Goal: Information Seeking & Learning: Learn about a topic

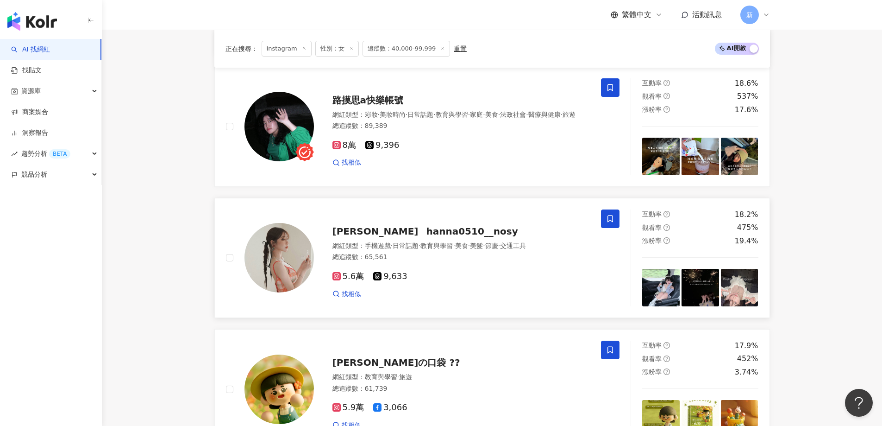
scroll to position [1263, 0]
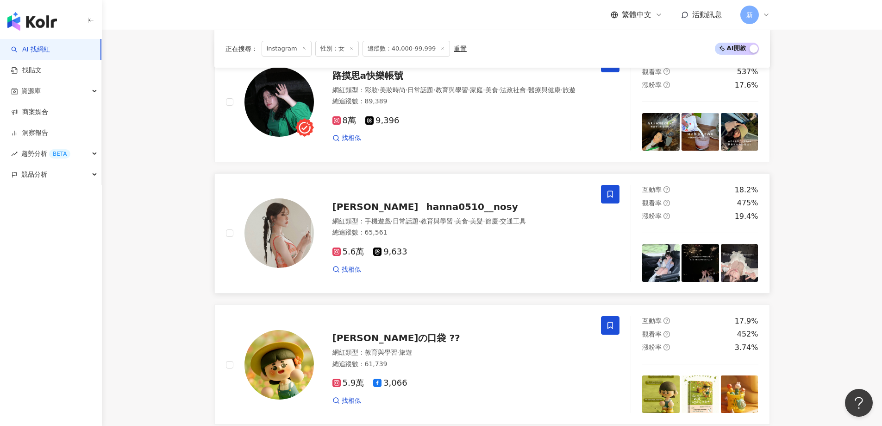
click at [426, 210] on span "hanna0510__nosy" at bounding box center [472, 206] width 92 height 11
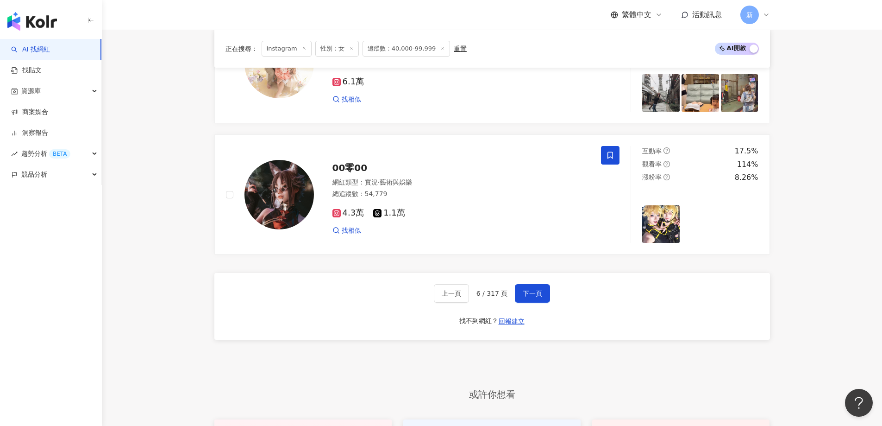
scroll to position [1819, 0]
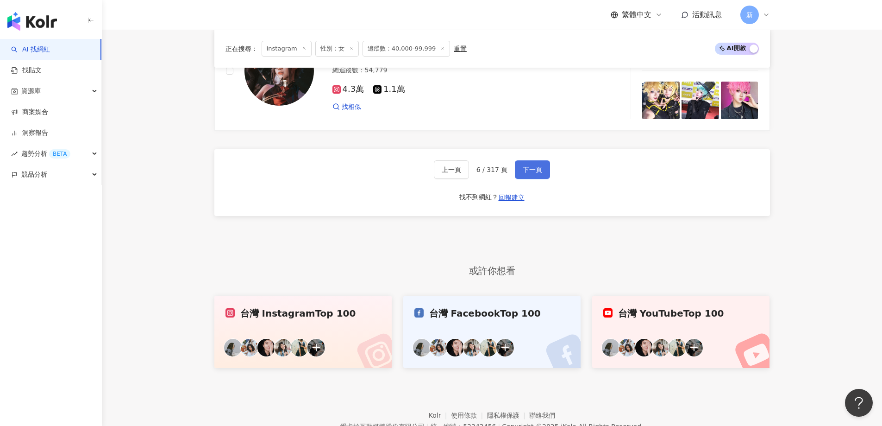
click at [526, 173] on span "下一頁" at bounding box center [532, 169] width 19 height 7
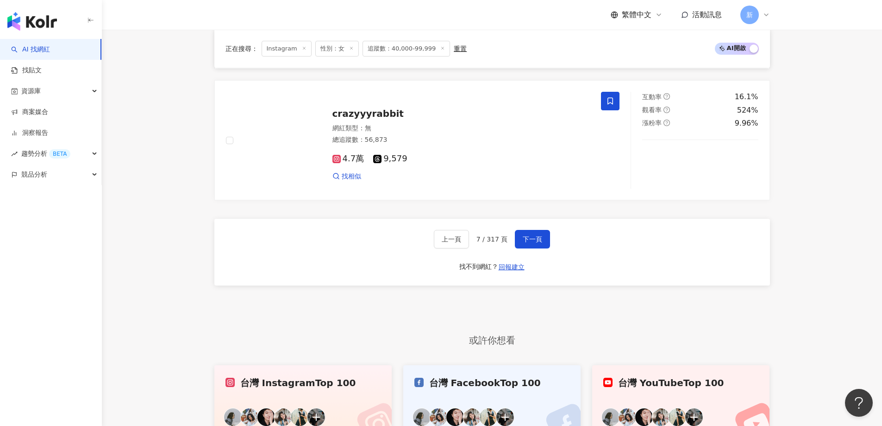
scroll to position [1634, 0]
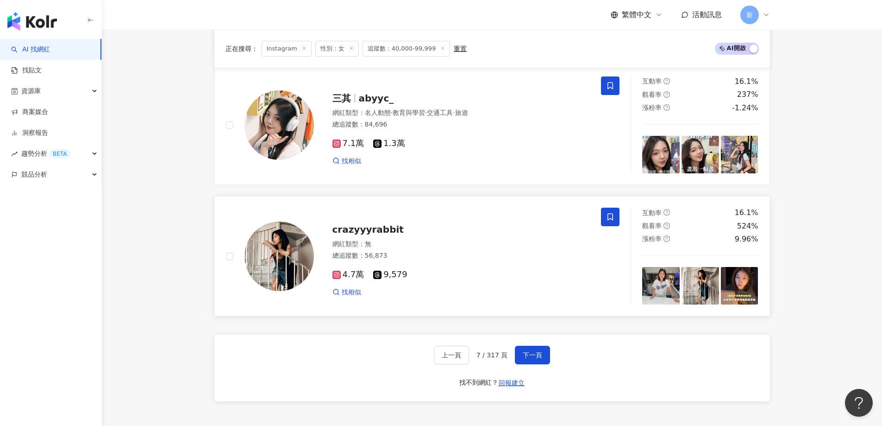
click at [362, 235] on span "crazyyyrabbit" at bounding box center [368, 229] width 71 height 11
click at [365, 103] on span "abyyc_" at bounding box center [376, 98] width 35 height 11
click at [369, 104] on span "abyyc_" at bounding box center [376, 98] width 35 height 11
click at [545, 363] on button "下一頁" at bounding box center [532, 355] width 35 height 19
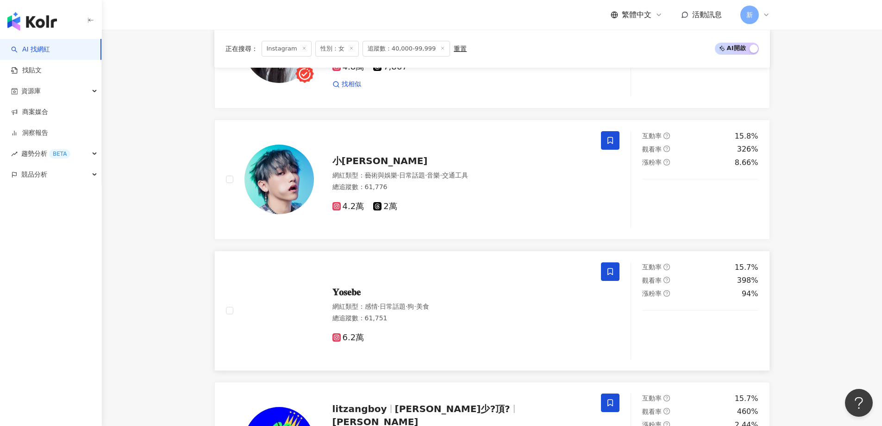
scroll to position [522, 0]
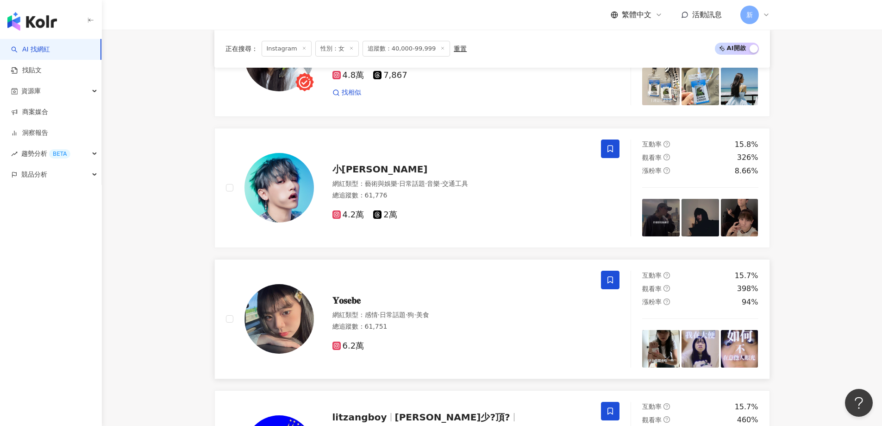
click at [349, 306] on span "𝐘𝐨𝐬𝐞𝐛𝐞" at bounding box center [347, 300] width 28 height 11
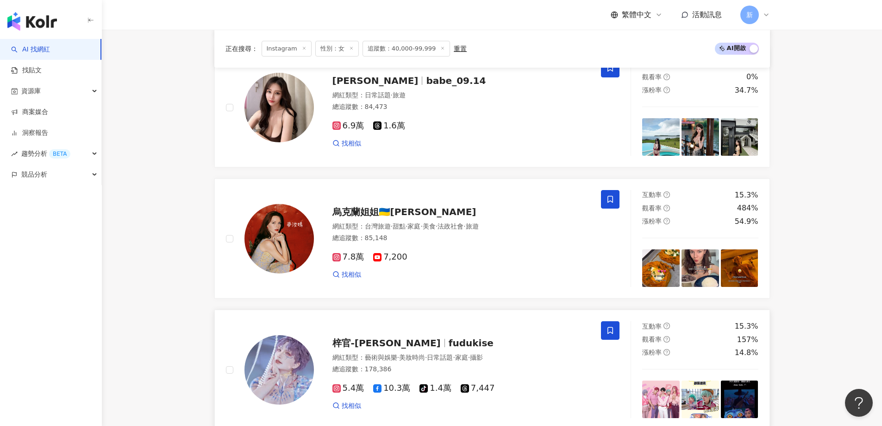
scroll to position [1634, 0]
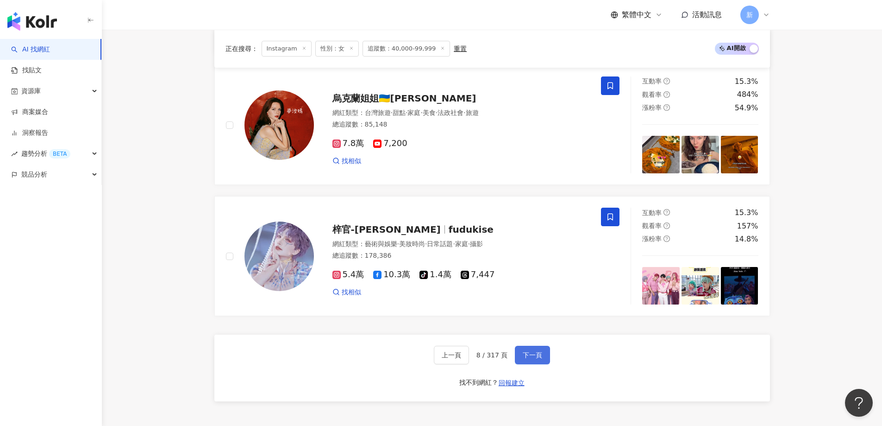
click at [539, 359] on span "下一頁" at bounding box center [532, 354] width 19 height 7
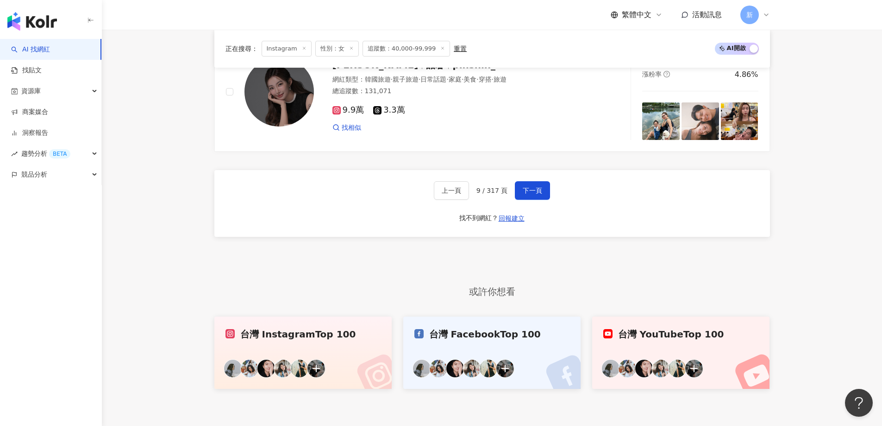
scroll to position [1732, 0]
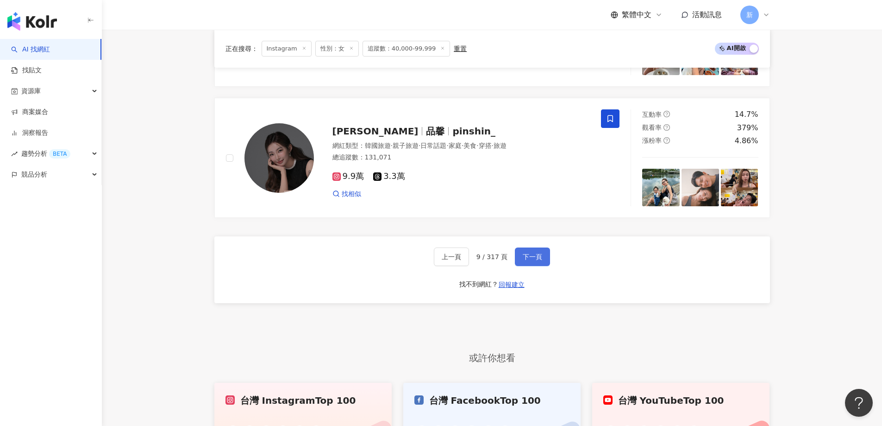
click at [544, 261] on button "下一頁" at bounding box center [532, 256] width 35 height 19
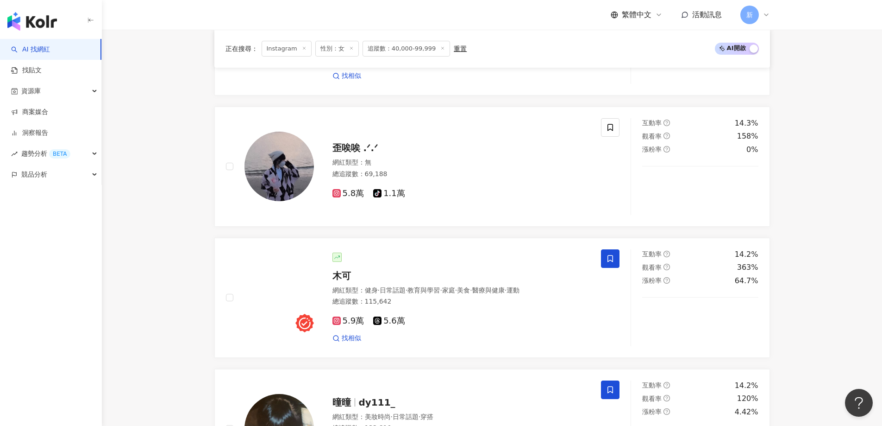
scroll to position [667, 0]
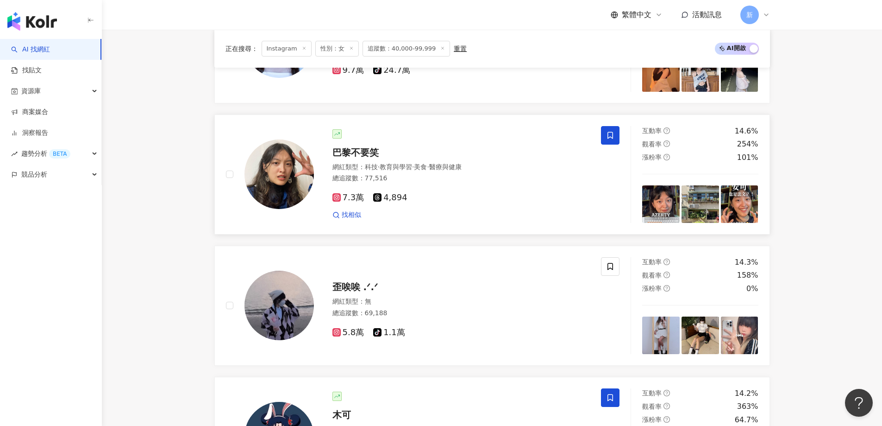
click at [368, 158] on span "巴黎不要笑" at bounding box center [356, 152] width 46 height 11
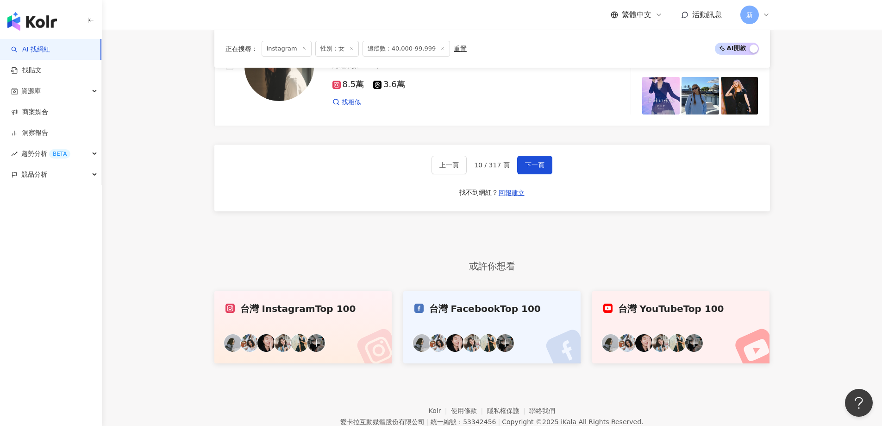
scroll to position [1825, 0]
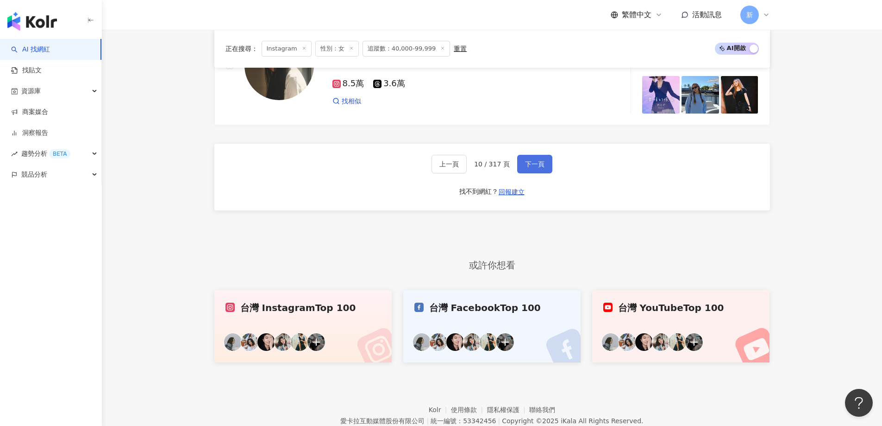
click at [537, 168] on span "下一頁" at bounding box center [534, 163] width 19 height 7
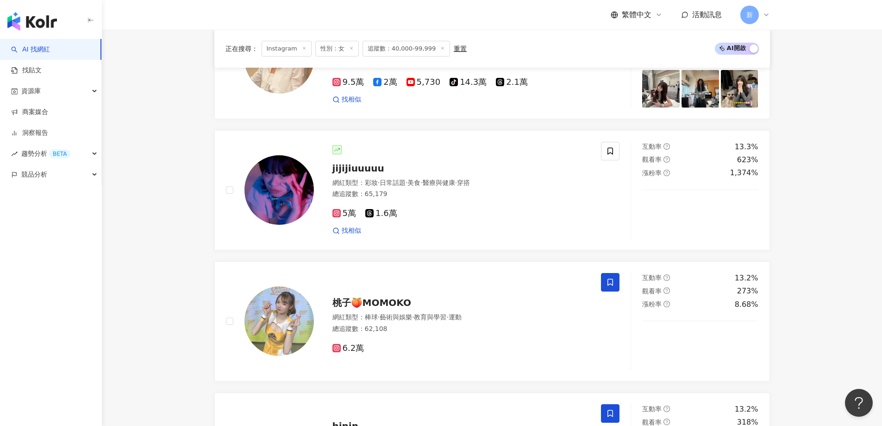
scroll to position [342, 0]
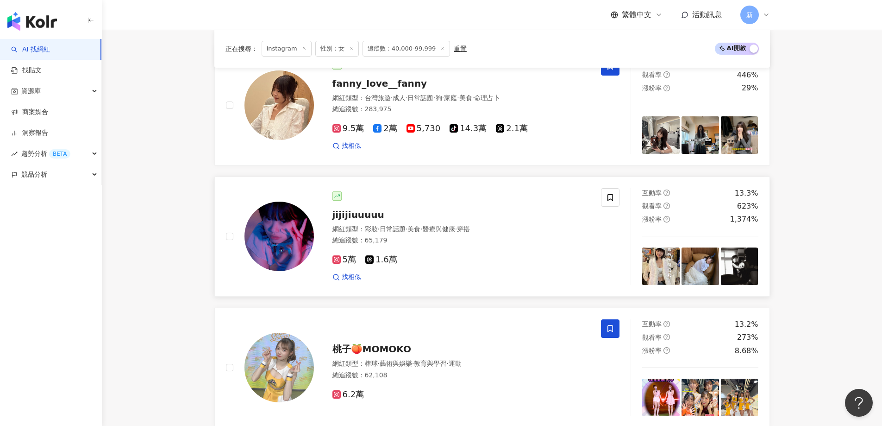
click at [361, 220] on span "jijijiuuuuu" at bounding box center [359, 214] width 52 height 11
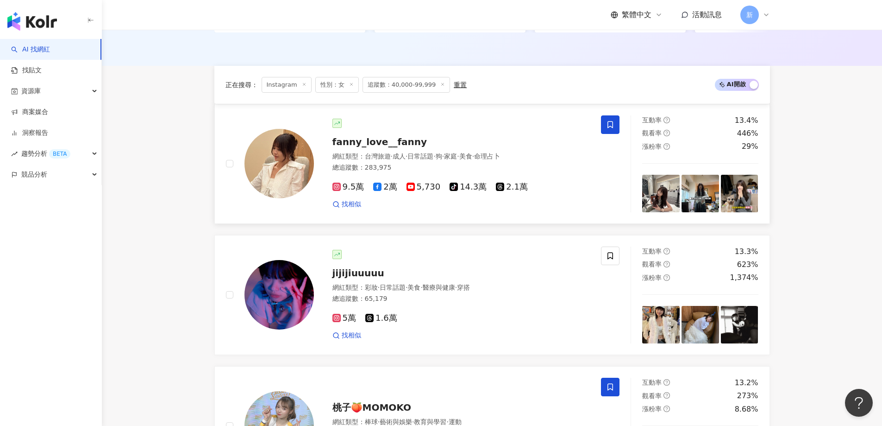
scroll to position [64, 0]
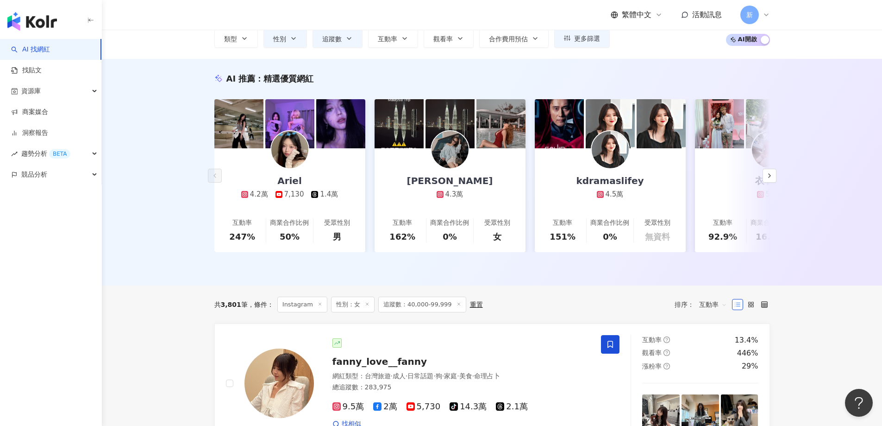
click at [180, 266] on div "AI 推薦 ： 精選優質網紅 Ariel 4.2萬 7,130 1.4萬 互動率 247% 商業合作比例 50% 受眾性別 男 方妍兒 4.3萬 互動率 16…" at bounding box center [492, 172] width 781 height 227
click at [766, 176] on icon "button" at bounding box center [769, 175] width 7 height 7
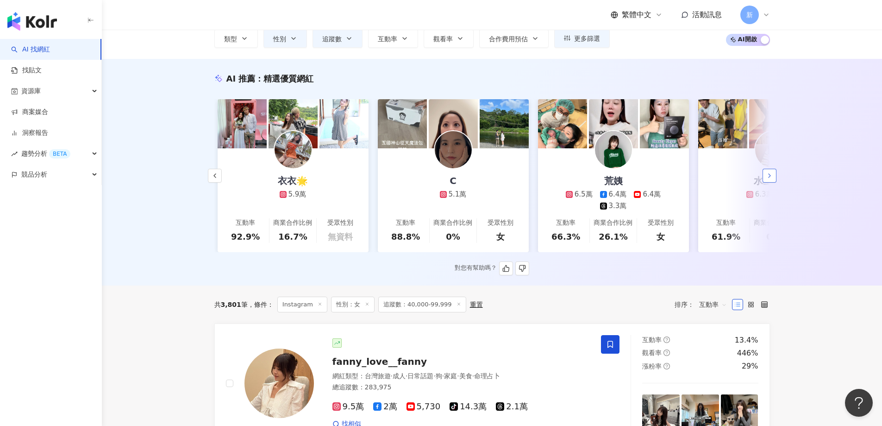
scroll to position [0, 481]
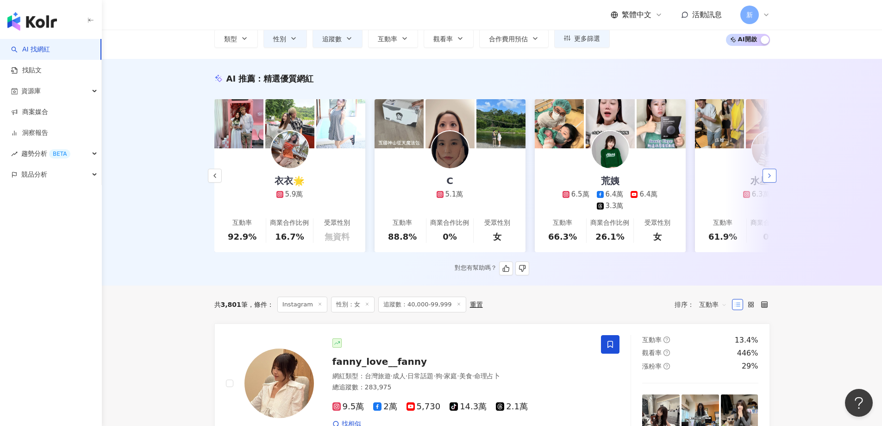
click at [766, 176] on icon "button" at bounding box center [769, 175] width 7 height 7
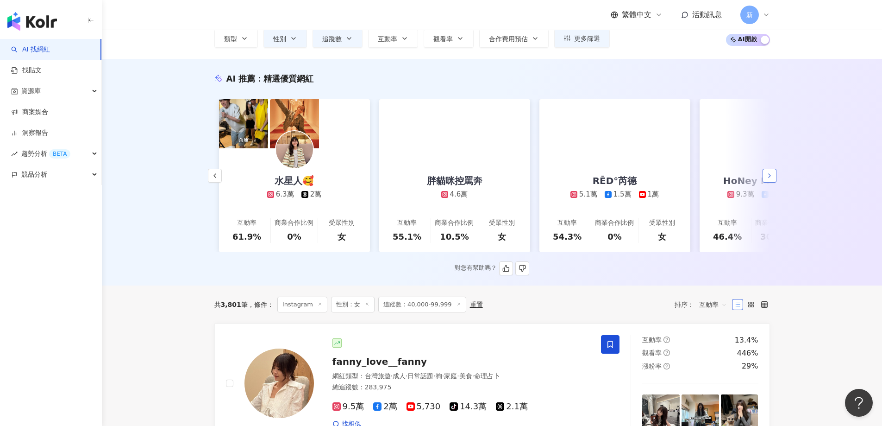
scroll to position [0, 962]
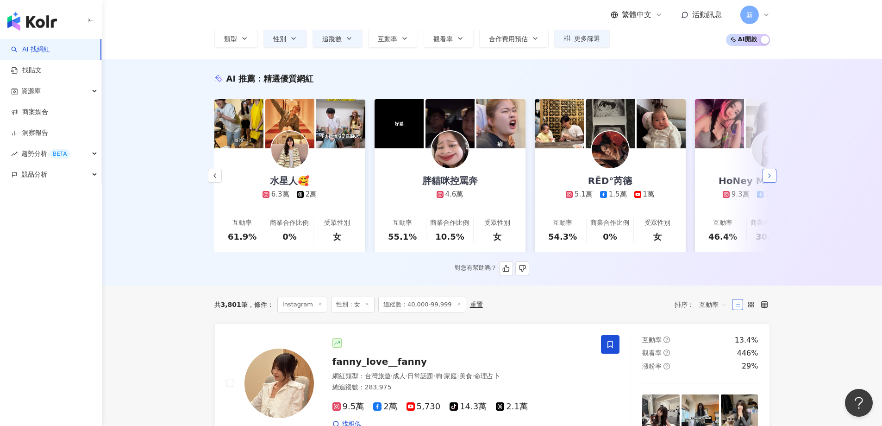
click at [766, 176] on icon "button" at bounding box center [769, 175] width 7 height 7
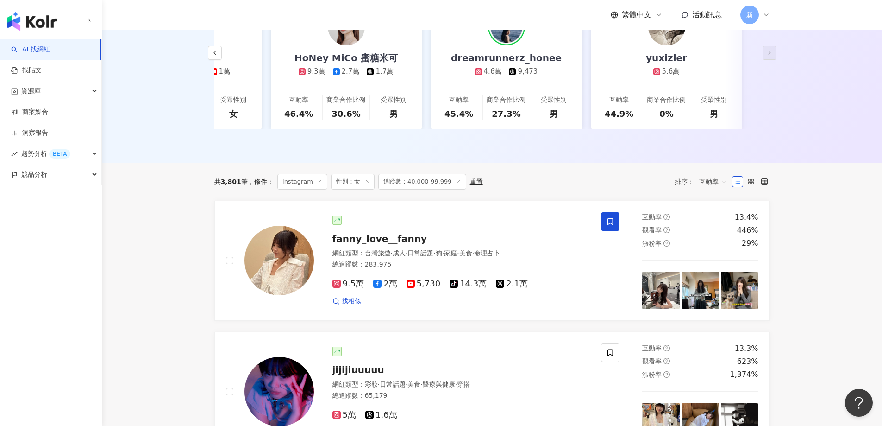
scroll to position [296, 0]
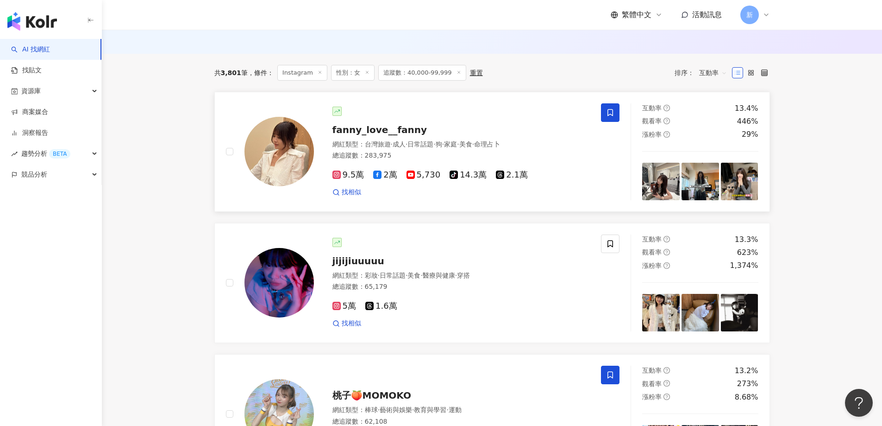
click at [424, 148] on span "日常話題" at bounding box center [421, 143] width 26 height 7
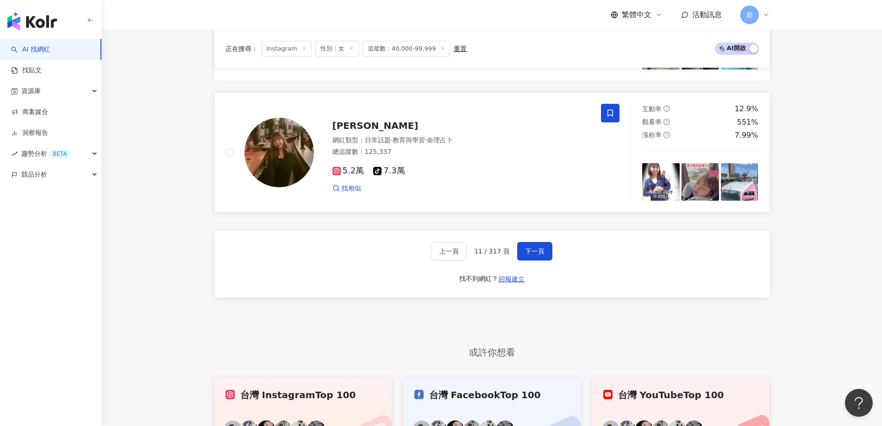
scroll to position [1639, 0]
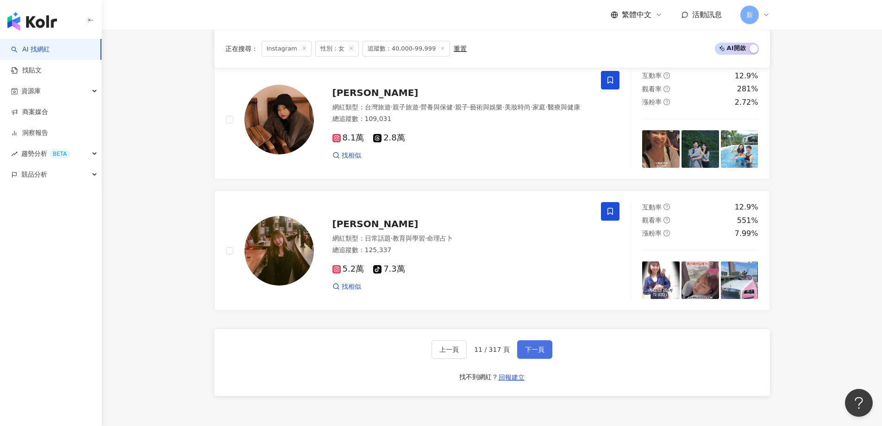
click at [539, 353] on span "下一頁" at bounding box center [534, 349] width 19 height 7
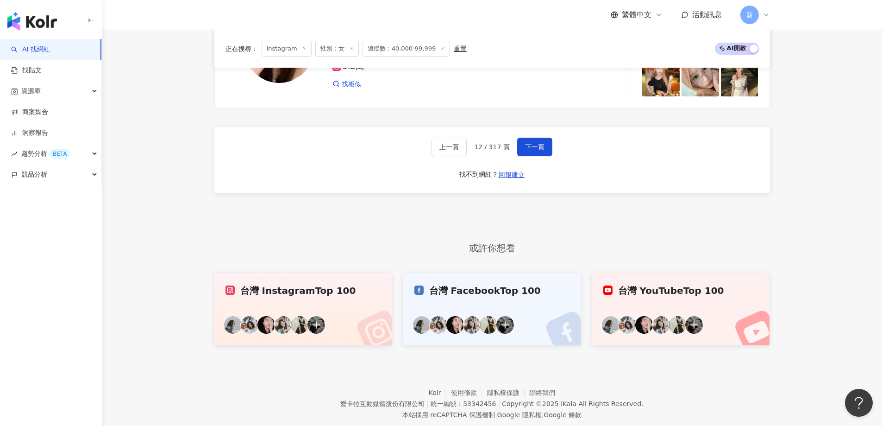
scroll to position [1871, 0]
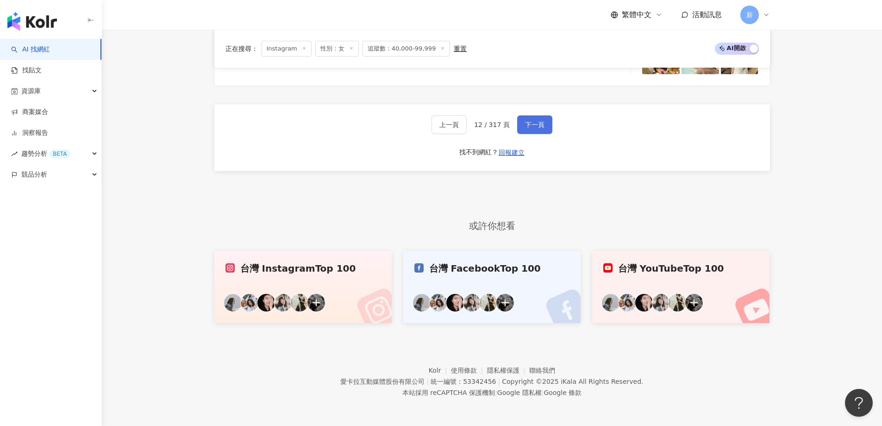
click at [537, 118] on button "下一頁" at bounding box center [534, 124] width 35 height 19
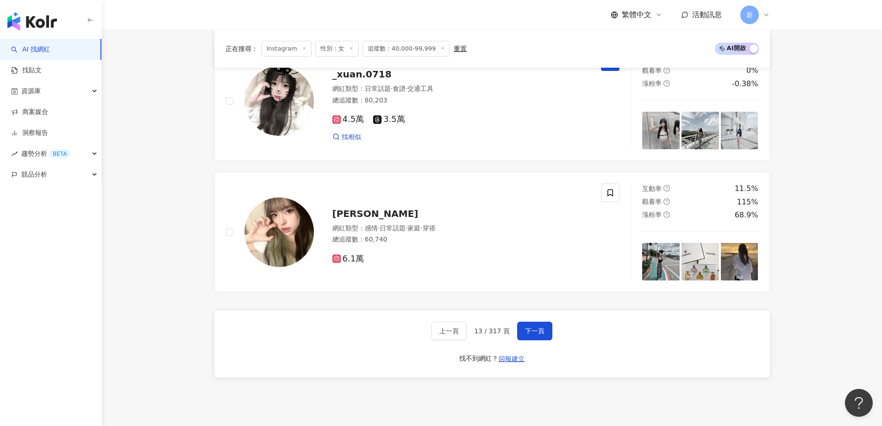
scroll to position [1739, 0]
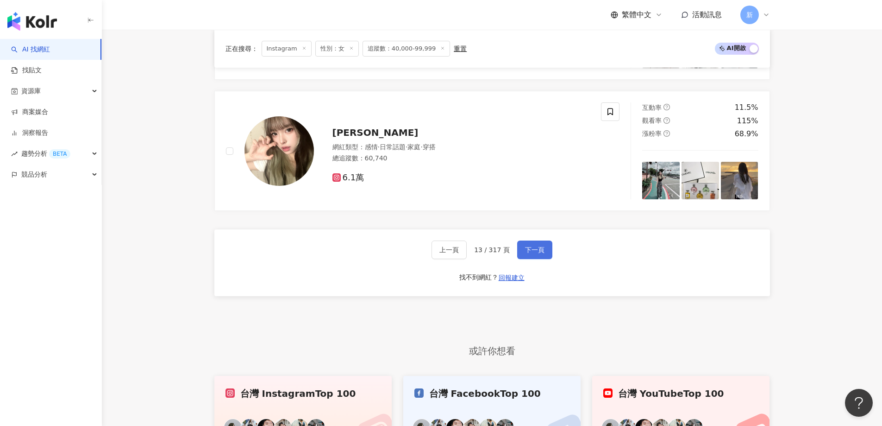
click at [537, 253] on span "下一頁" at bounding box center [534, 249] width 19 height 7
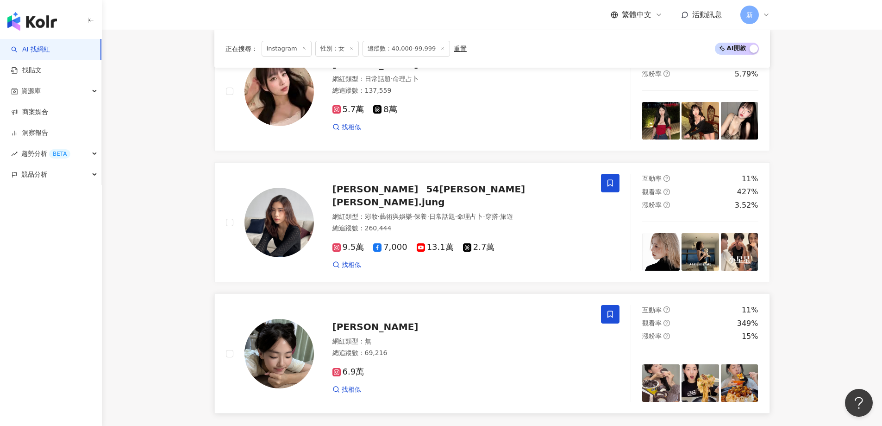
scroll to position [1693, 0]
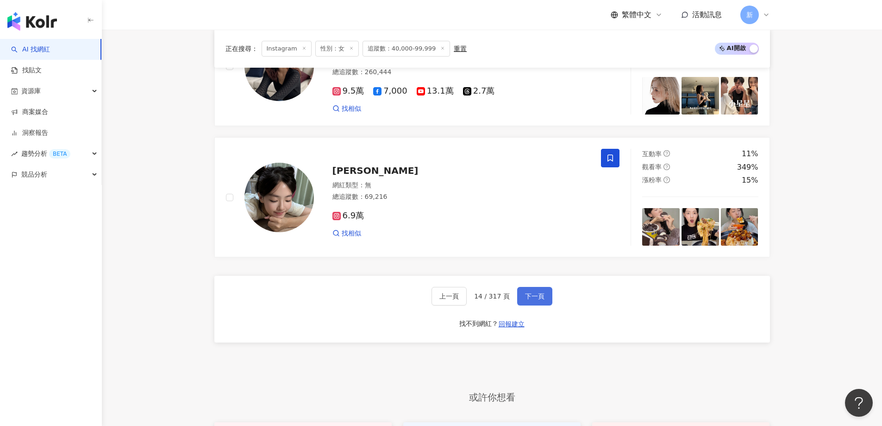
click at [535, 300] on span "下一頁" at bounding box center [534, 295] width 19 height 7
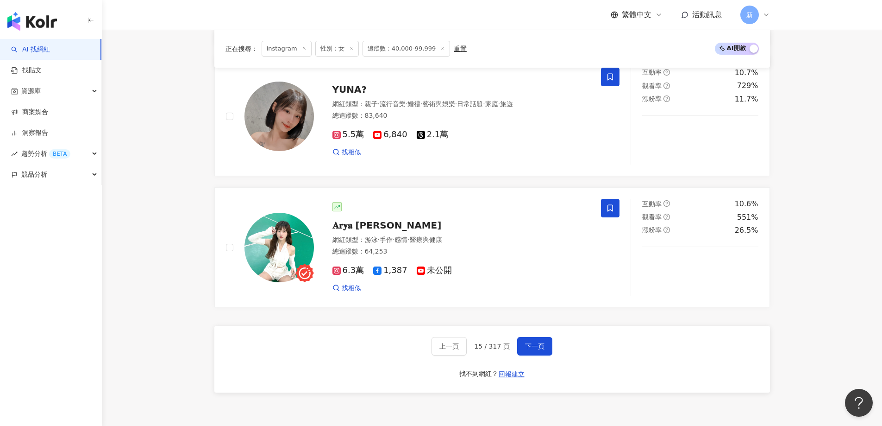
scroll to position [1646, 0]
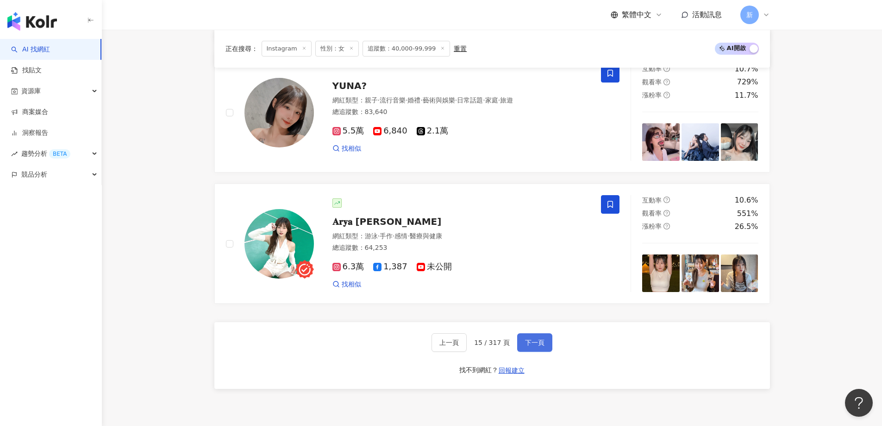
click at [539, 346] on span "下一頁" at bounding box center [534, 342] width 19 height 7
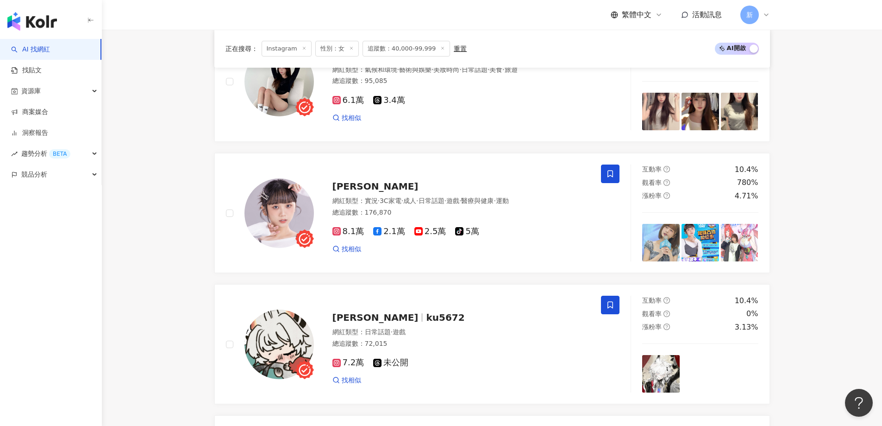
scroll to position [1693, 0]
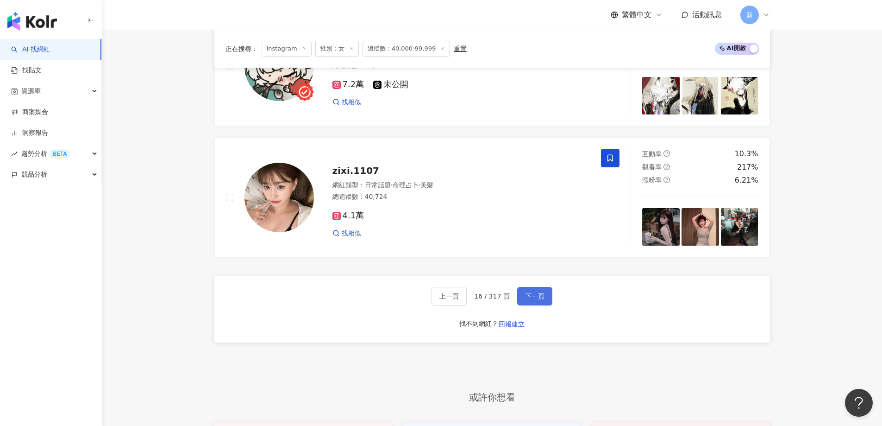
click at [545, 301] on button "下一頁" at bounding box center [534, 296] width 35 height 19
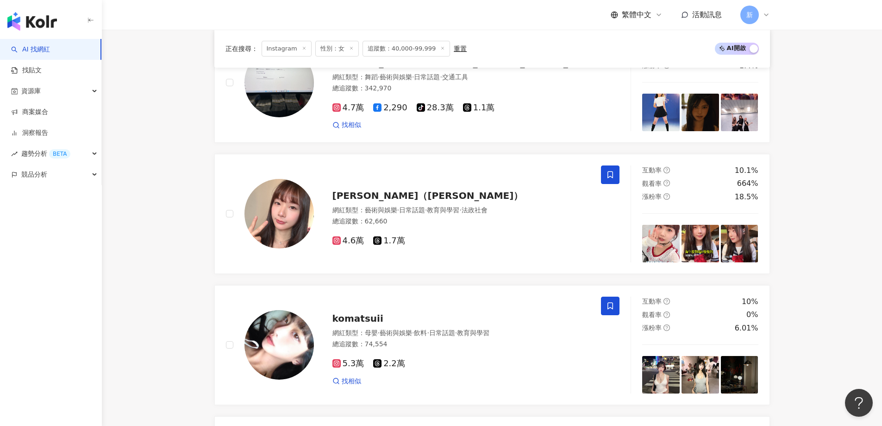
scroll to position [1139, 0]
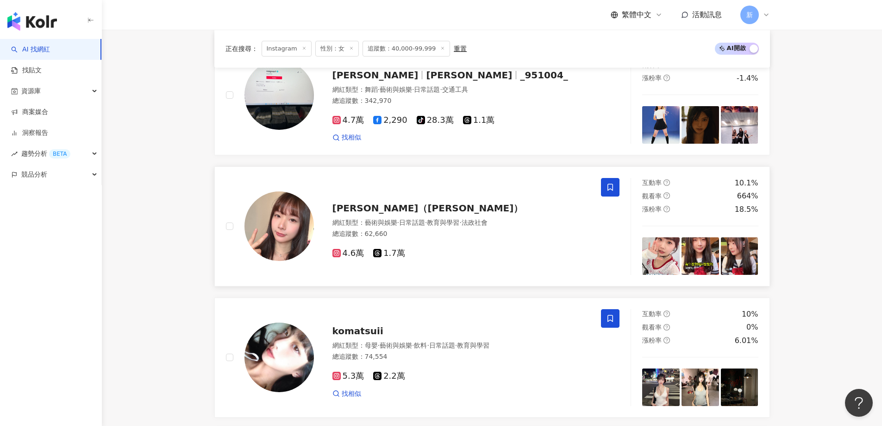
click at [375, 214] on span "洪筱鈞（小鈞）" at bounding box center [428, 207] width 191 height 11
click at [519, 214] on div "洪筱鈞（小鈞）" at bounding box center [462, 208] width 258 height 13
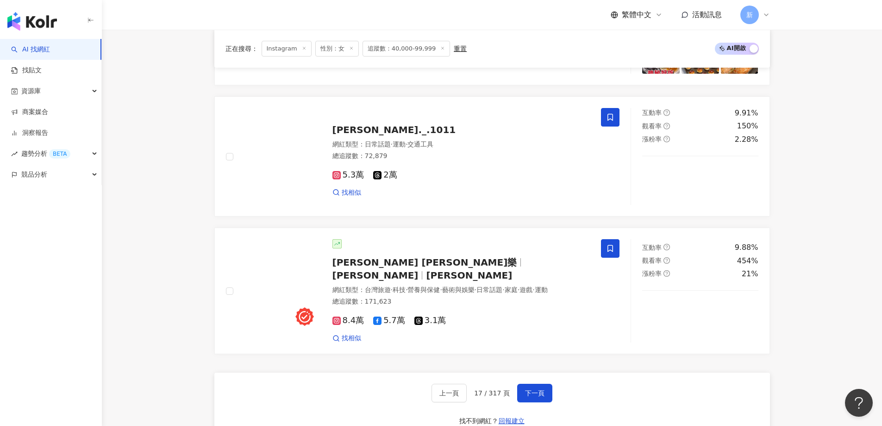
scroll to position [1834, 0]
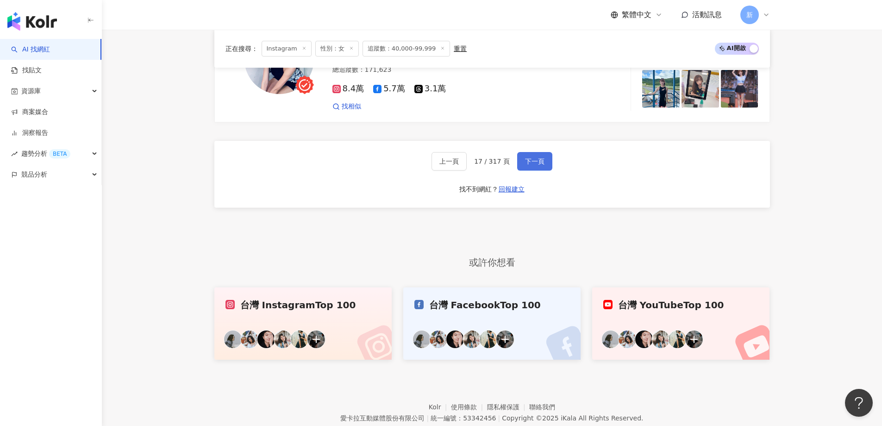
click at [534, 165] on span "下一頁" at bounding box center [534, 161] width 19 height 7
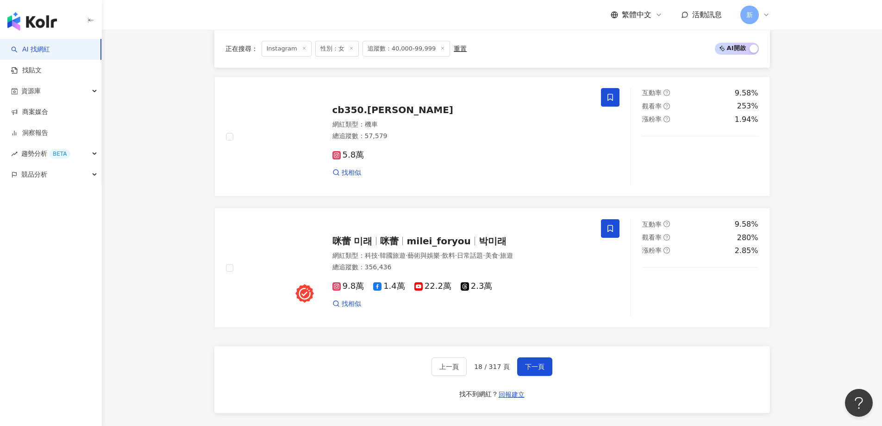
scroll to position [1645, 0]
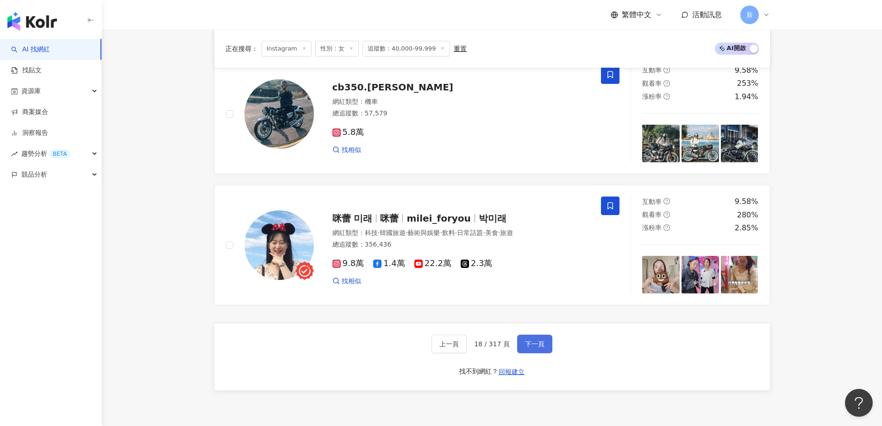
click at [525, 347] on span "下一頁" at bounding box center [534, 343] width 19 height 7
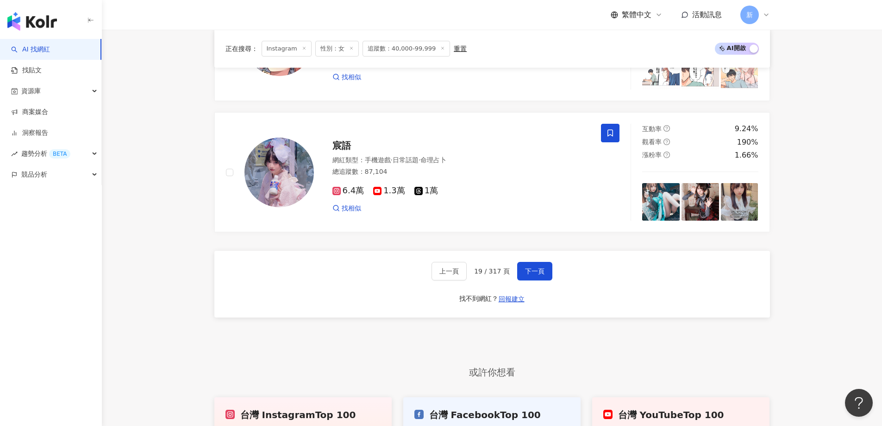
scroll to position [1784, 0]
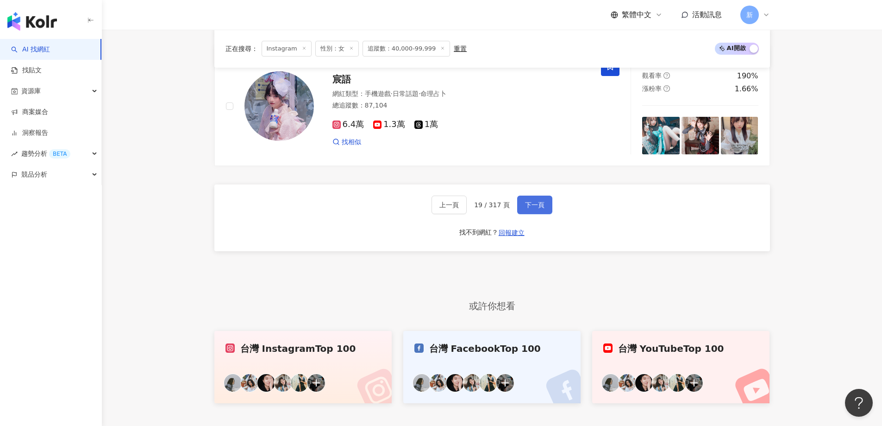
click at [541, 214] on button "下一頁" at bounding box center [534, 204] width 35 height 19
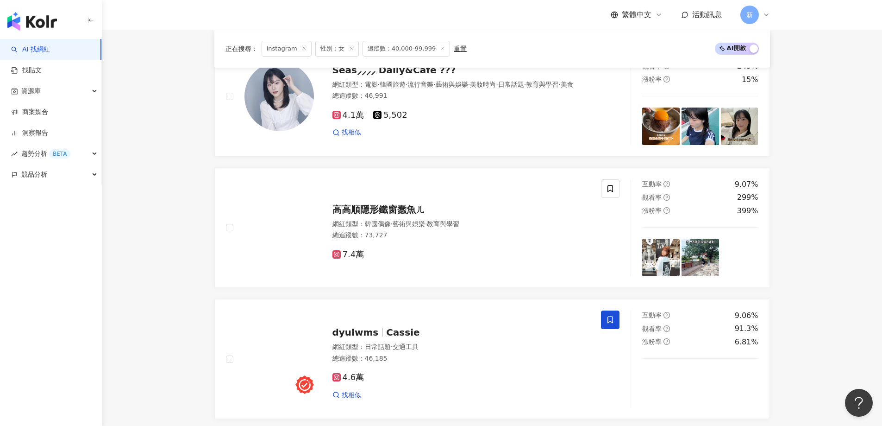
scroll to position [1228, 0]
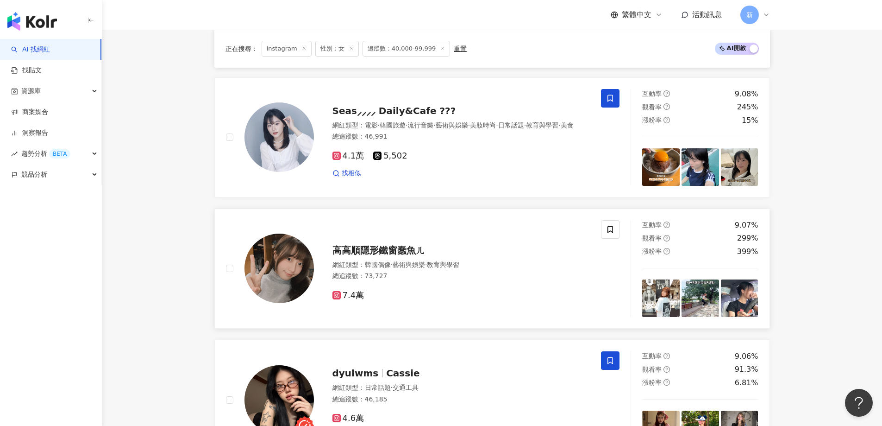
click at [503, 290] on div "7.4萬" at bounding box center [462, 292] width 258 height 18
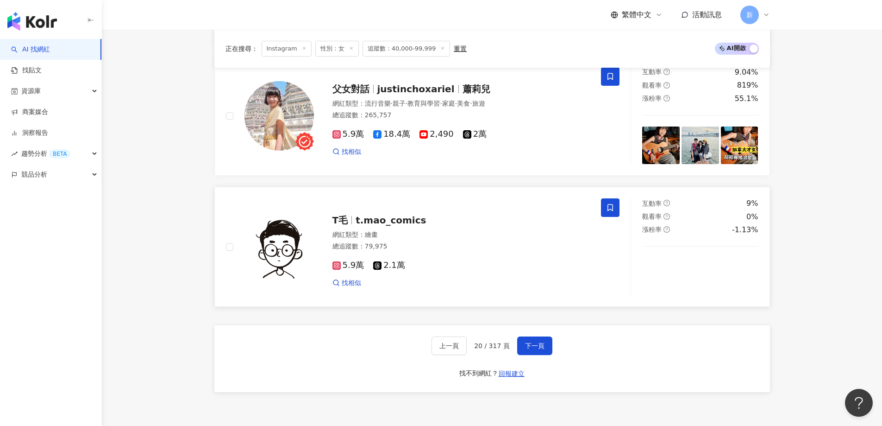
scroll to position [1784, 0]
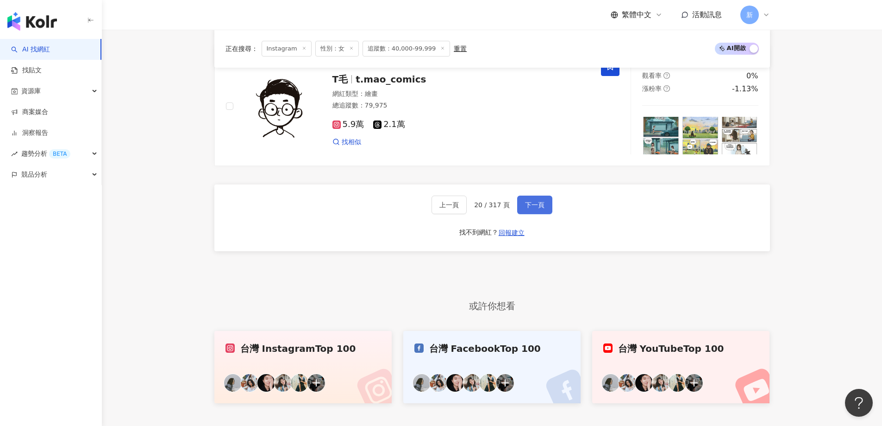
click at [534, 208] on span "下一頁" at bounding box center [534, 204] width 19 height 7
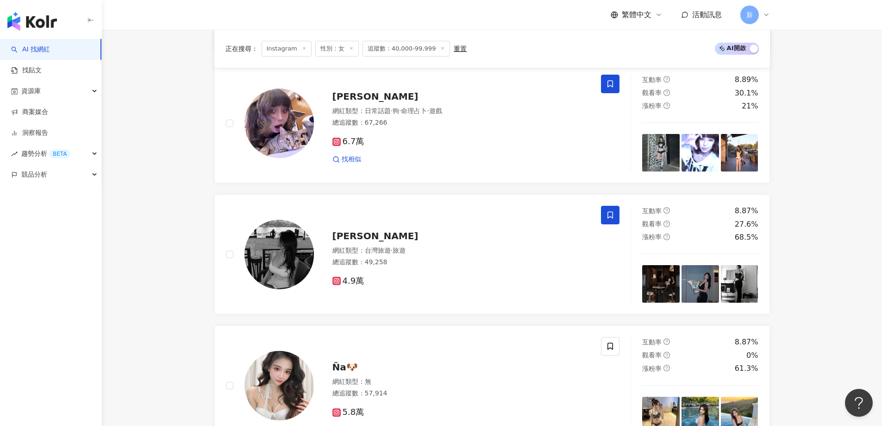
scroll to position [1672, 0]
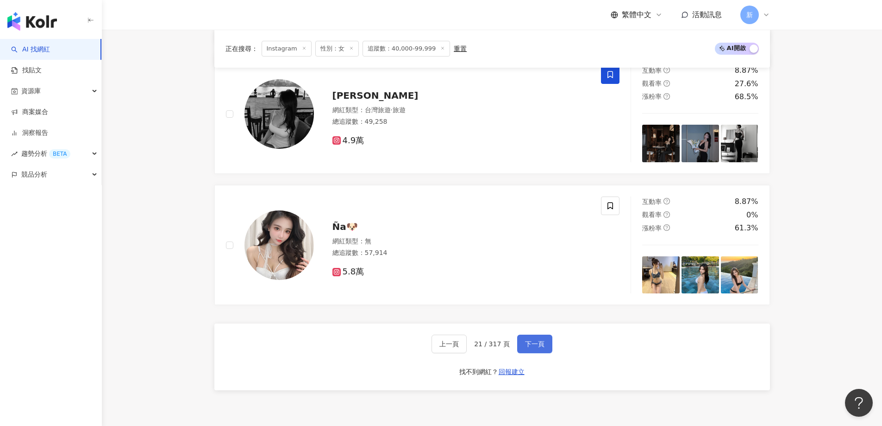
click at [531, 347] on span "下一頁" at bounding box center [534, 343] width 19 height 7
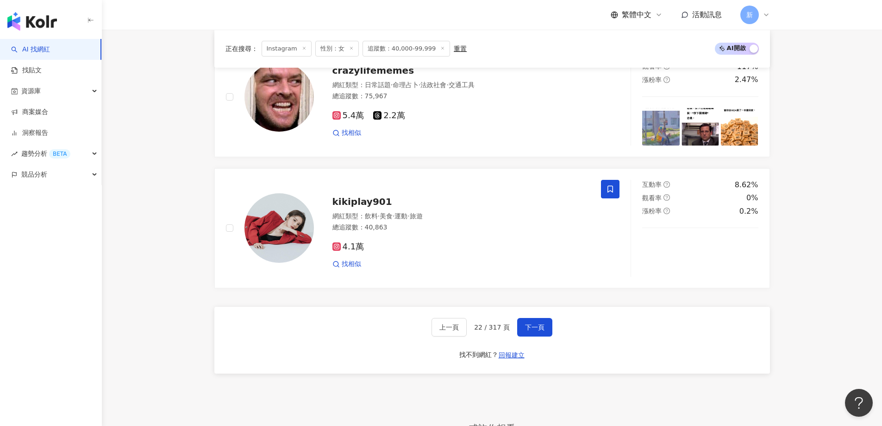
scroll to position [1949, 0]
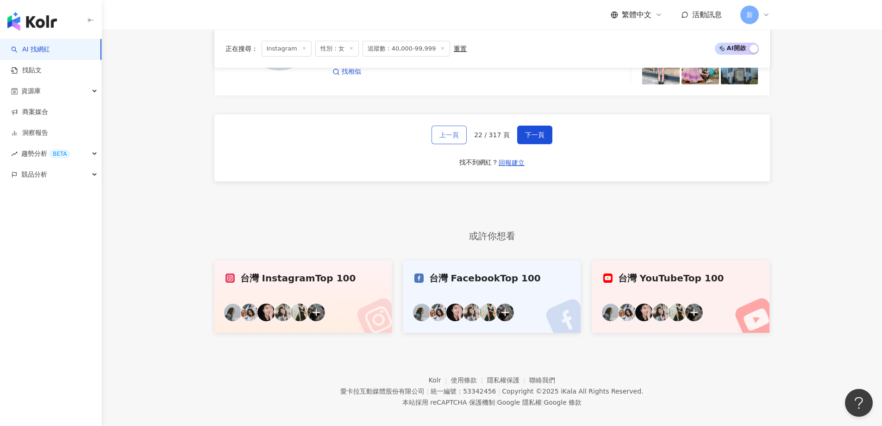
click at [452, 131] on span "上一頁" at bounding box center [449, 134] width 19 height 7
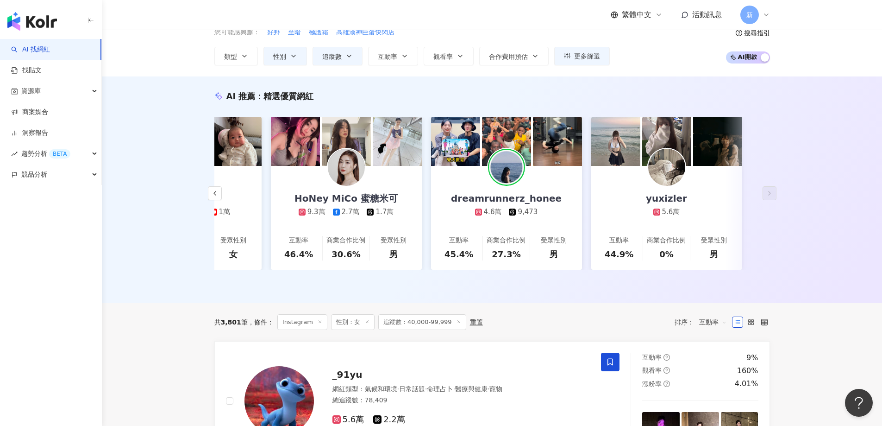
scroll to position [0, 0]
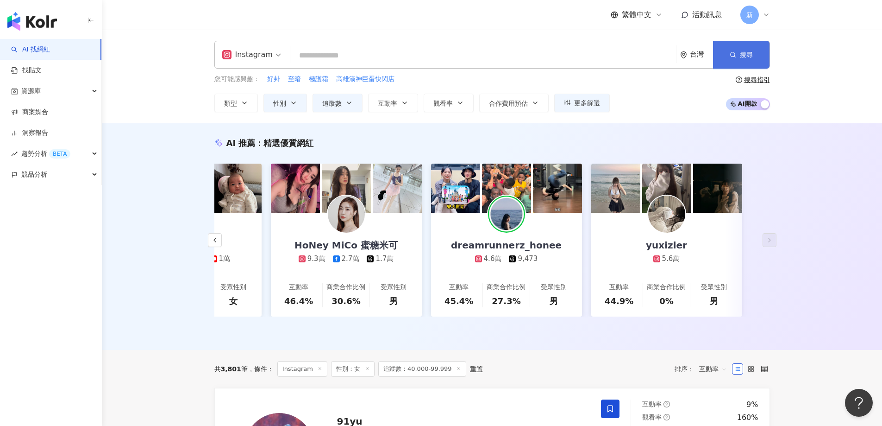
click at [752, 54] on span "搜尋" at bounding box center [746, 54] width 13 height 7
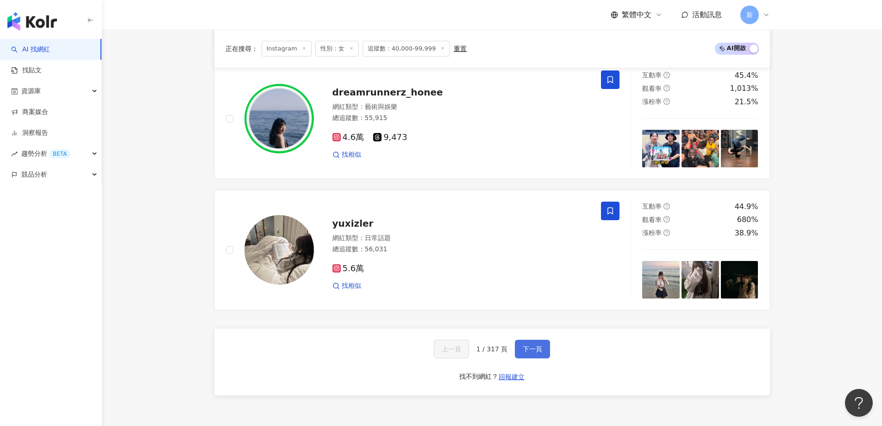
click at [547, 342] on button "下一頁" at bounding box center [532, 349] width 35 height 19
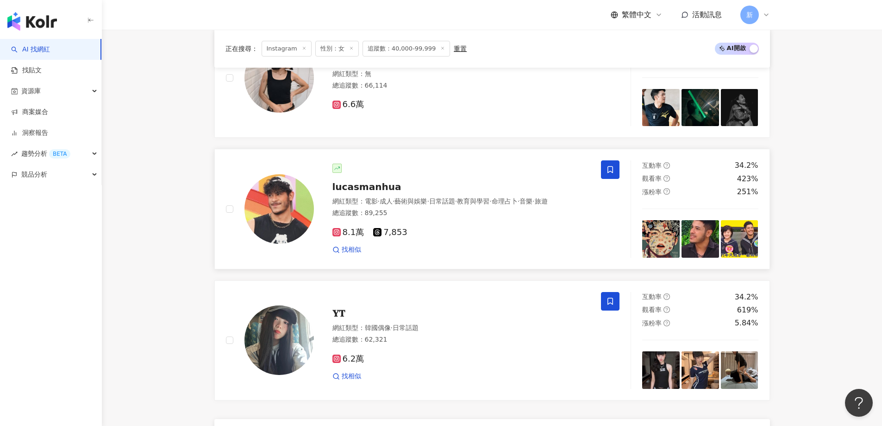
scroll to position [1569, 0]
click at [441, 221] on div "8.1萬 7,853 找相似" at bounding box center [462, 238] width 258 height 34
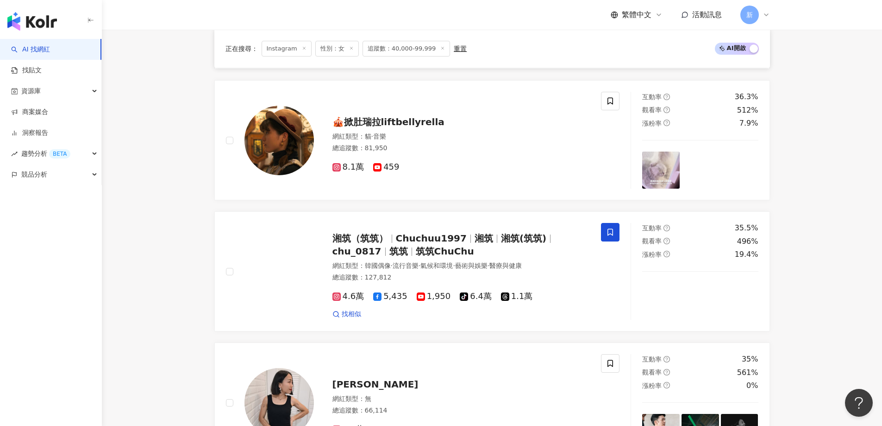
scroll to position [1476, 0]
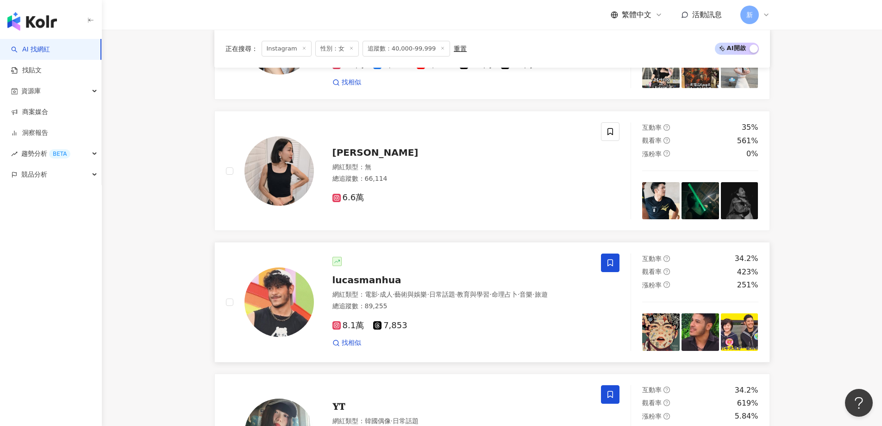
click at [531, 345] on div "找相似" at bounding box center [462, 342] width 258 height 9
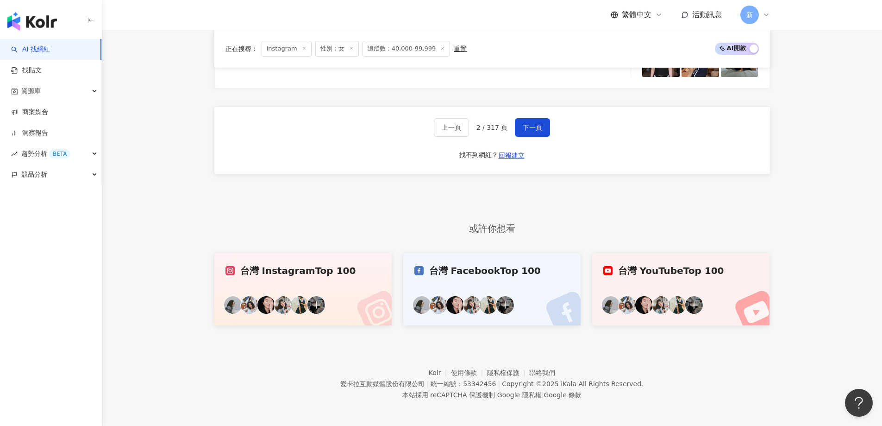
scroll to position [1742, 0]
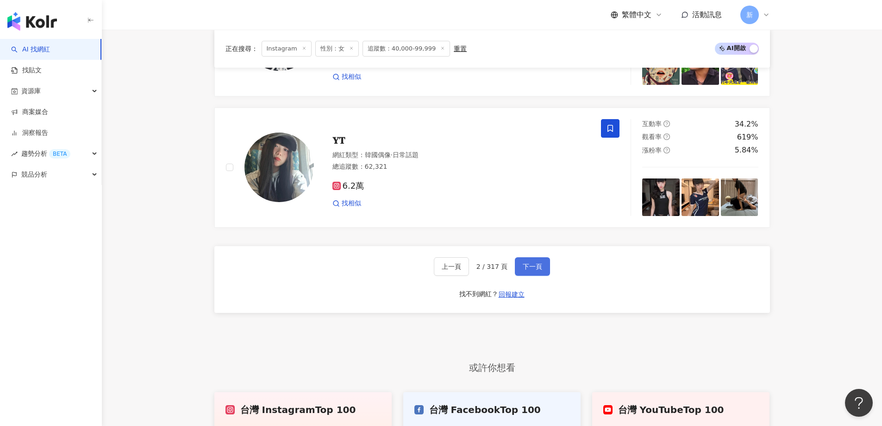
click at [541, 269] on button "下一頁" at bounding box center [532, 266] width 35 height 19
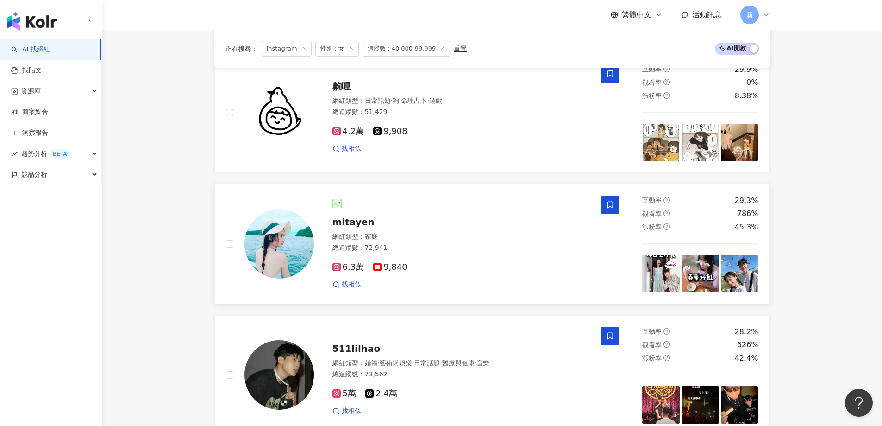
scroll to position [979, 0]
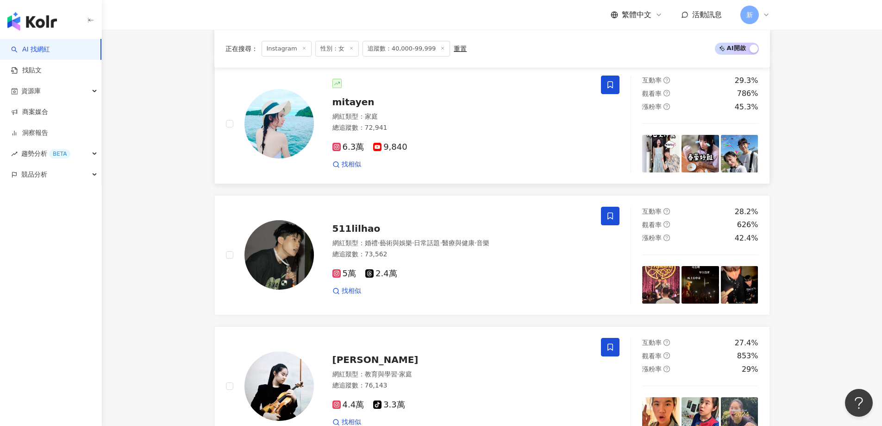
click at [538, 253] on div "總追蹤數 ： 73,562" at bounding box center [462, 254] width 258 height 9
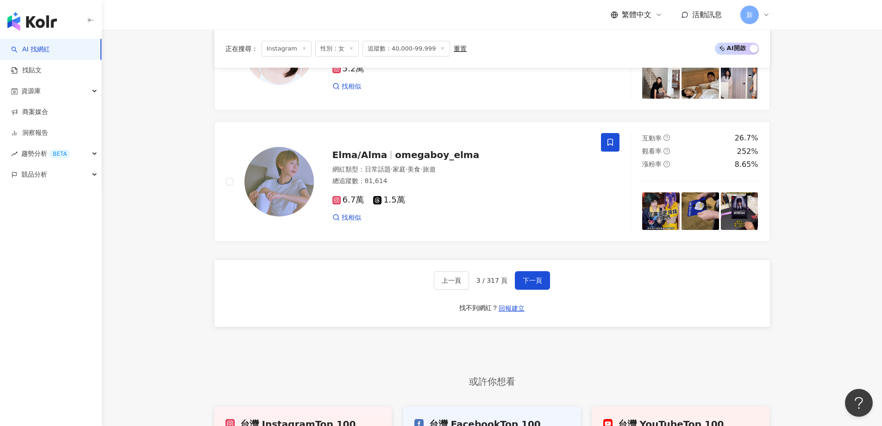
scroll to position [1813, 0]
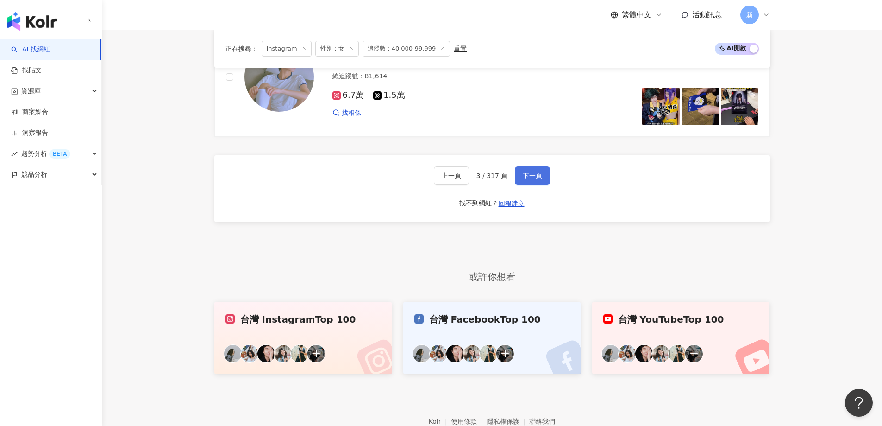
click at [538, 172] on span "下一頁" at bounding box center [532, 175] width 19 height 7
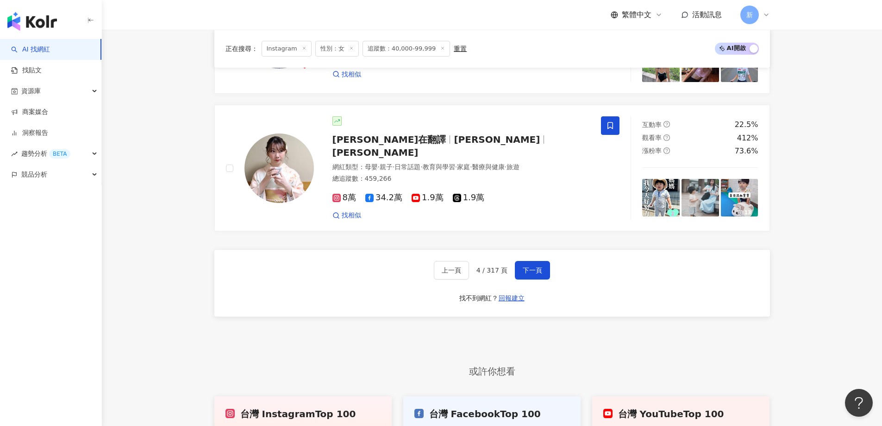
scroll to position [1721, 0]
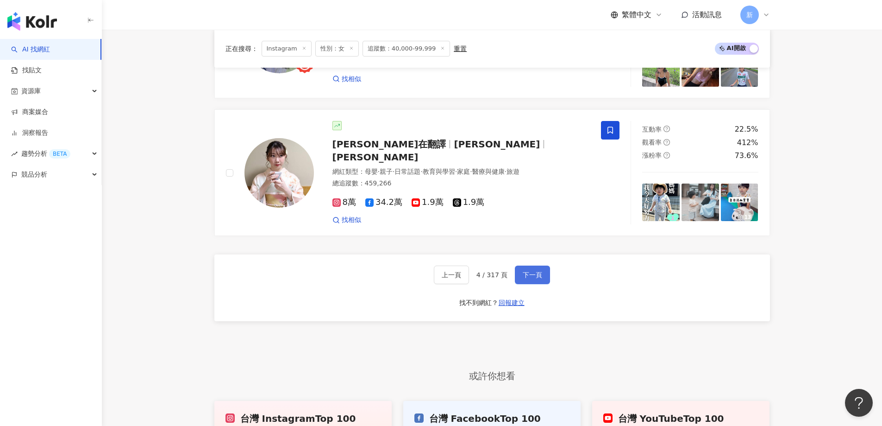
click at [537, 271] on span "下一頁" at bounding box center [532, 274] width 19 height 7
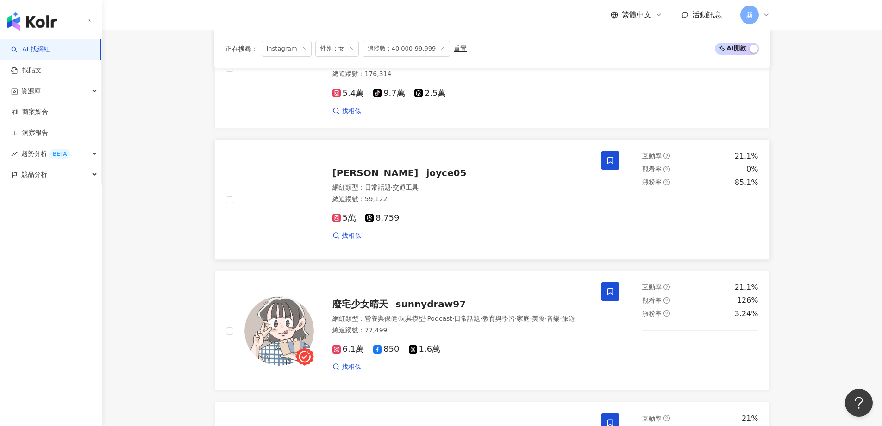
scroll to position [1535, 0]
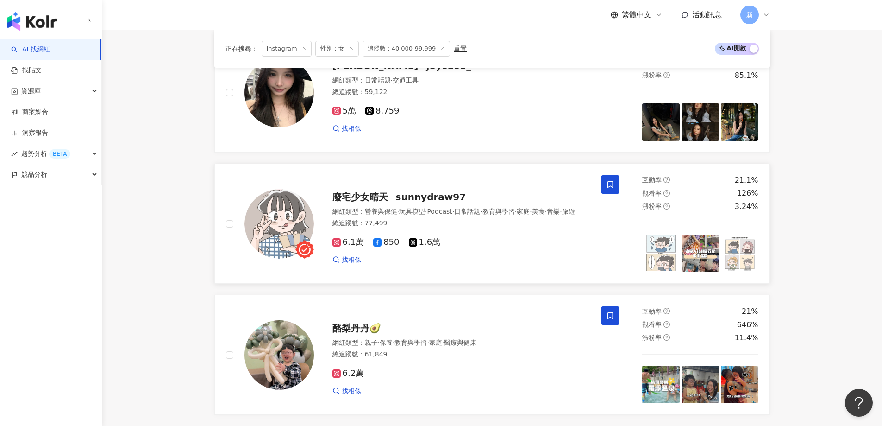
click at [541, 265] on div "廢宅少女晴天 sunnydraw97 網紅類型 ： 營養與保健 · 玩具模型 · Podcast · 日常話題 · 教育與學習 · 家庭 · 美食 · 音樂 …" at bounding box center [414, 223] width 376 height 97
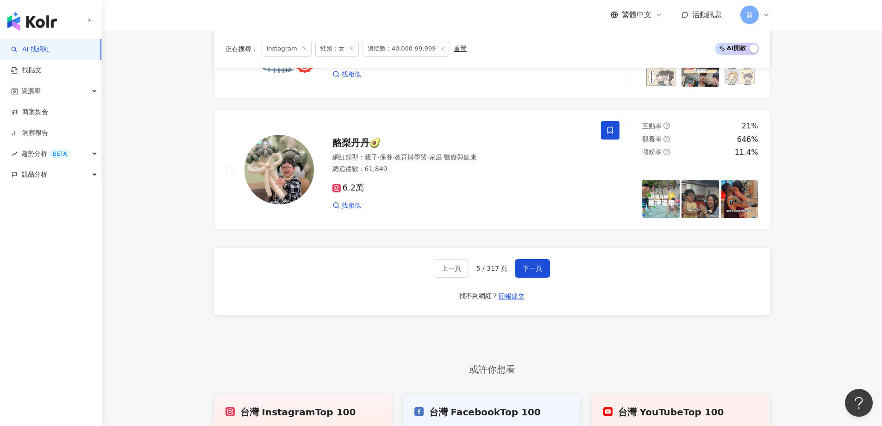
click at [539, 265] on span "下一頁" at bounding box center [532, 268] width 19 height 7
click at [530, 265] on span "下一頁" at bounding box center [532, 268] width 19 height 7
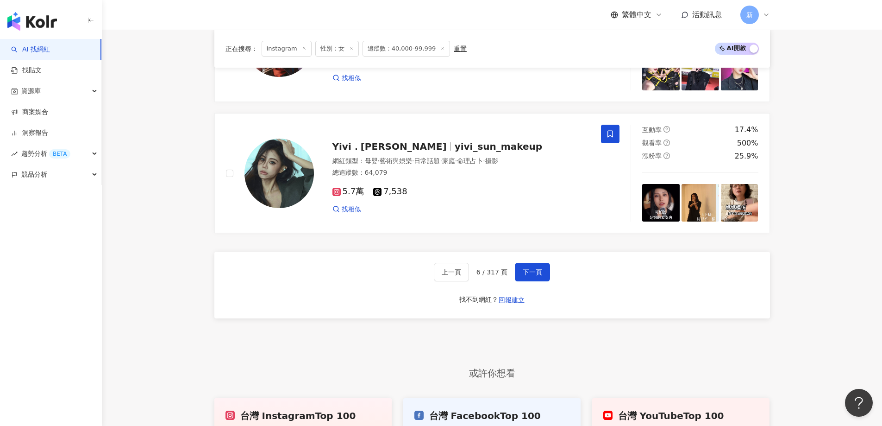
scroll to position [1813, 0]
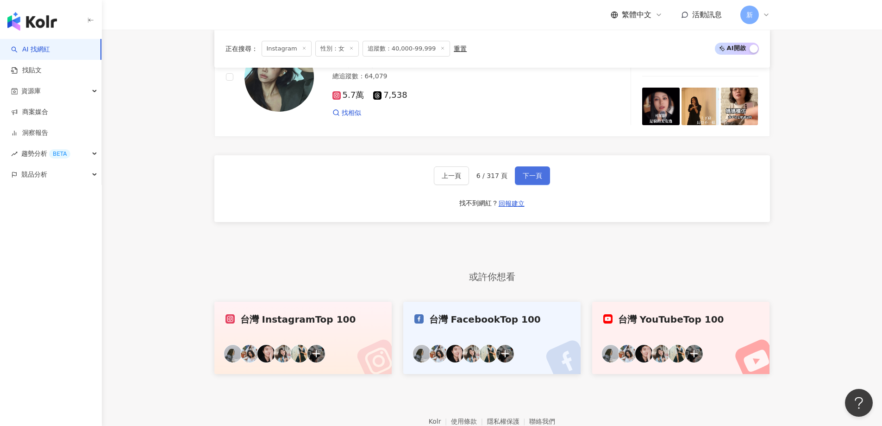
click at [533, 166] on button "下一頁" at bounding box center [532, 175] width 35 height 19
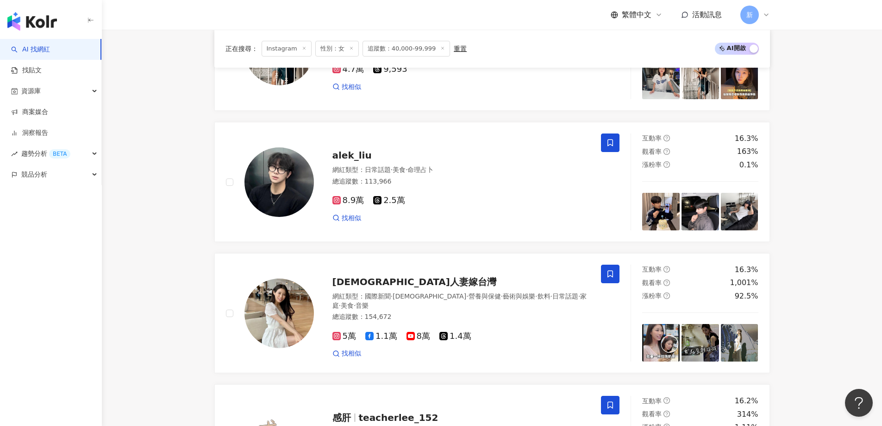
scroll to position [1443, 0]
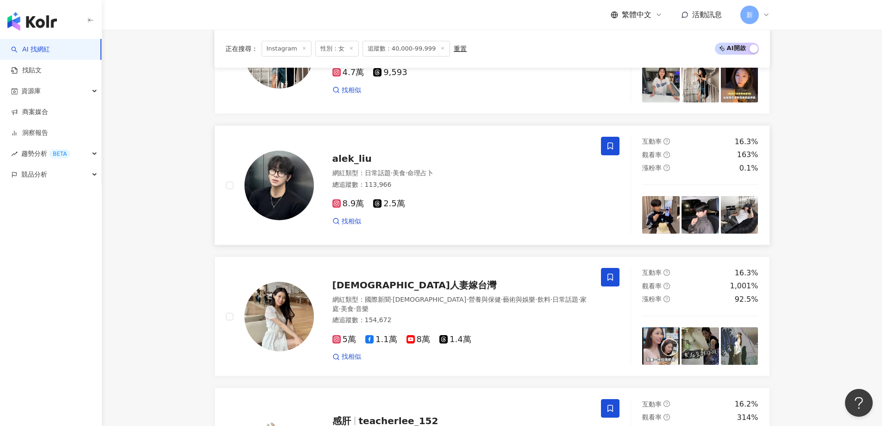
click at [522, 192] on div "8.9萬 2.5萬 找相似" at bounding box center [462, 208] width 258 height 34
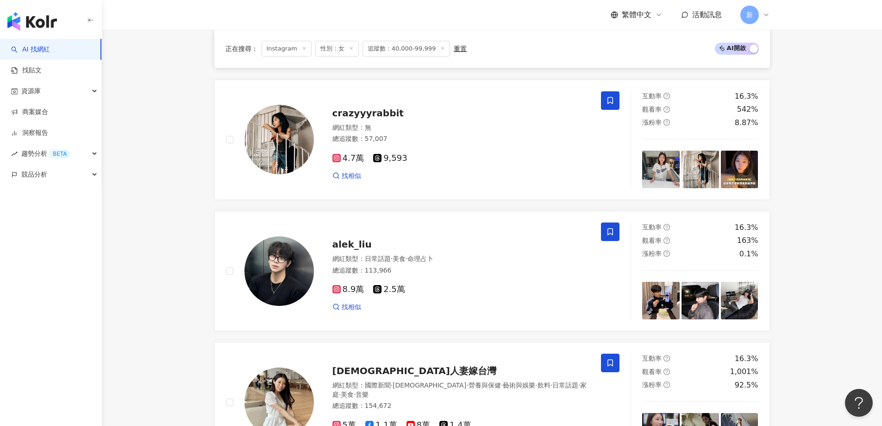
scroll to position [1304, 0]
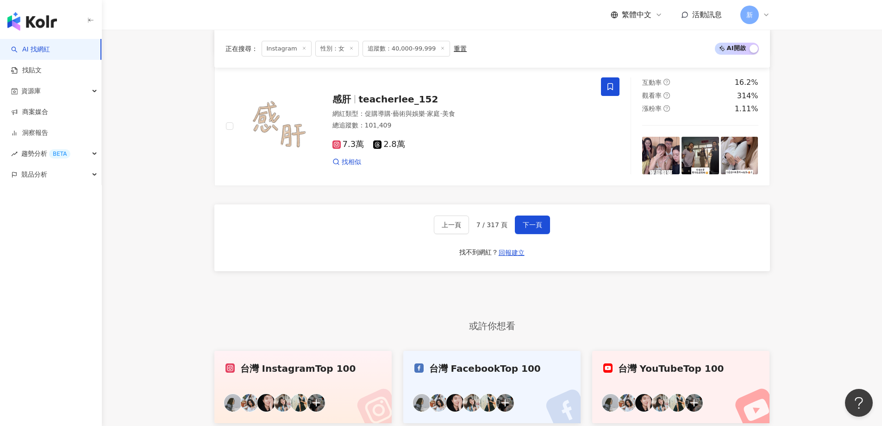
scroll to position [1767, 0]
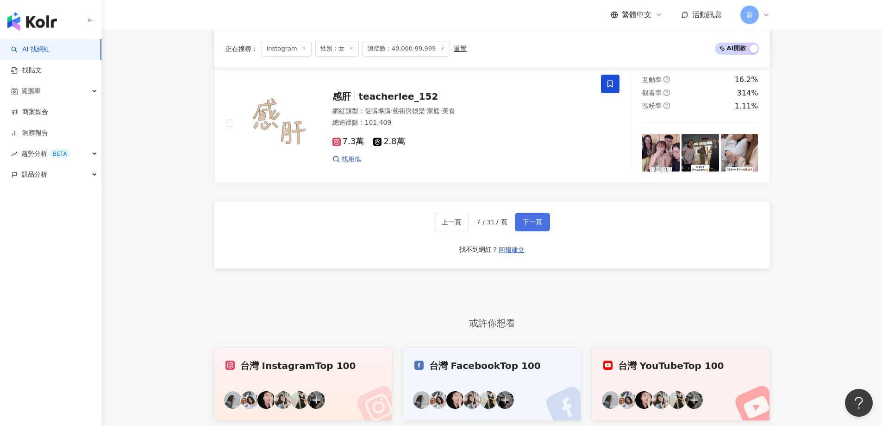
click at [535, 218] on span "下一頁" at bounding box center [532, 221] width 19 height 7
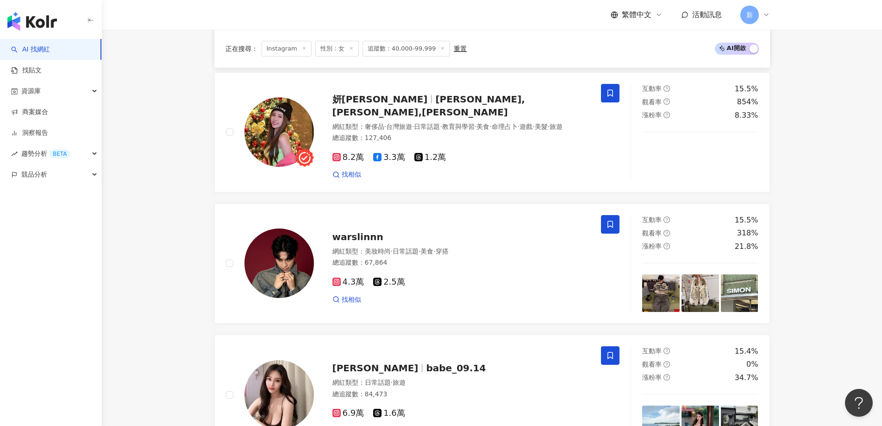
scroll to position [1211, 0]
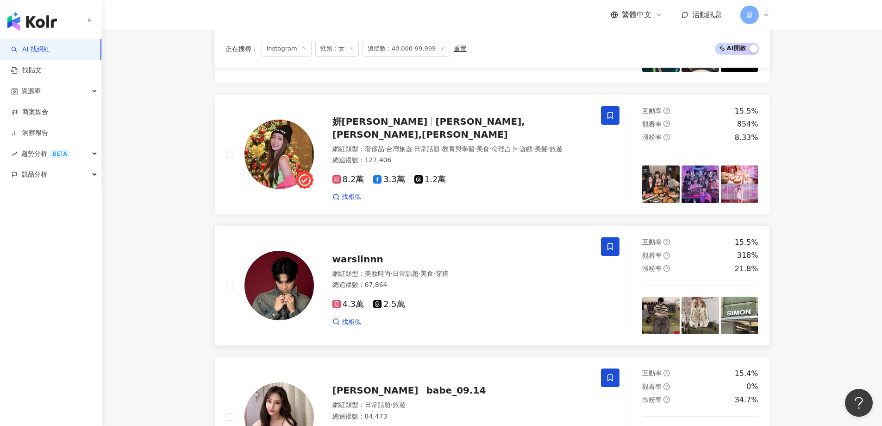
click at [367, 253] on span "warslinnn" at bounding box center [358, 258] width 51 height 11
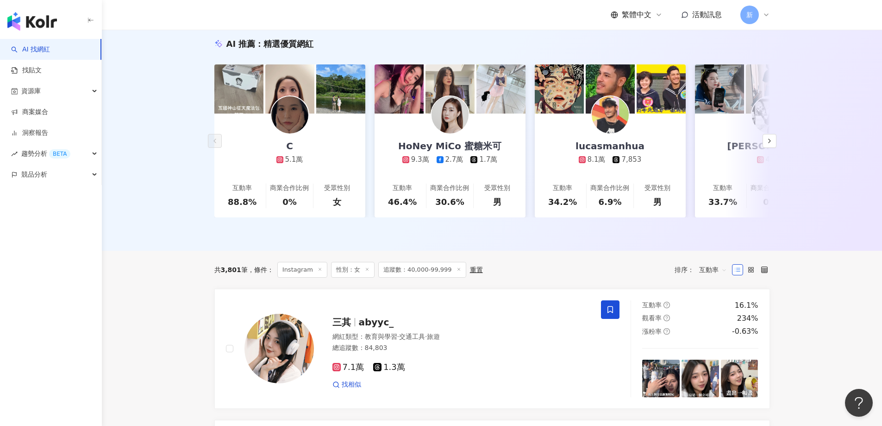
scroll to position [0, 0]
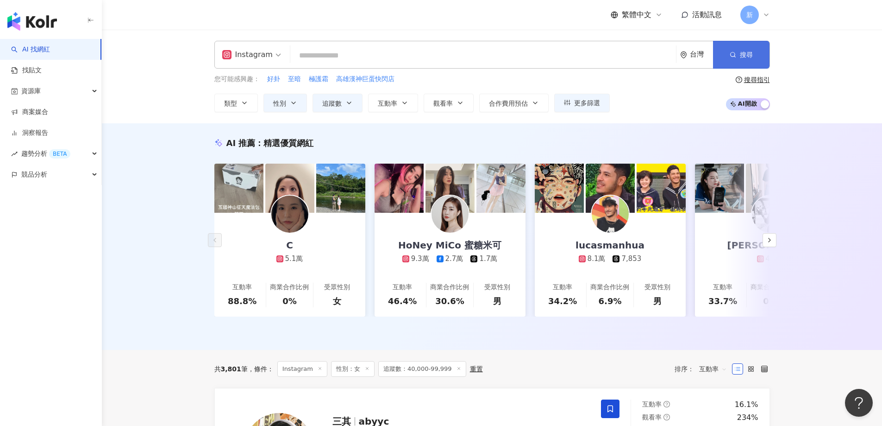
click at [730, 58] on button "搜尋" at bounding box center [741, 55] width 57 height 28
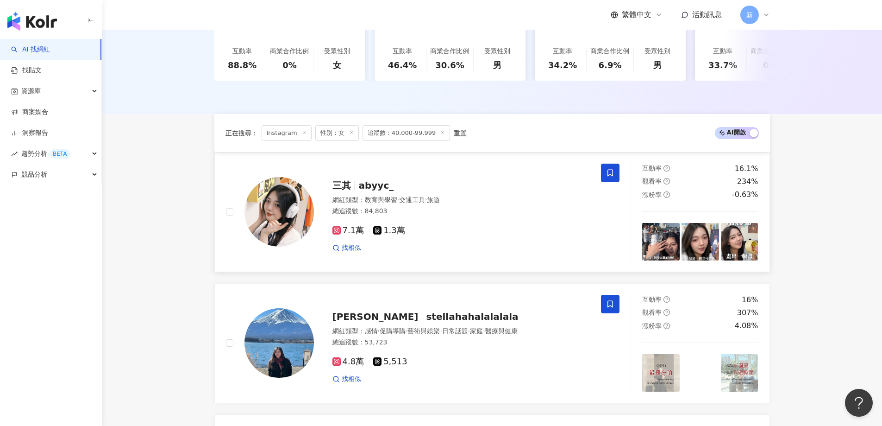
scroll to position [232, 0]
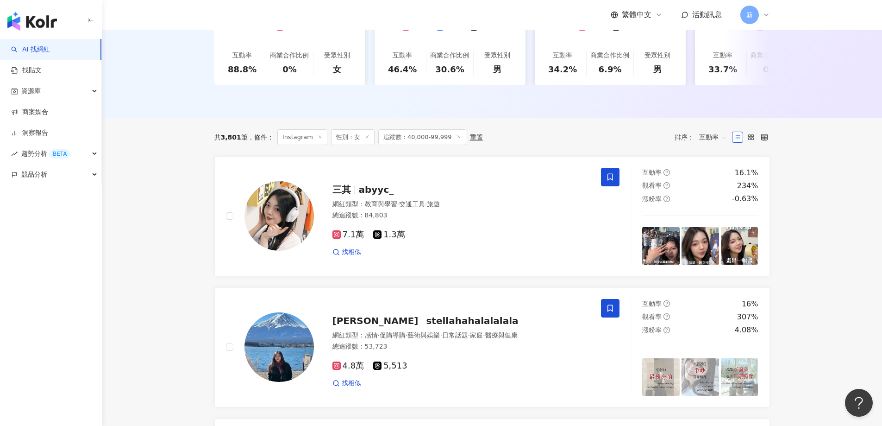
click at [712, 131] on span "互動率" at bounding box center [714, 137] width 28 height 15
click at [720, 197] on div "互動率" at bounding box center [713, 199] width 23 height 10
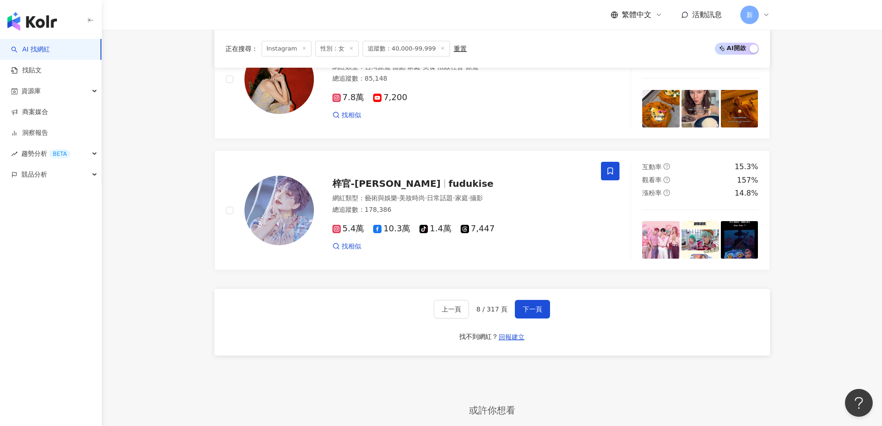
scroll to position [1807, 0]
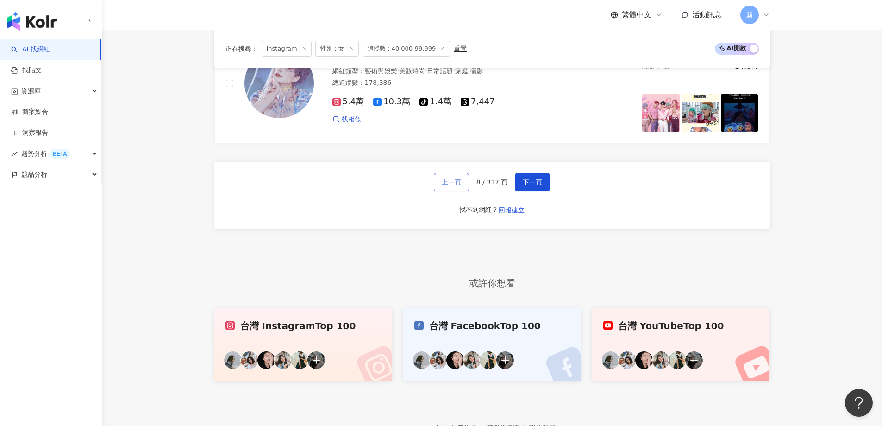
click at [460, 178] on span "上一頁" at bounding box center [451, 181] width 19 height 7
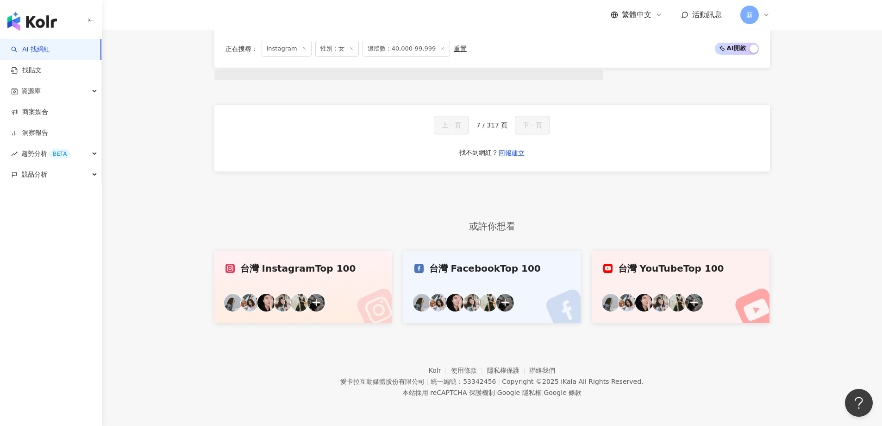
scroll to position [795, 0]
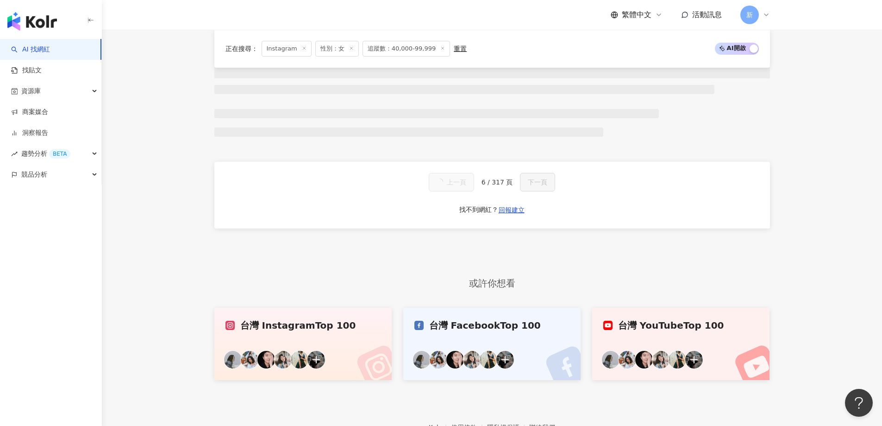
click at [458, 179] on button "上一頁" at bounding box center [451, 182] width 45 height 19
click at [458, 179] on span "上一頁" at bounding box center [456, 181] width 19 height 7
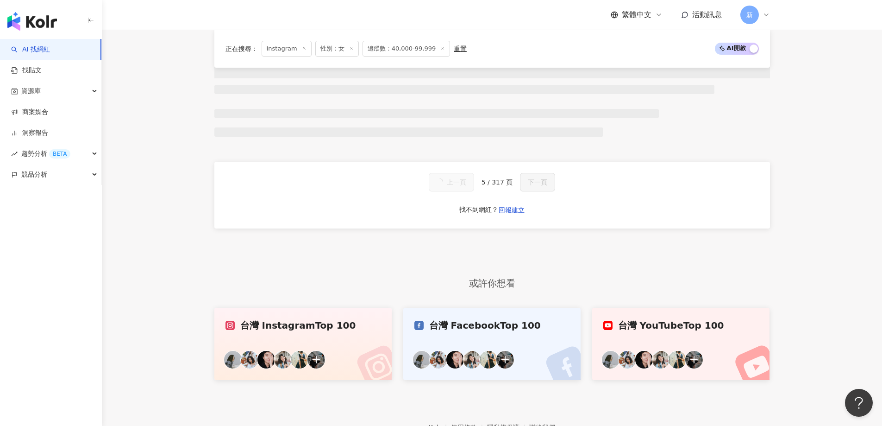
click at [458, 179] on span "上一頁" at bounding box center [456, 181] width 19 height 7
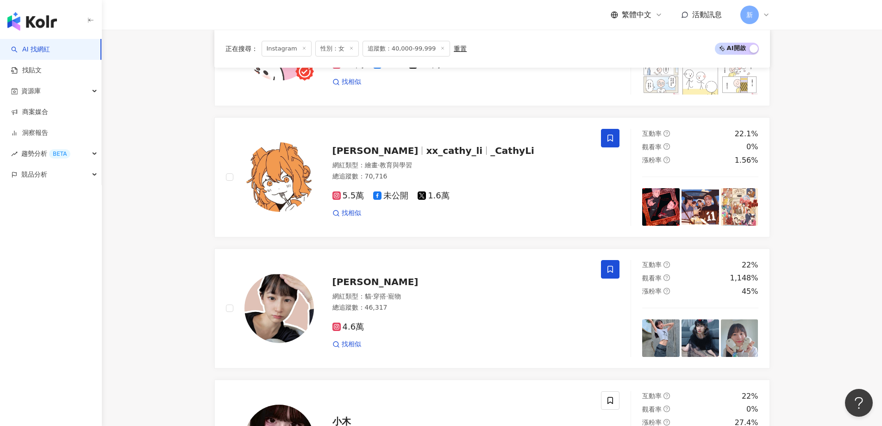
scroll to position [1807, 0]
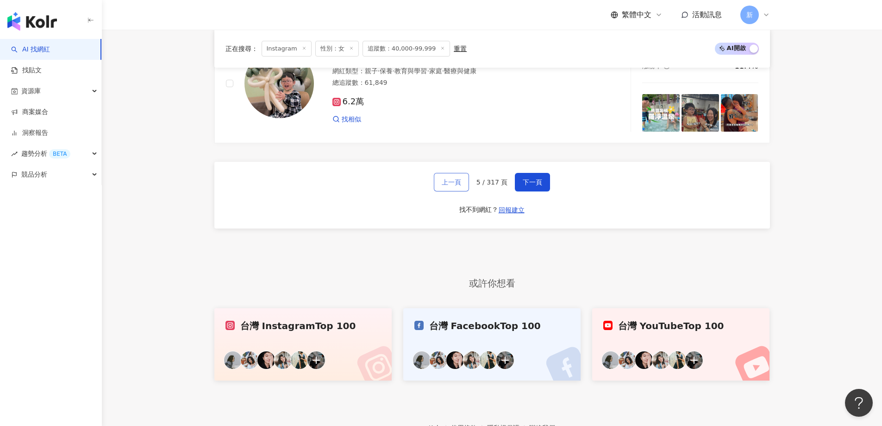
click at [456, 179] on span "上一頁" at bounding box center [451, 181] width 19 height 7
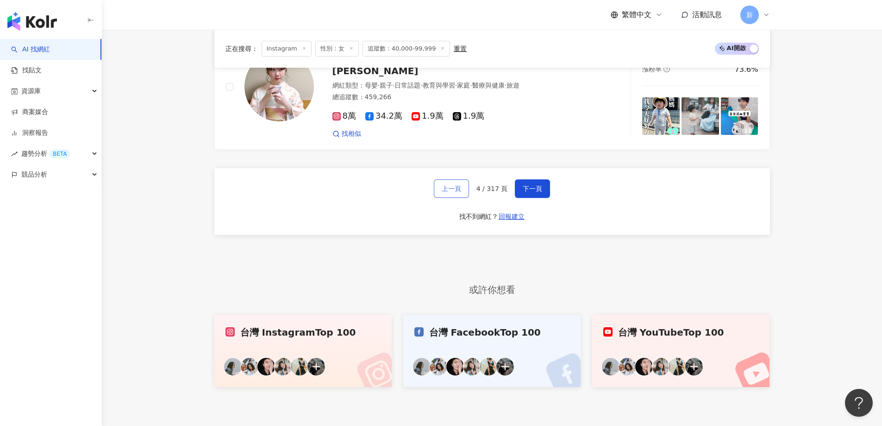
click at [459, 179] on button "上一頁" at bounding box center [451, 188] width 35 height 19
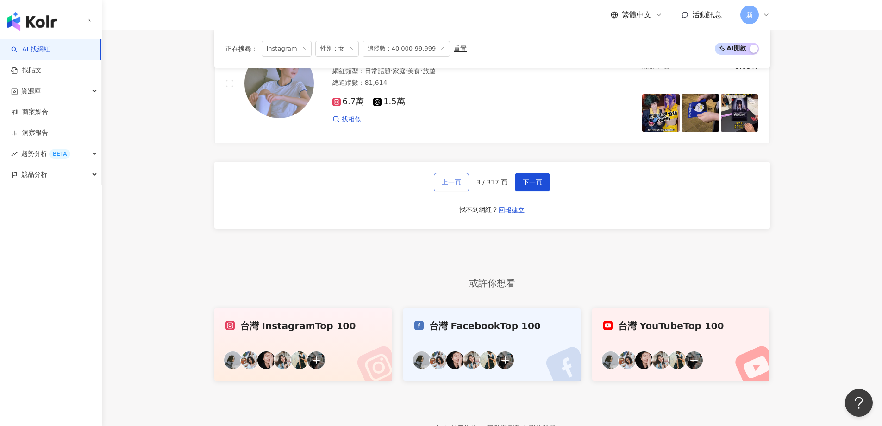
click at [460, 173] on button "上一頁" at bounding box center [451, 182] width 35 height 19
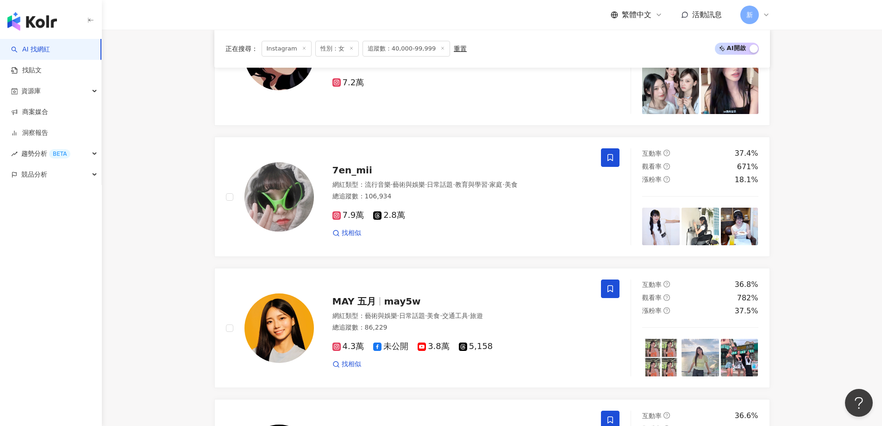
scroll to position [1828, 0]
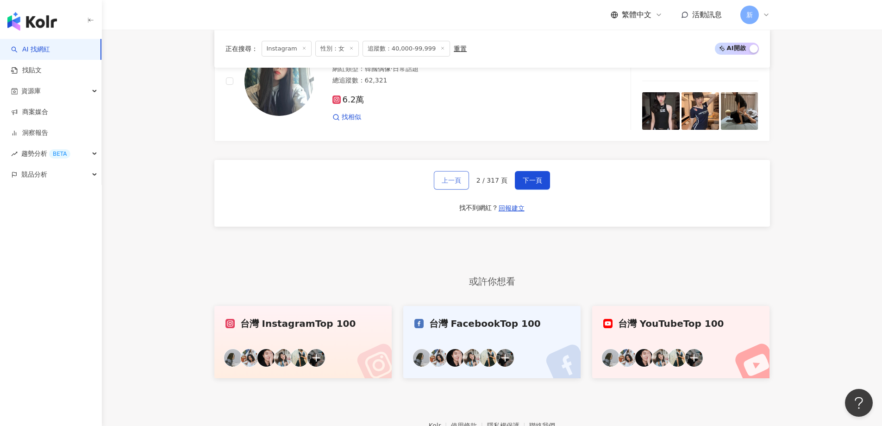
click at [456, 179] on span "上一頁" at bounding box center [451, 179] width 19 height 7
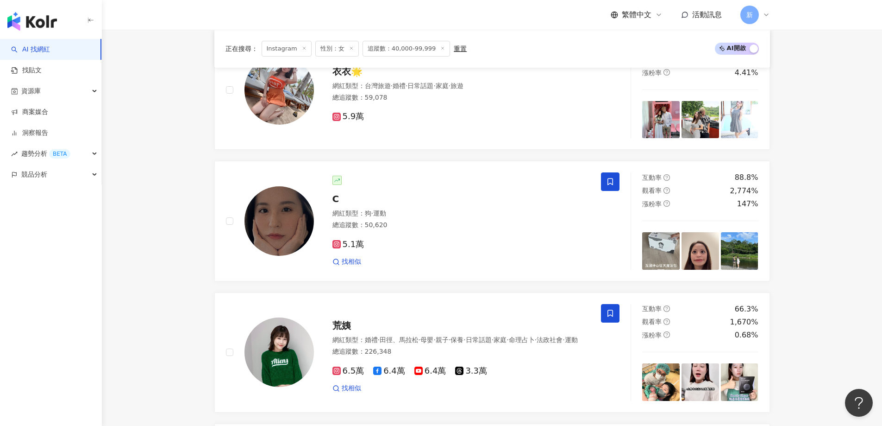
scroll to position [820, 0]
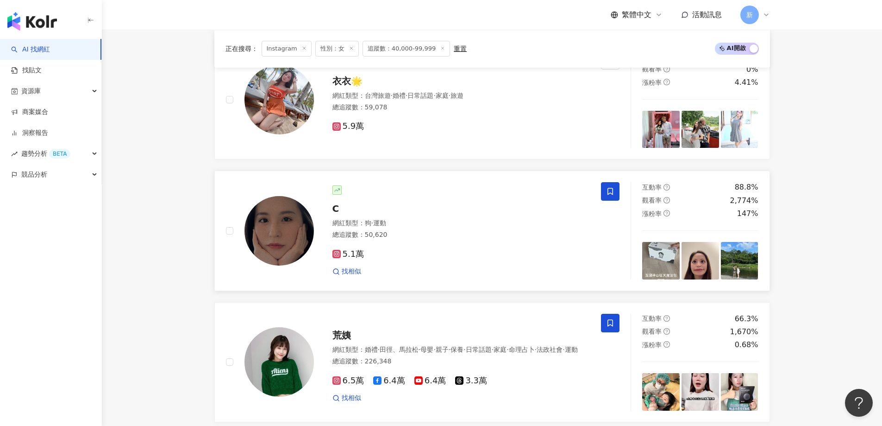
click at [447, 223] on div "網紅類型 ： 狗 · 運動" at bounding box center [462, 223] width 258 height 9
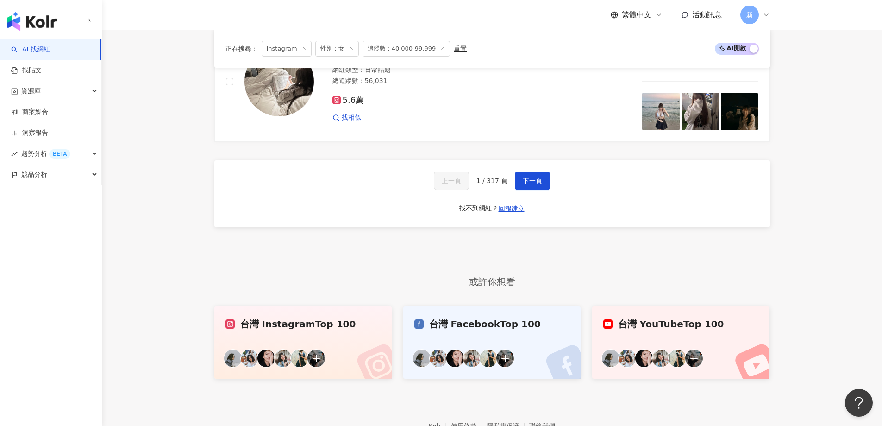
scroll to position [1938, 0]
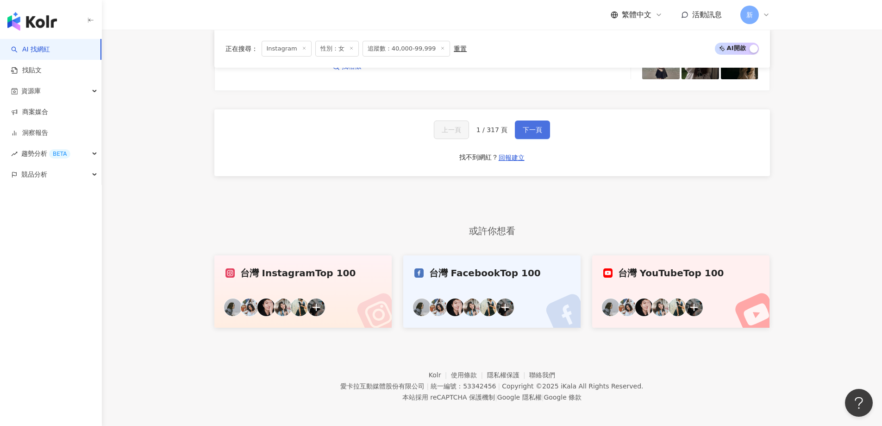
click at [530, 127] on span "下一頁" at bounding box center [532, 129] width 19 height 7
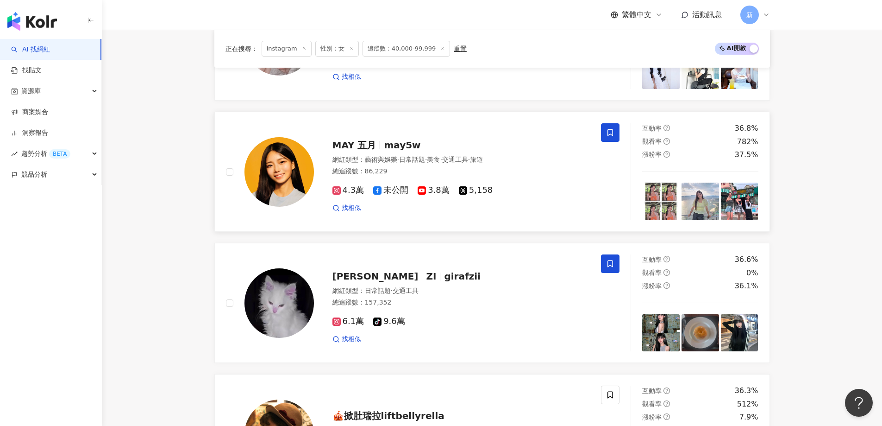
scroll to position [862, 0]
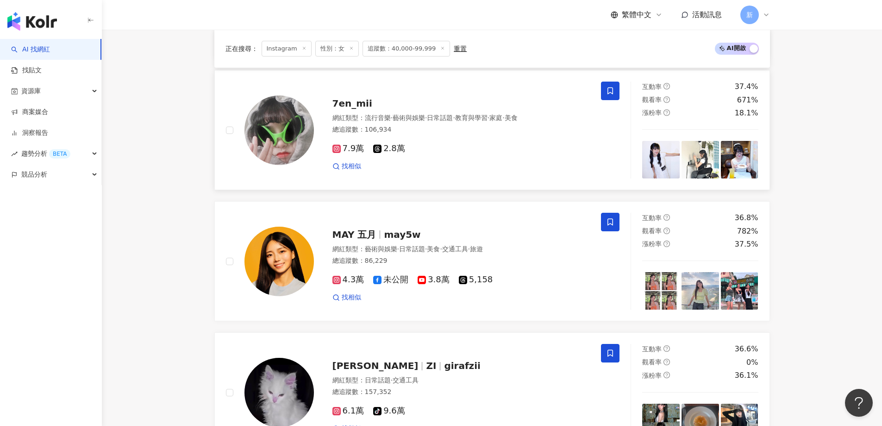
click at [347, 99] on span "7en_mii" at bounding box center [353, 103] width 40 height 11
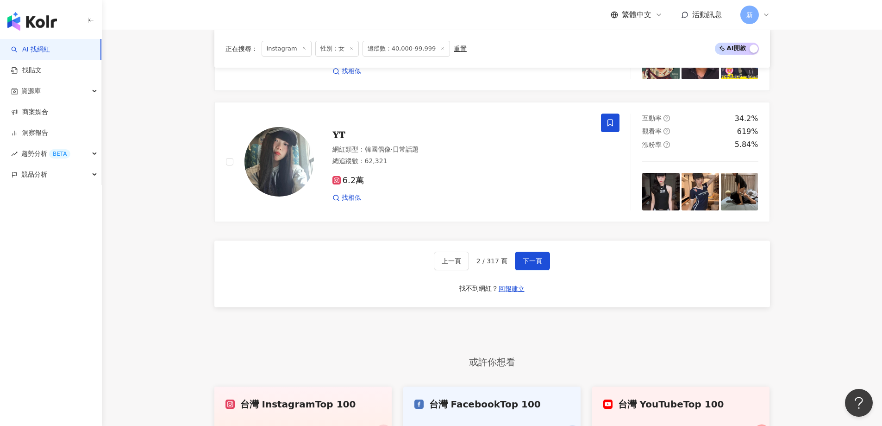
scroll to position [1650, 0]
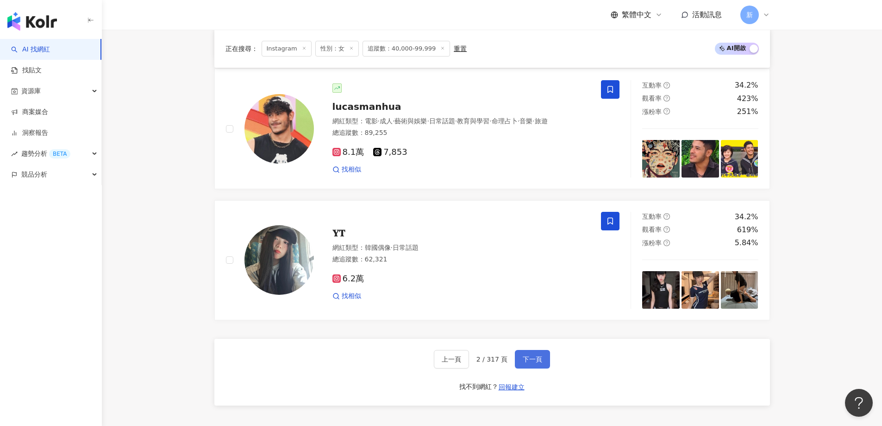
click at [531, 355] on span "下一頁" at bounding box center [532, 358] width 19 height 7
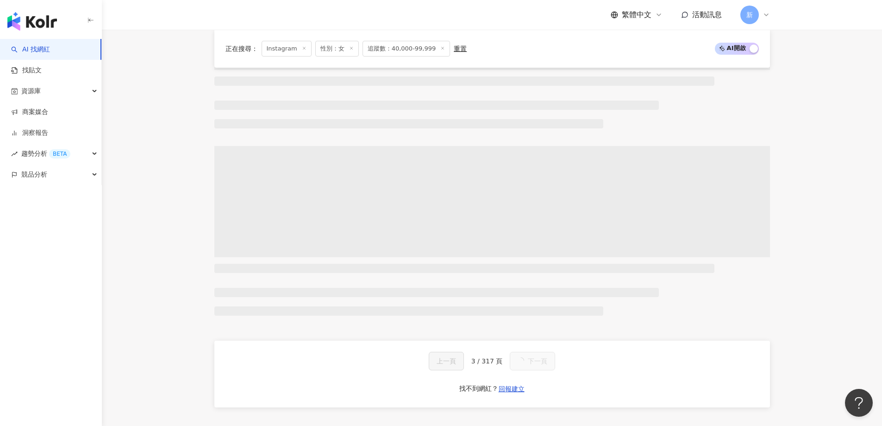
scroll to position [1628, 0]
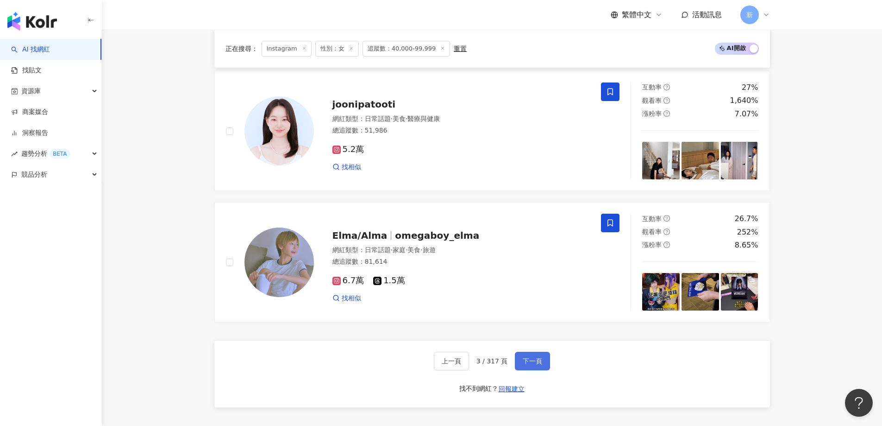
click at [531, 359] on span "下一頁" at bounding box center [532, 360] width 19 height 7
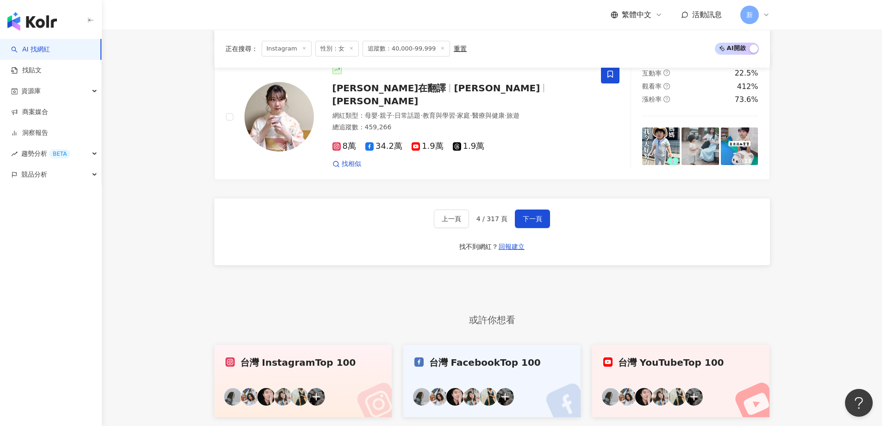
scroll to position [1721, 0]
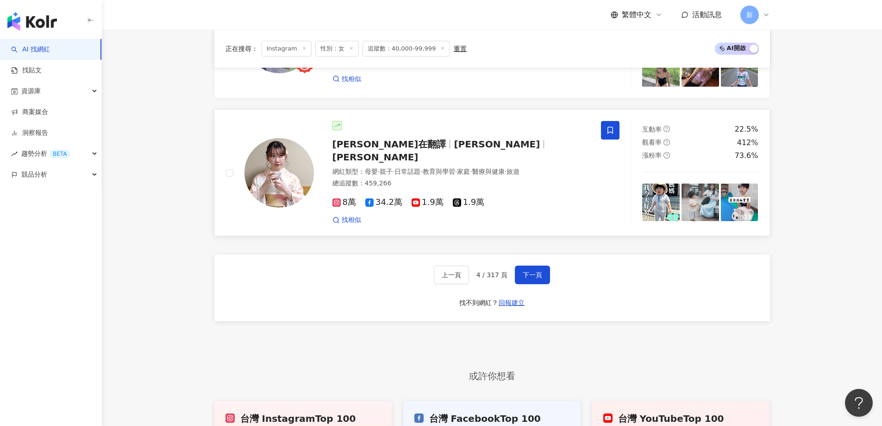
click at [529, 195] on div "8萬 34.2萬 1.9萬 1.9萬 找相似" at bounding box center [462, 207] width 258 height 34
click at [527, 271] on span "下一頁" at bounding box center [532, 274] width 19 height 7
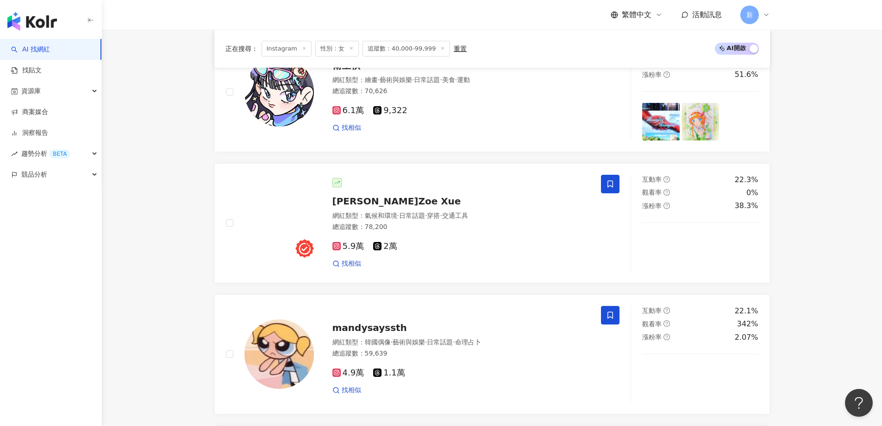
scroll to position [238, 0]
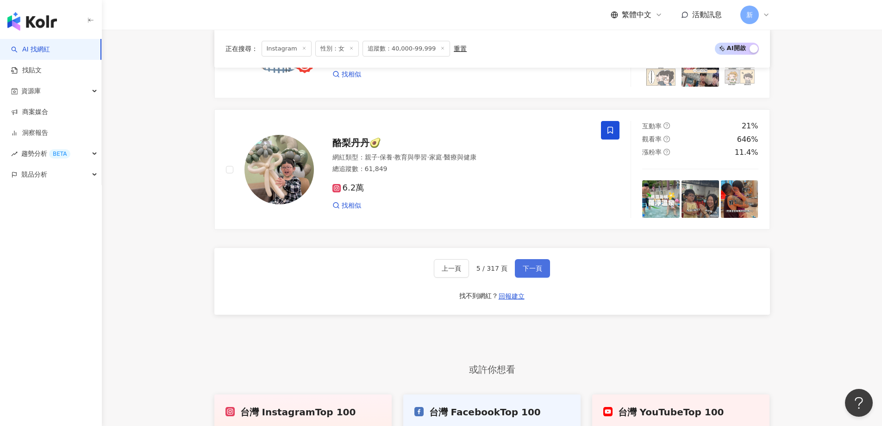
click at [530, 268] on span "下一頁" at bounding box center [532, 268] width 19 height 7
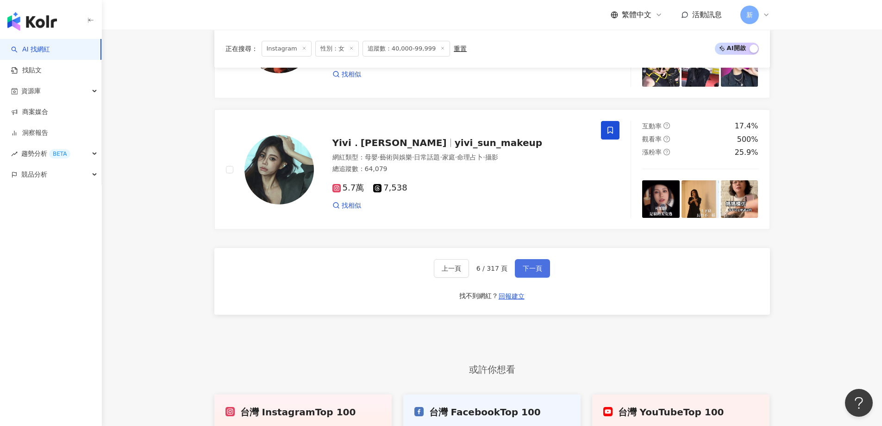
click at [534, 268] on span "下一頁" at bounding box center [532, 268] width 19 height 7
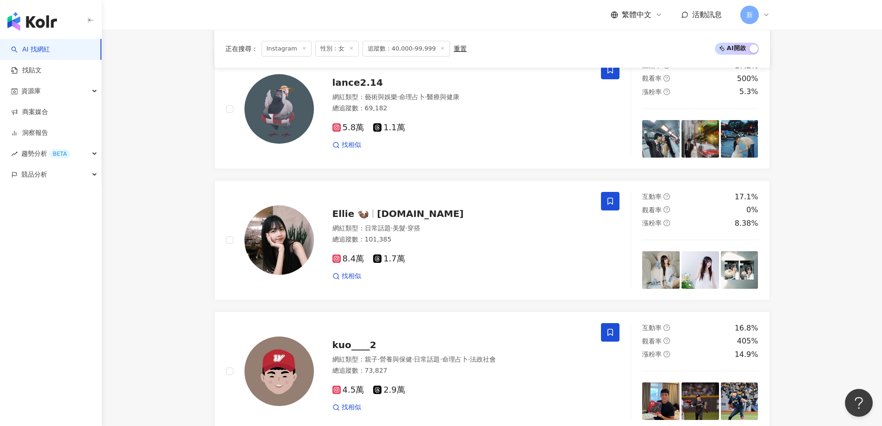
scroll to position [423, 0]
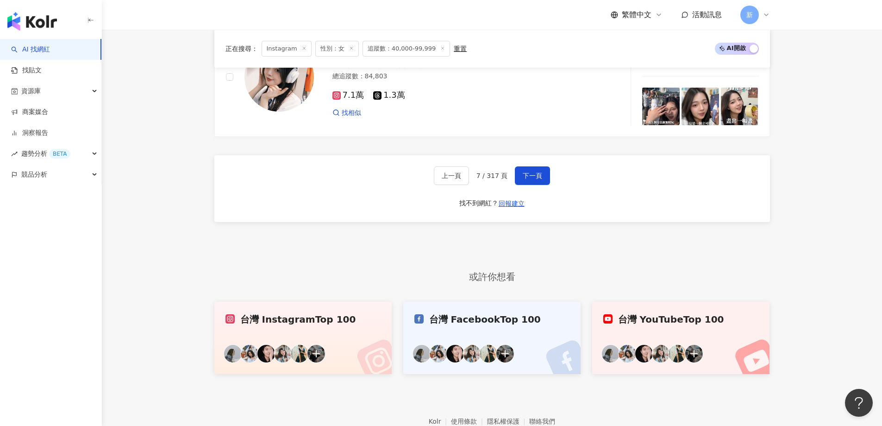
scroll to position [1860, 0]
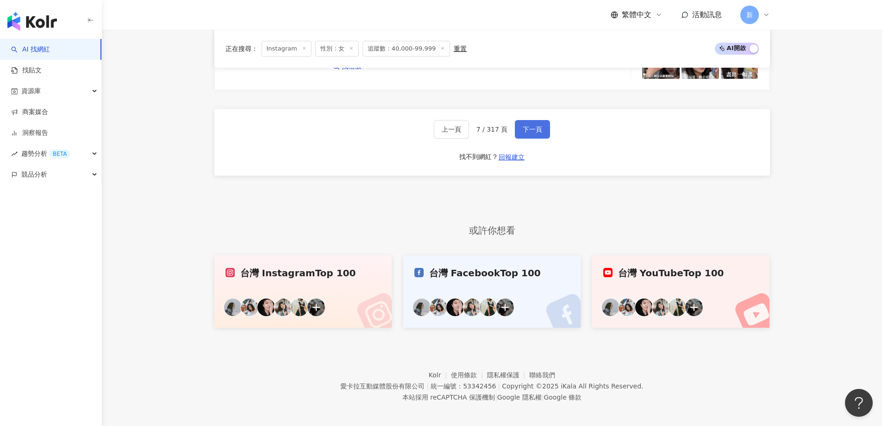
click at [529, 130] on button "下一頁" at bounding box center [532, 129] width 35 height 19
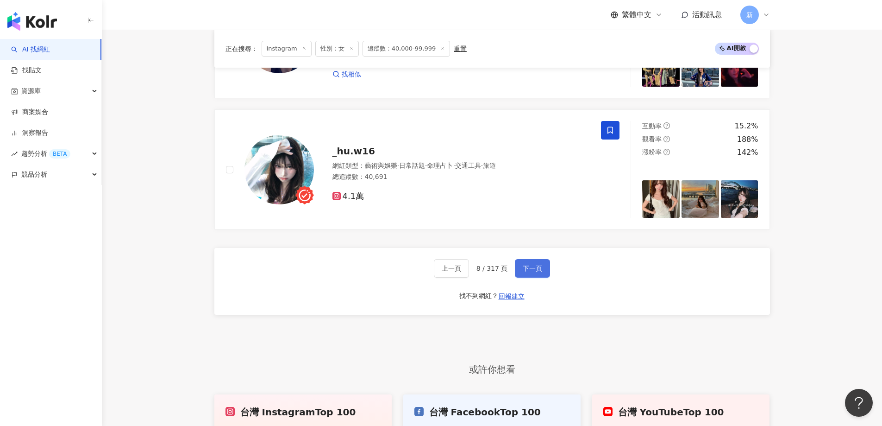
click at [541, 261] on button "下一頁" at bounding box center [532, 268] width 35 height 19
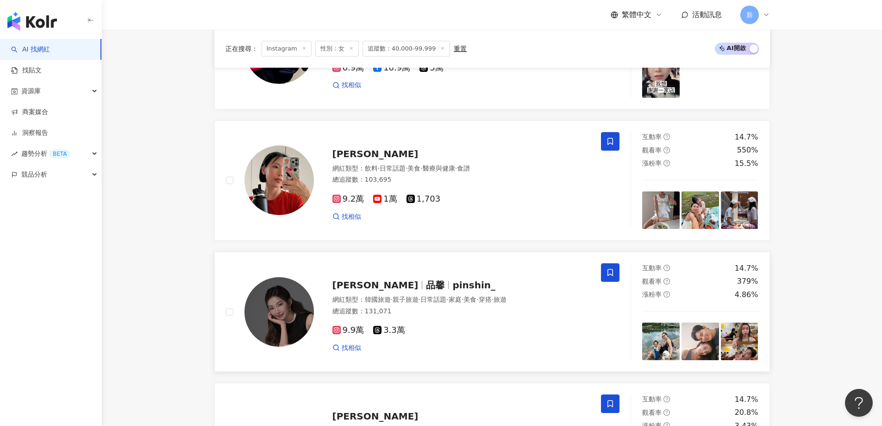
scroll to position [1304, 0]
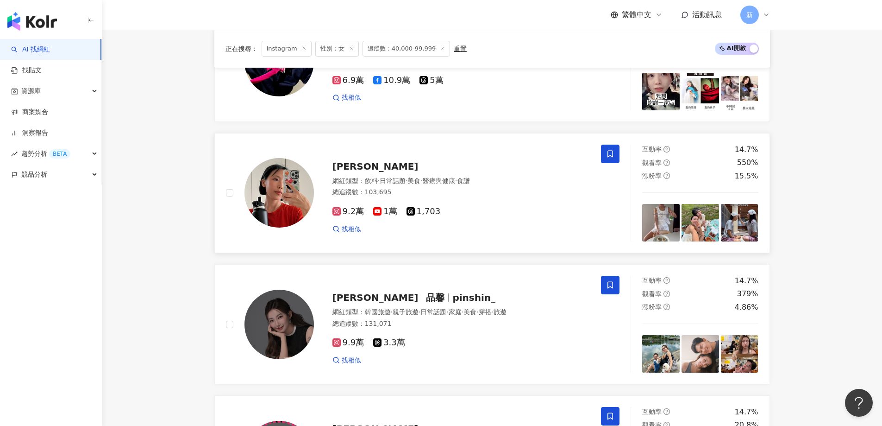
click at [521, 207] on div "9.2萬 1萬 1,703" at bounding box center [462, 212] width 258 height 10
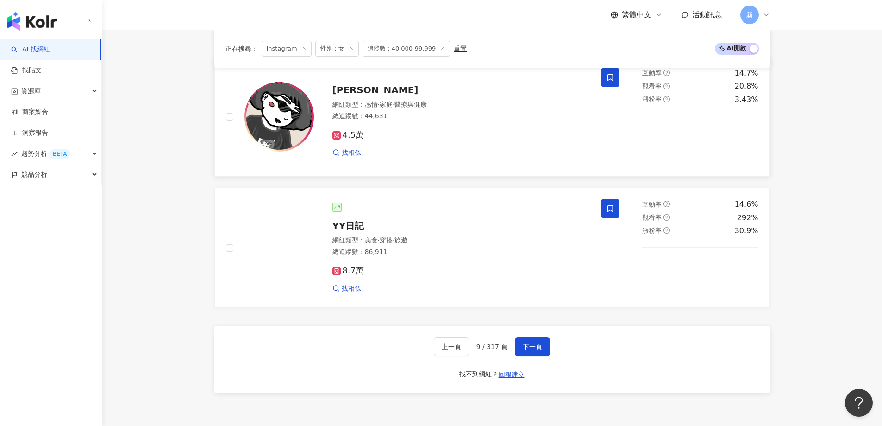
scroll to position [1767, 0]
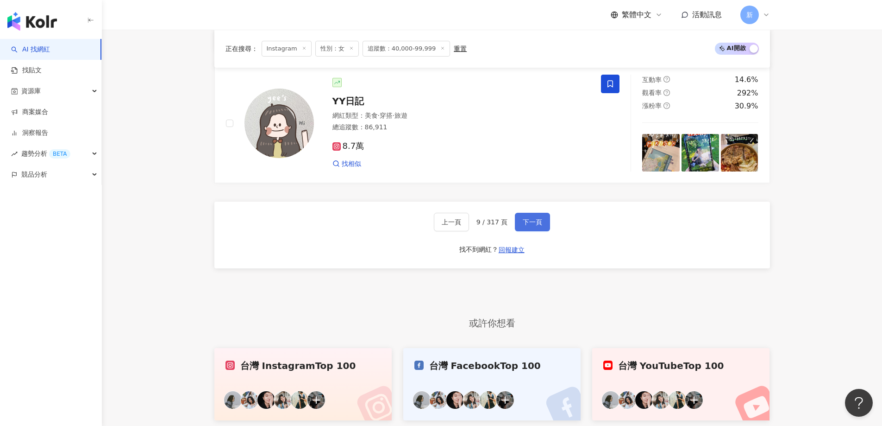
click at [533, 218] on span "下一頁" at bounding box center [532, 221] width 19 height 7
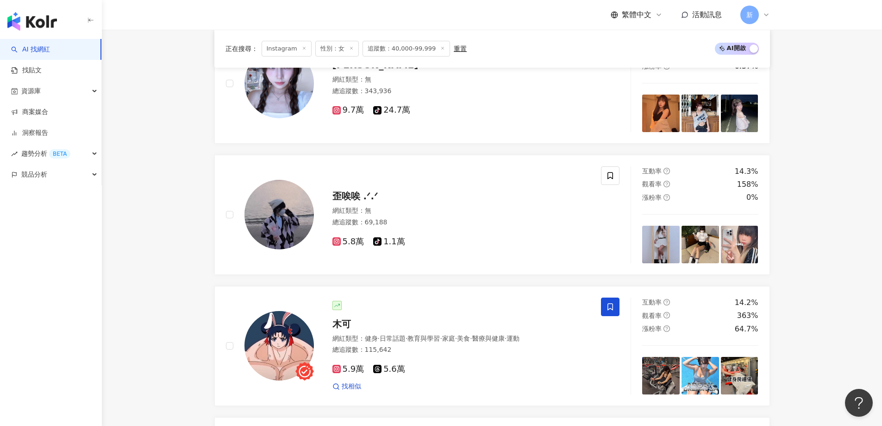
scroll to position [0, 0]
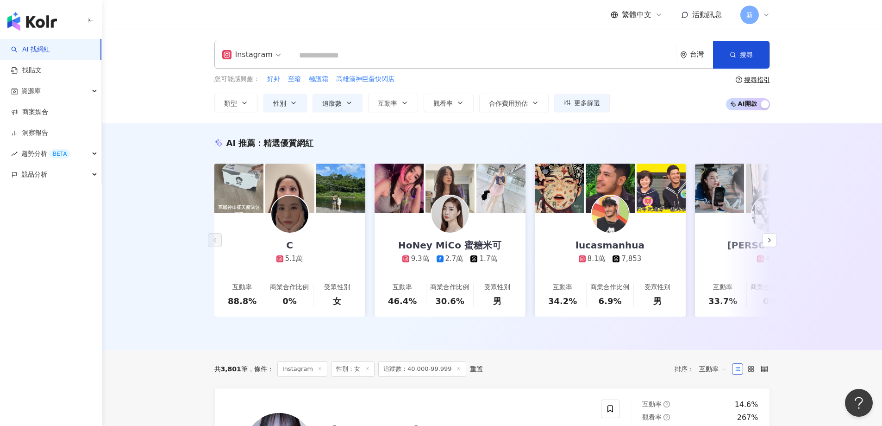
click at [380, 51] on input "search" at bounding box center [483, 56] width 378 height 18
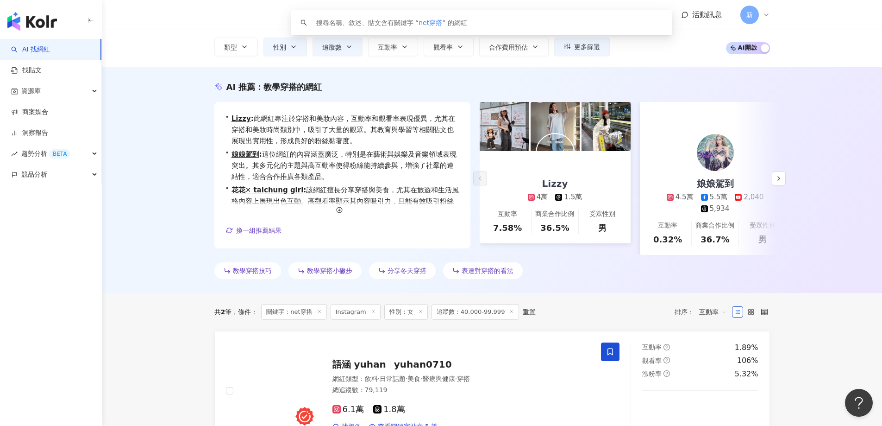
scroll to position [93, 0]
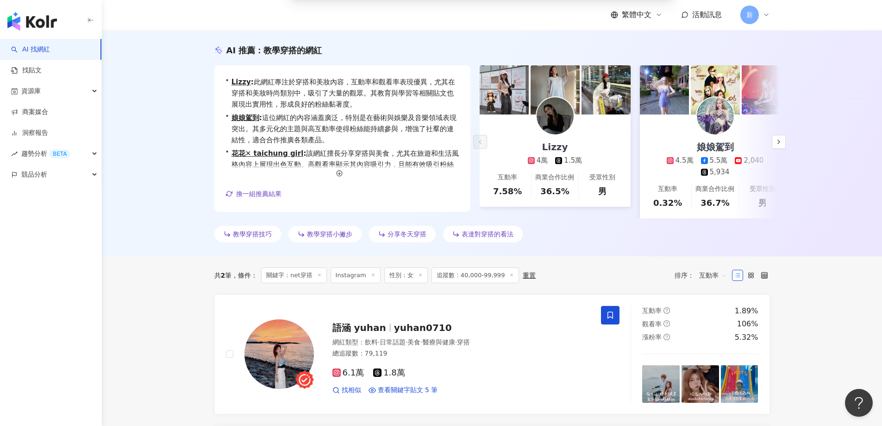
type input "*****"
click at [545, 160] on div "4萬" at bounding box center [543, 161] width 12 height 10
click at [776, 145] on icon "button" at bounding box center [778, 141] width 7 height 7
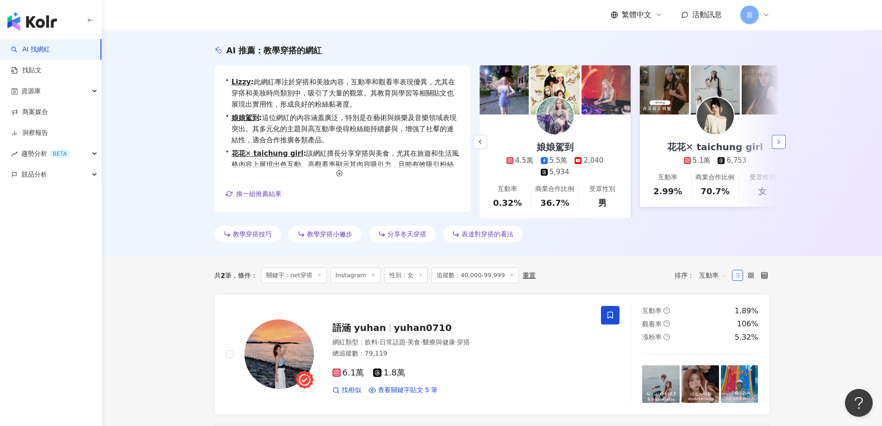
click at [781, 144] on icon "button" at bounding box center [778, 141] width 7 height 7
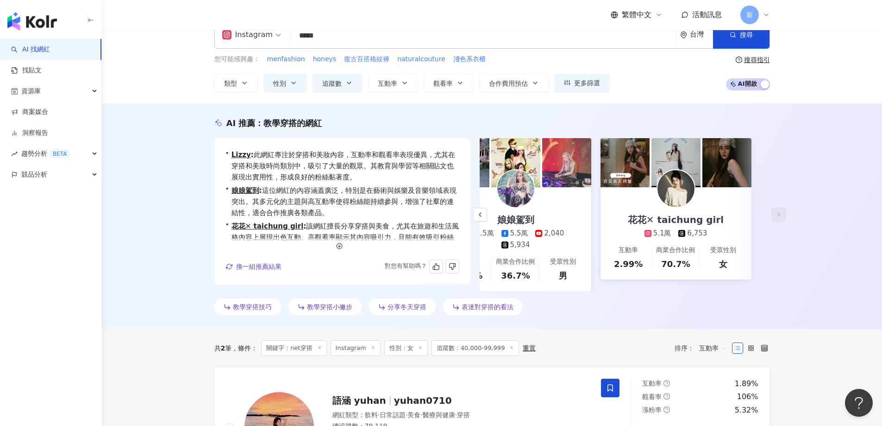
scroll to position [0, 0]
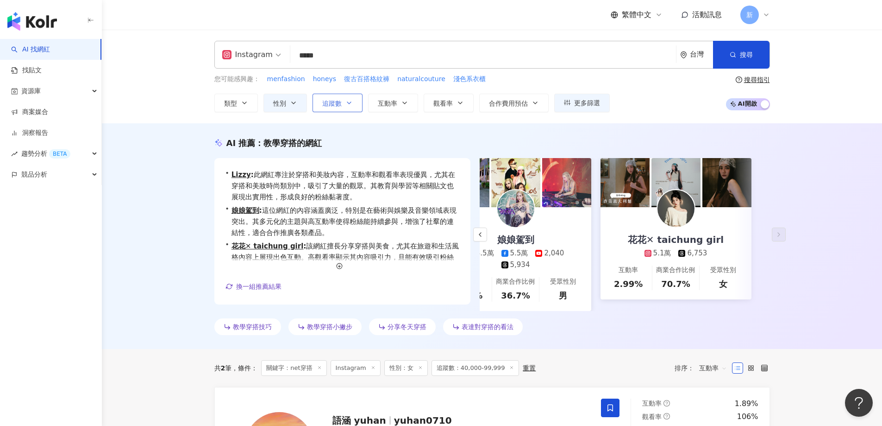
click at [343, 99] on button "追蹤數" at bounding box center [338, 103] width 50 height 19
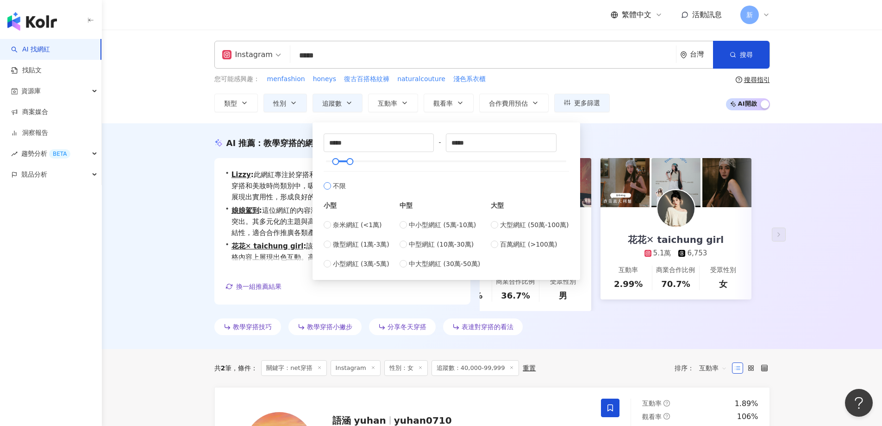
click at [327, 181] on label "不限" at bounding box center [447, 181] width 246 height 20
type input "*"
type input "*******"
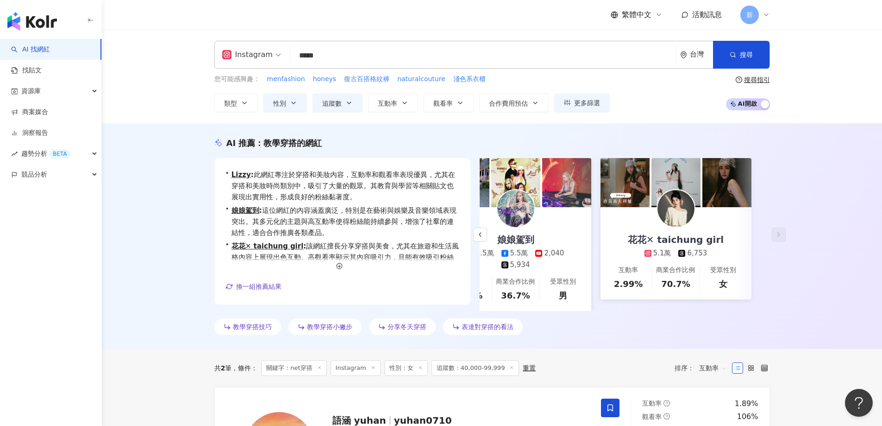
click at [334, 57] on input "*****" at bounding box center [483, 56] width 378 height 18
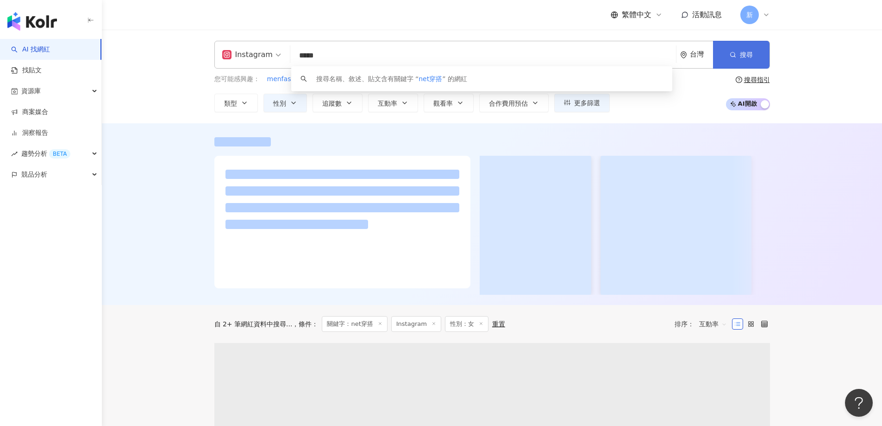
click at [737, 50] on button "搜尋" at bounding box center [741, 55] width 57 height 28
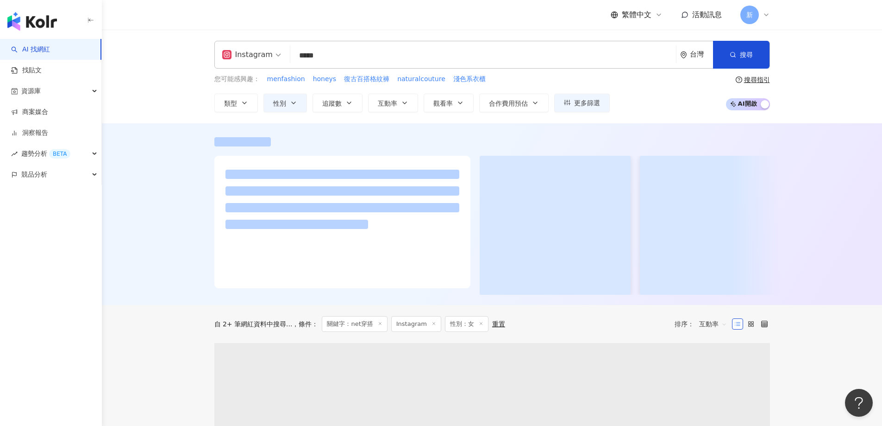
click at [309, 55] on input "*****" at bounding box center [483, 56] width 378 height 18
click at [283, 53] on div "Instagram ***** 台灣 搜尋 keyword 搜尋名稱、敘述、貼文含有關鍵字 “ net穿搭 ” 的網紅" at bounding box center [492, 55] width 556 height 28
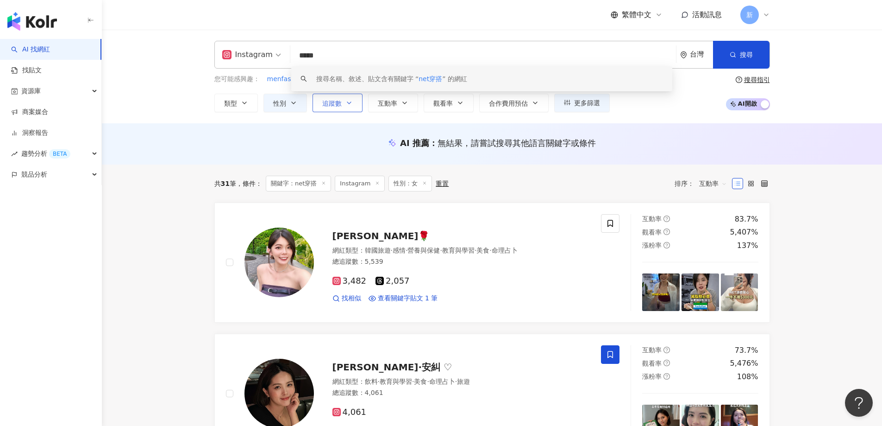
click at [330, 105] on span "追蹤數" at bounding box center [331, 103] width 19 height 7
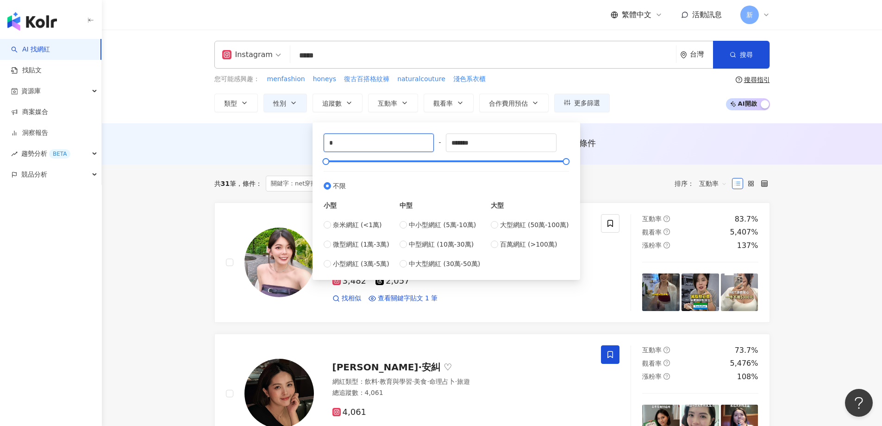
drag, startPoint x: 363, startPoint y: 145, endPoint x: 302, endPoint y: 142, distance: 60.7
type input "*"
type input "*****"
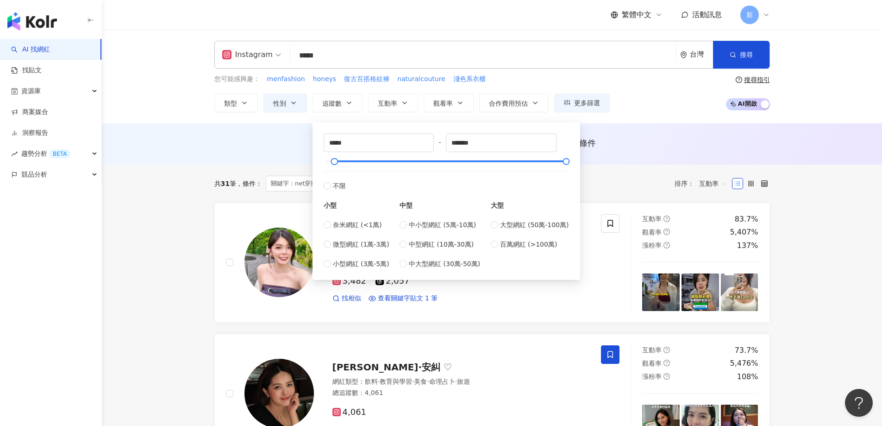
click at [616, 158] on div "AI 推薦 ： 無結果，請嘗試搜尋其他語言關鍵字或條件" at bounding box center [492, 143] width 781 height 41
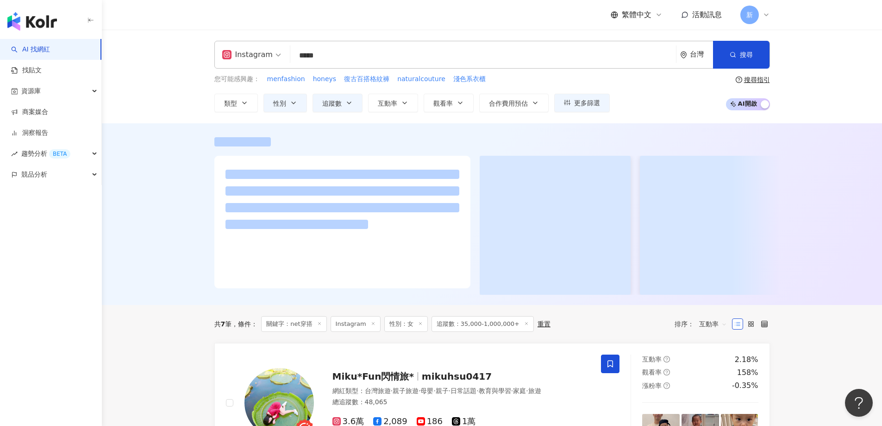
scroll to position [46, 0]
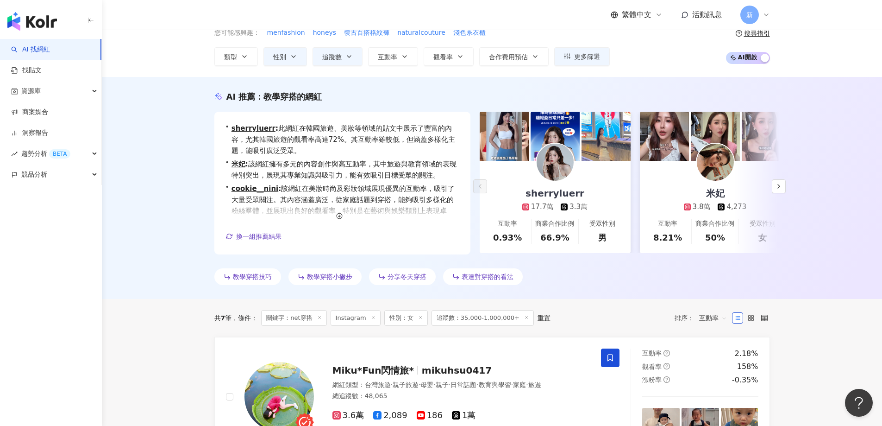
click at [320, 318] on icon at bounding box center [319, 317] width 5 height 5
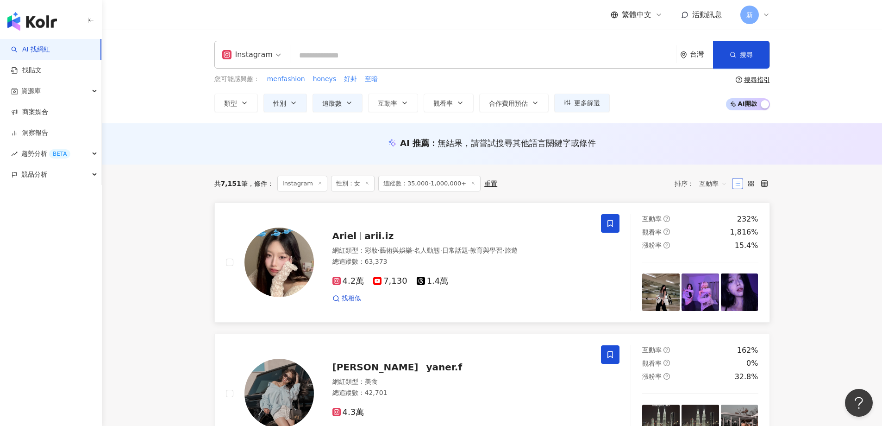
click at [448, 258] on div "總追蹤數 ： 63,373" at bounding box center [462, 261] width 258 height 9
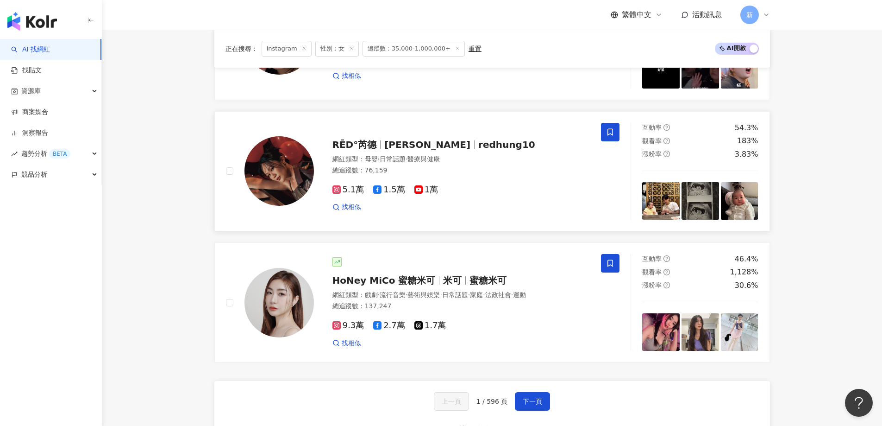
scroll to position [1575, 0]
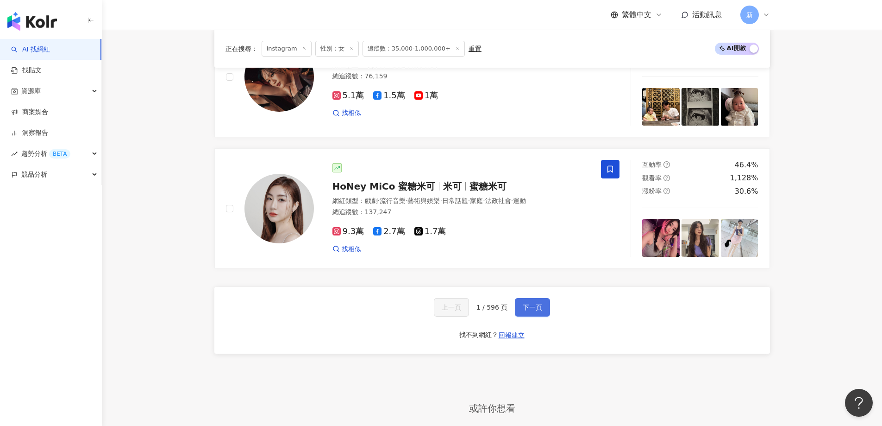
click at [526, 311] on span "下一頁" at bounding box center [532, 306] width 19 height 7
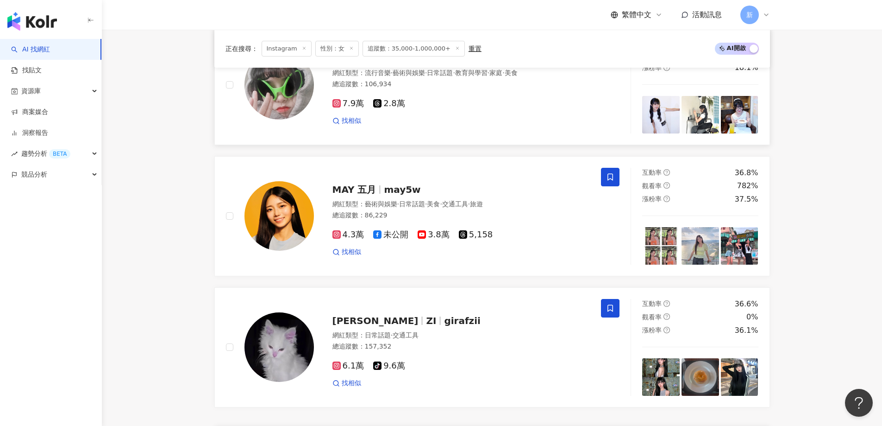
scroll to position [1655, 0]
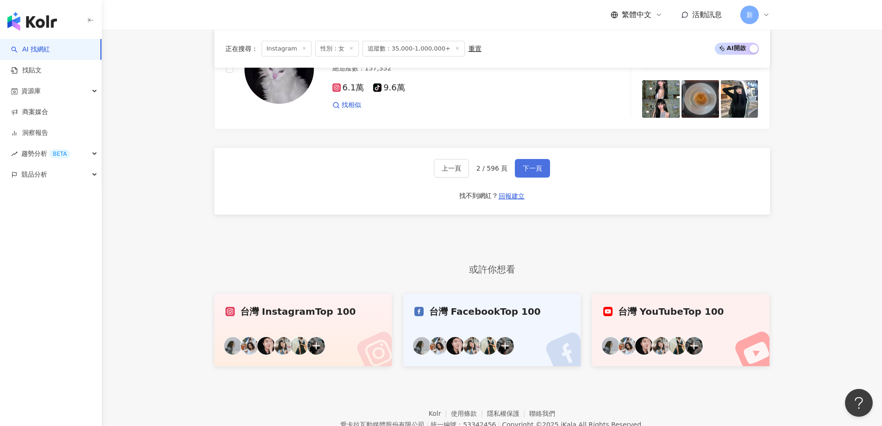
click at [544, 174] on button "下一頁" at bounding box center [532, 168] width 35 height 19
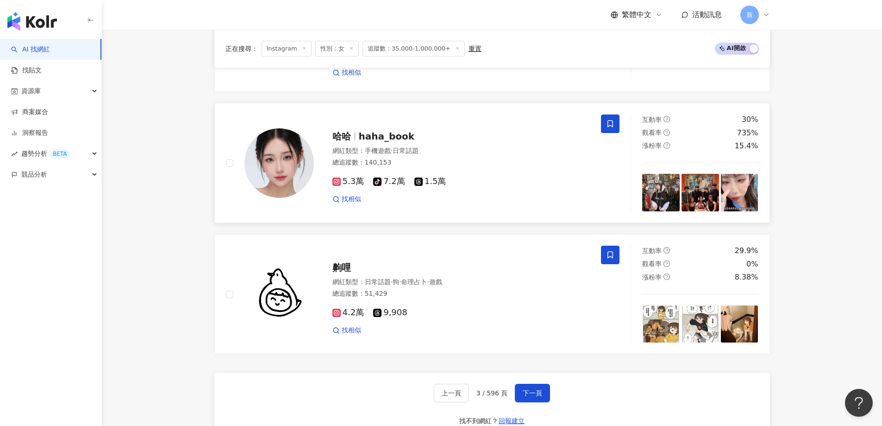
scroll to position [1638, 0]
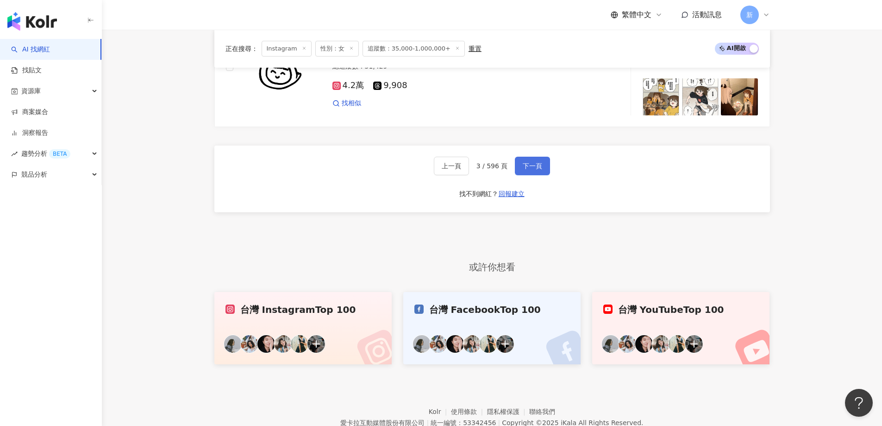
click at [542, 170] on button "下一頁" at bounding box center [532, 166] width 35 height 19
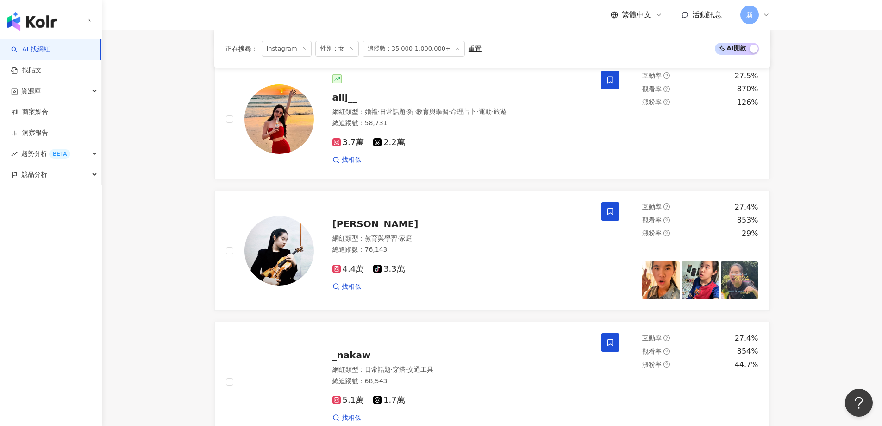
scroll to position [385, 0]
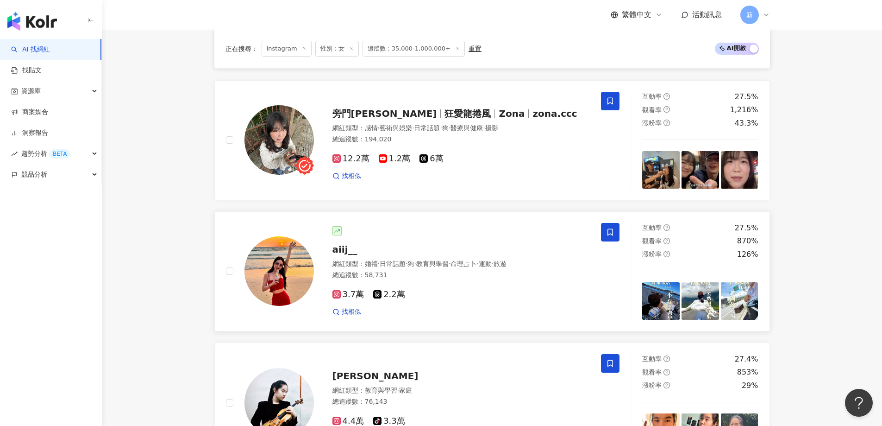
click at [502, 291] on div "3.7萬 2.2萬" at bounding box center [462, 295] width 258 height 10
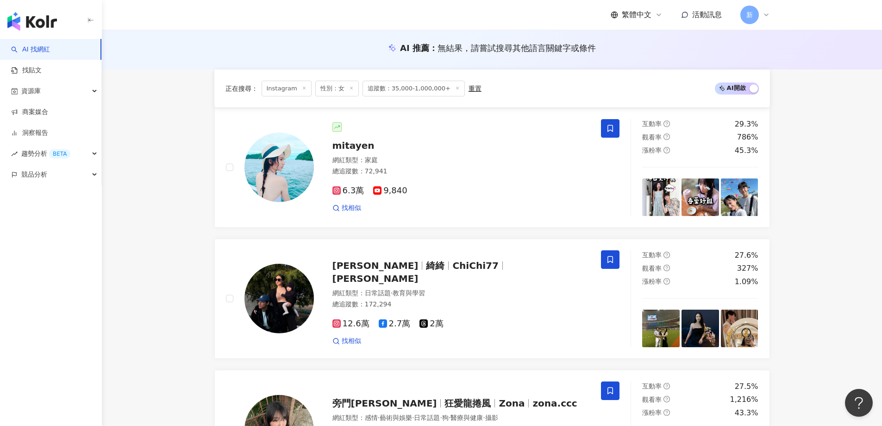
scroll to position [0, 0]
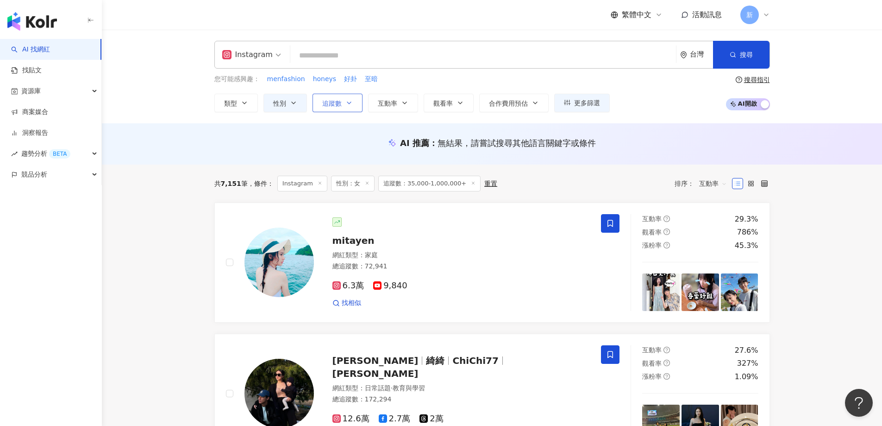
click at [346, 106] on icon "button" at bounding box center [349, 102] width 7 height 7
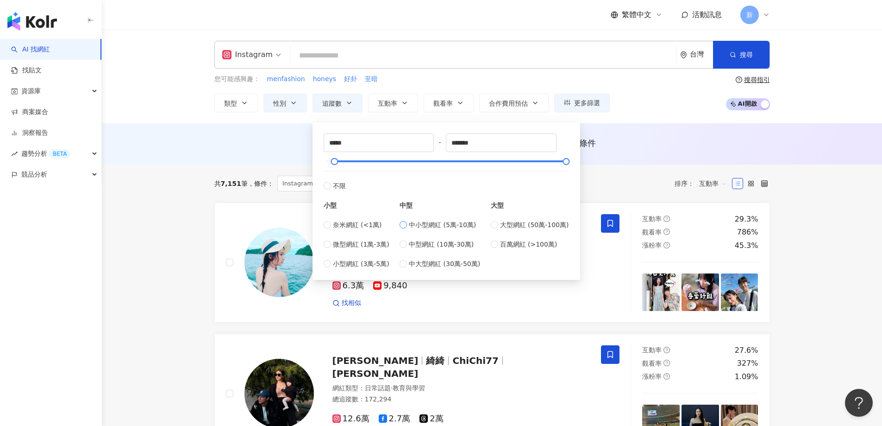
click at [426, 224] on span "中小型網紅 (5萬-10萬)" at bounding box center [442, 225] width 67 height 10
type input "*****"
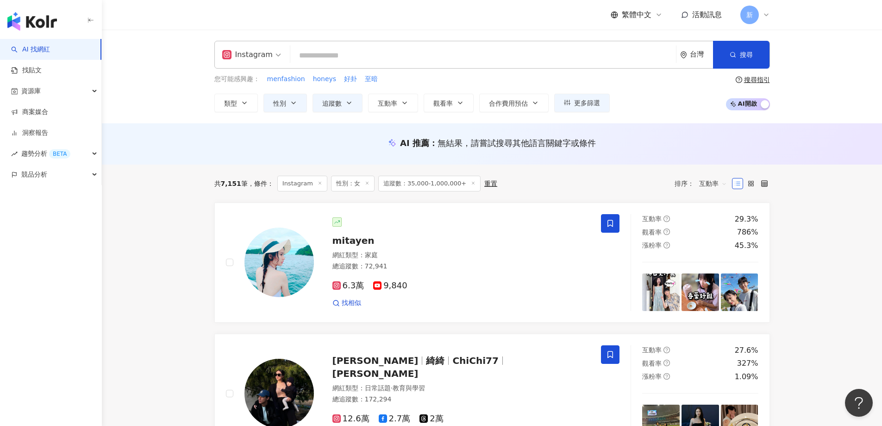
click at [675, 149] on div "AI 推薦 ： 無結果，請嘗試搜尋其他語言關鍵字或條件" at bounding box center [492, 145] width 593 height 17
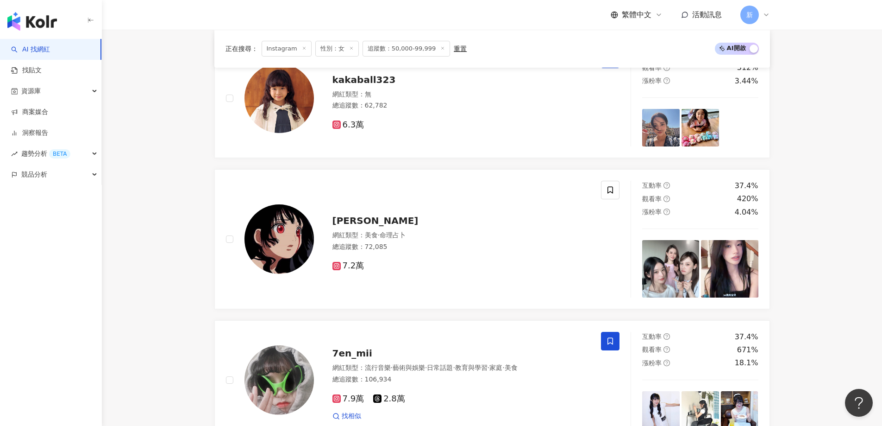
scroll to position [1714, 0]
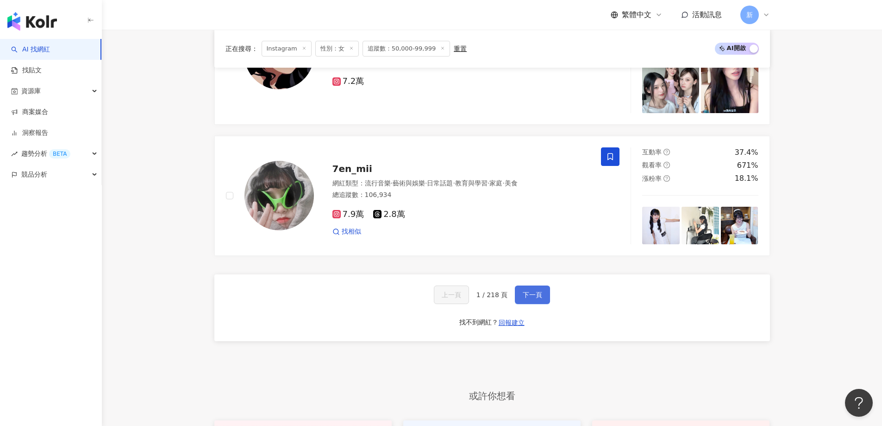
click at [541, 304] on button "下一頁" at bounding box center [532, 294] width 35 height 19
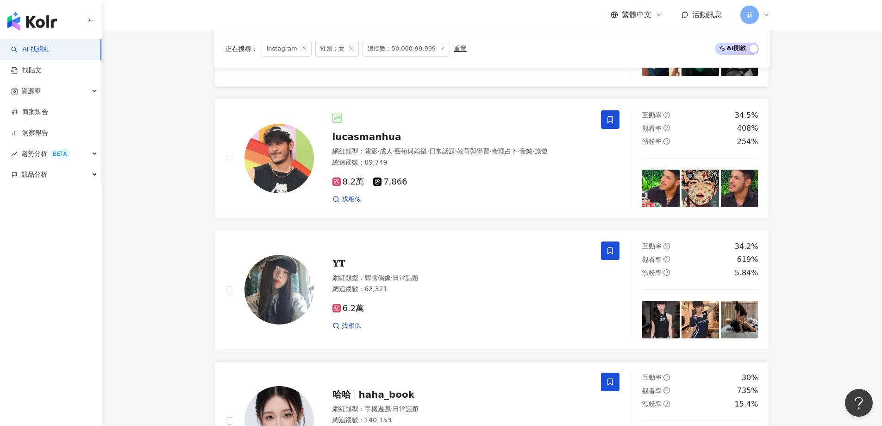
scroll to position [1696, 0]
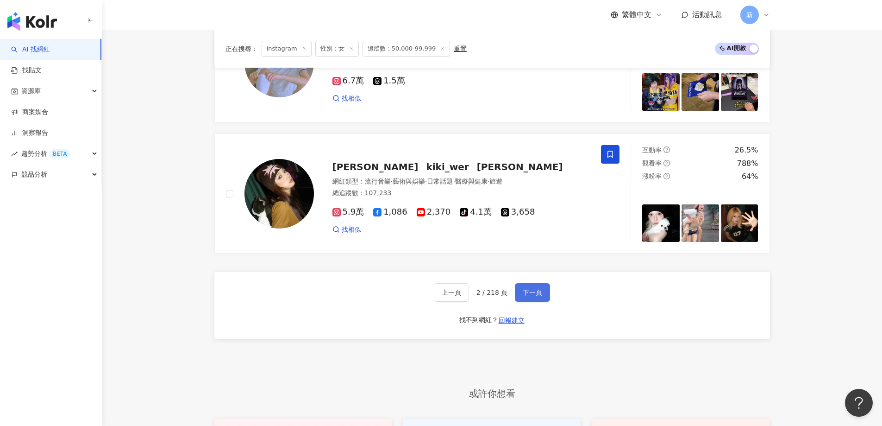
click at [535, 296] on span "下一頁" at bounding box center [532, 292] width 19 height 7
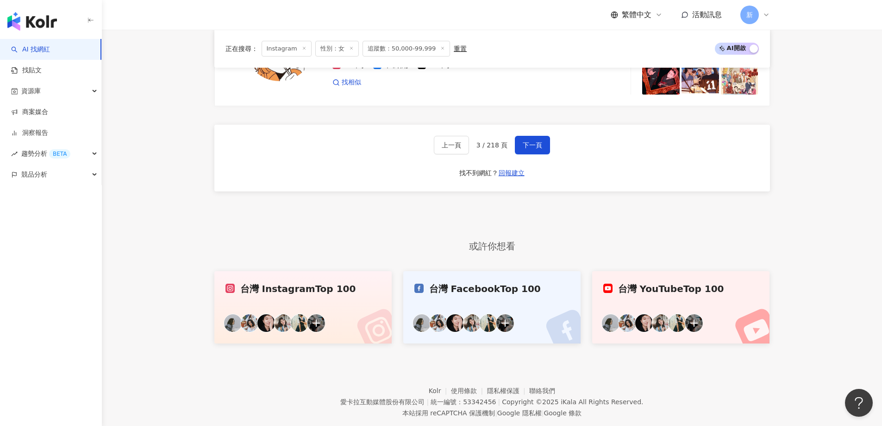
scroll to position [1871, 0]
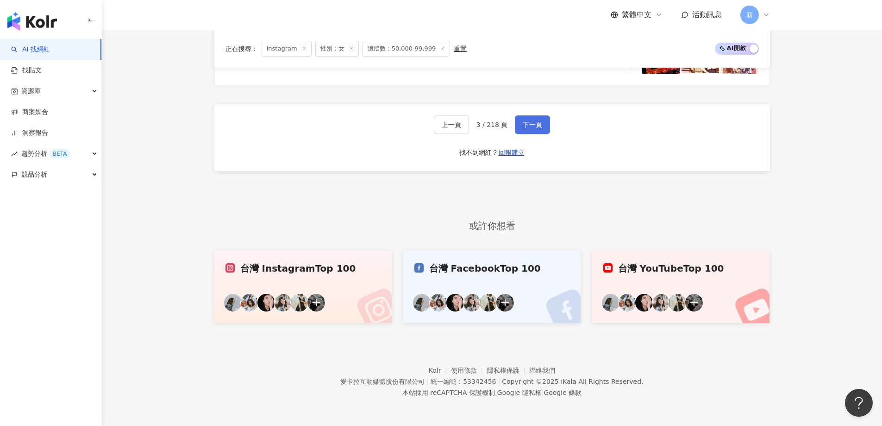
click at [528, 127] on span "下一頁" at bounding box center [532, 124] width 19 height 7
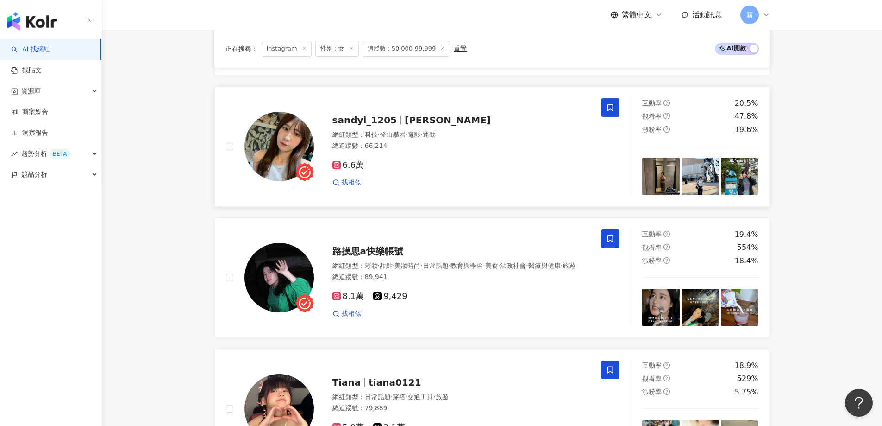
scroll to position [1084, 0]
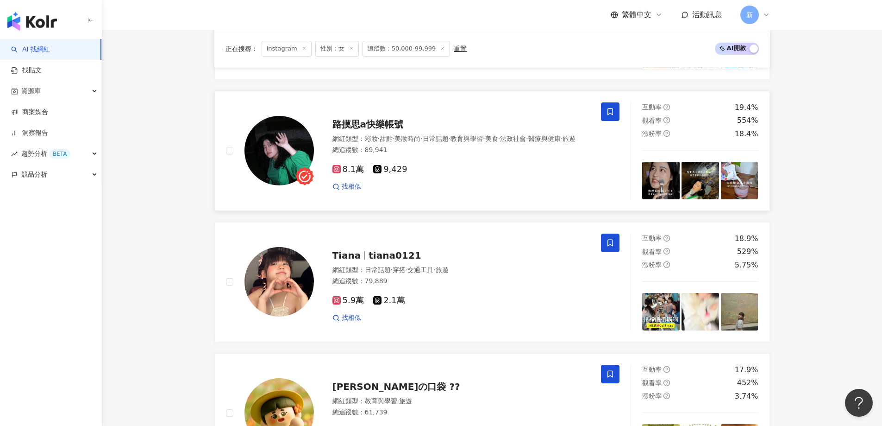
click at [382, 128] on span "路摸思a快樂帳號" at bounding box center [368, 124] width 71 height 11
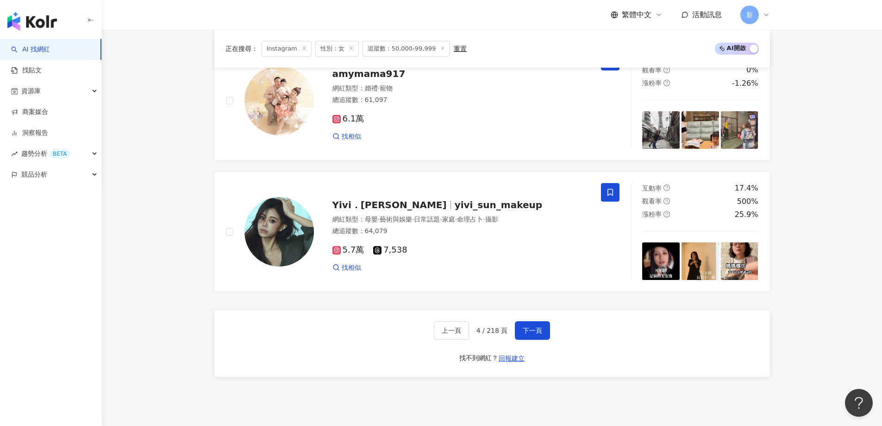
scroll to position [1639, 0]
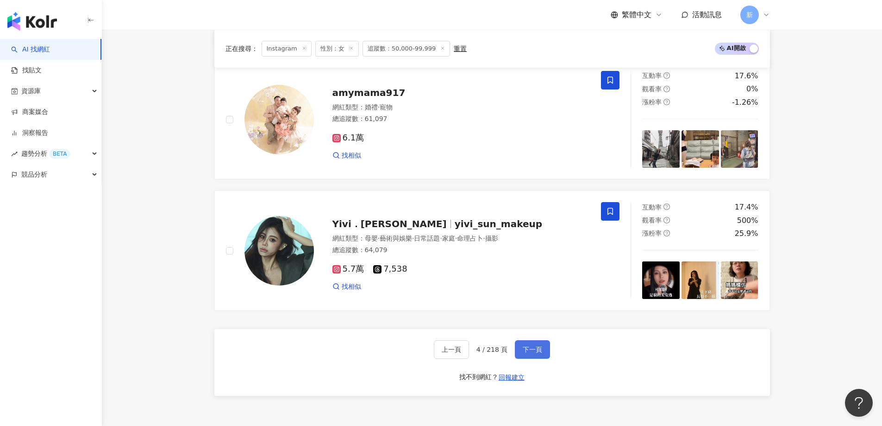
click at [528, 351] on button "下一頁" at bounding box center [532, 349] width 35 height 19
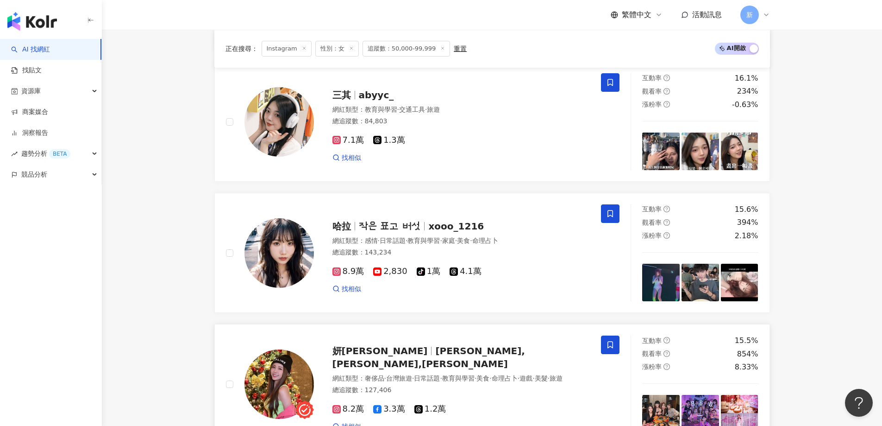
scroll to position [1500, 0]
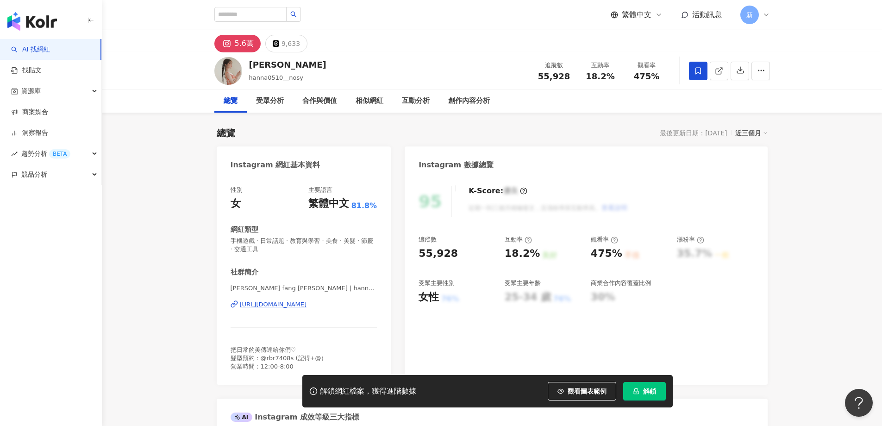
click at [281, 307] on div "https://www.instagram.com/hanna0510__/" at bounding box center [273, 304] width 67 height 8
click at [281, 305] on div "https://www.instagram.com/hanna0510__/" at bounding box center [273, 304] width 67 height 8
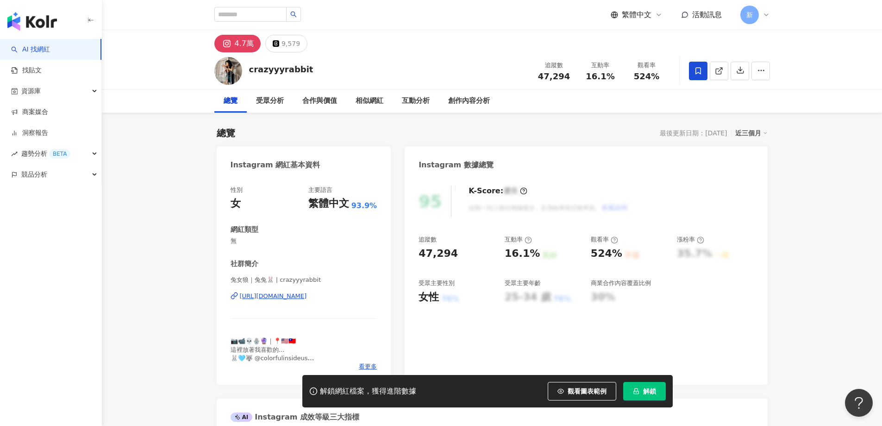
click at [240, 44] on div "4.7萬" at bounding box center [244, 43] width 19 height 13
click at [316, 301] on div "兔女狼｜兔兔🐰 | crazyyyrabbit https://www.instagram.com/crazyyyrabbit/" at bounding box center [304, 303] width 147 height 54
click at [307, 298] on div "https://www.instagram.com/crazyyyrabbit/" at bounding box center [273, 296] width 67 height 8
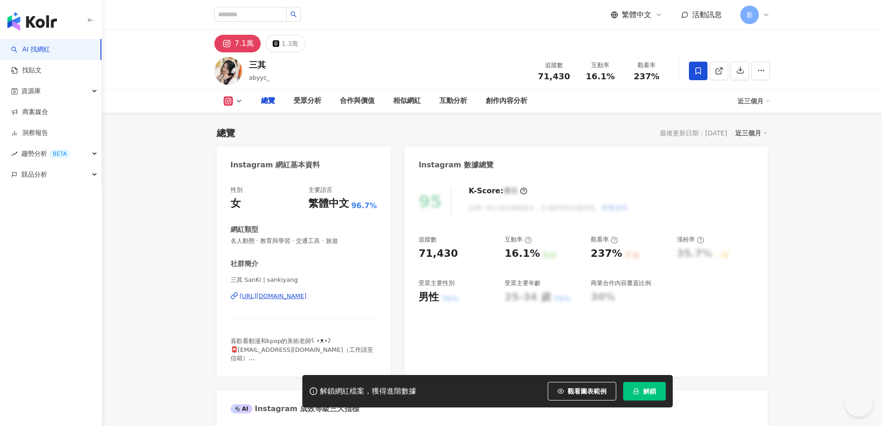
click at [235, 48] on div "7.1萬" at bounding box center [244, 43] width 19 height 13
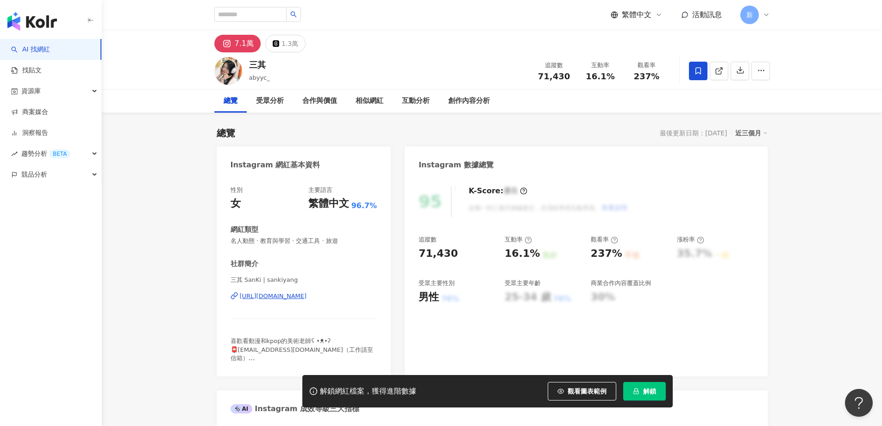
click at [307, 295] on div "https://www.instagram.com/sankiyang/" at bounding box center [273, 296] width 67 height 8
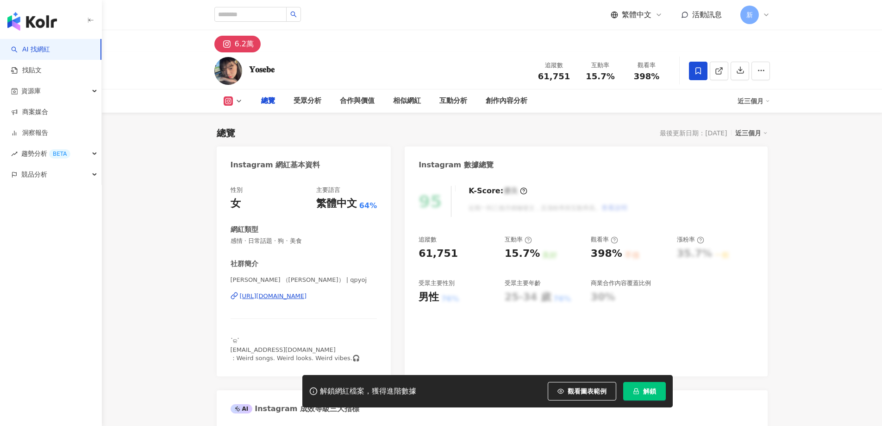
click at [267, 303] on div "[PERSON_NAME] （[PERSON_NAME]） | qpyoj [URL][DOMAIN_NAME]" at bounding box center [304, 303] width 147 height 54
click at [269, 296] on div "[URL][DOMAIN_NAME]" at bounding box center [273, 296] width 67 height 8
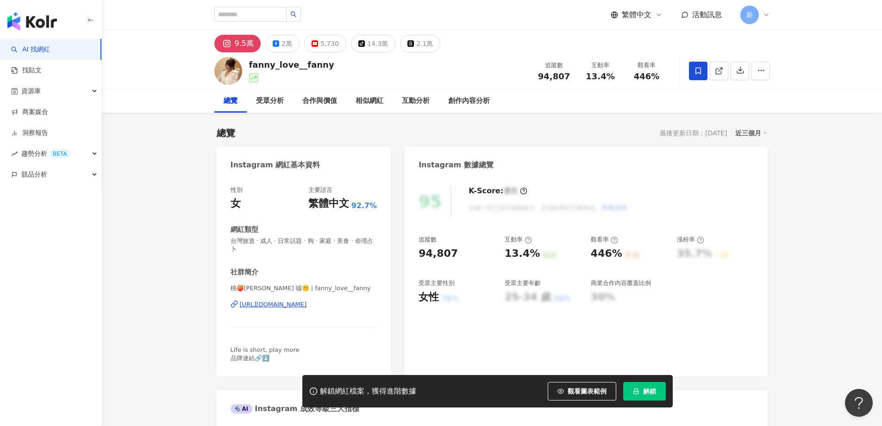
click at [303, 303] on div "https://www.instagram.com/fanny_love__fanny/" at bounding box center [273, 304] width 67 height 8
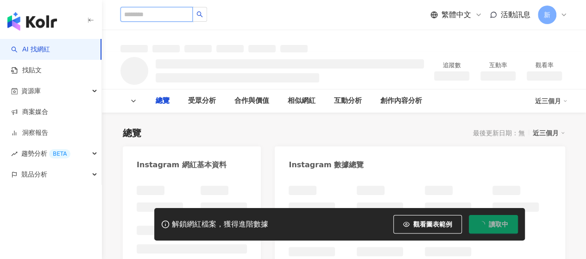
click at [166, 12] on input "search" at bounding box center [156, 14] width 72 height 15
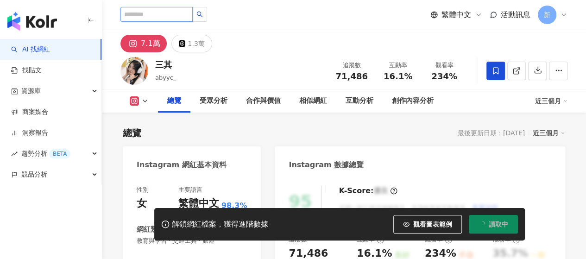
click at [145, 13] on input "search" at bounding box center [156, 14] width 72 height 15
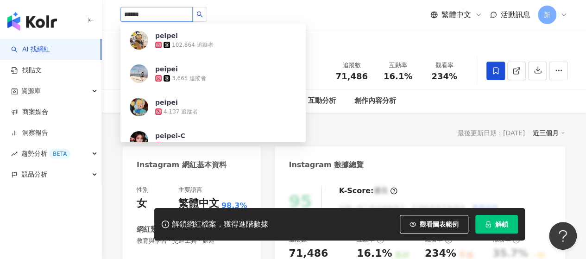
click at [145, 13] on input "******" at bounding box center [156, 14] width 72 height 15
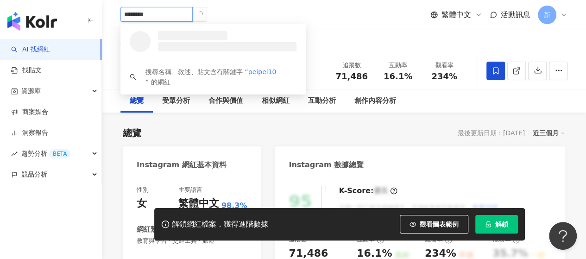
type input "*********"
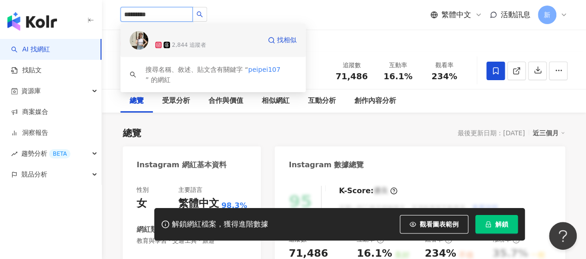
click at [216, 40] on div "2,844 追蹤者" at bounding box center [208, 44] width 106 height 9
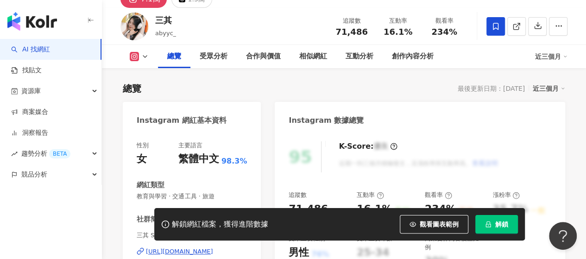
scroll to position [139, 0]
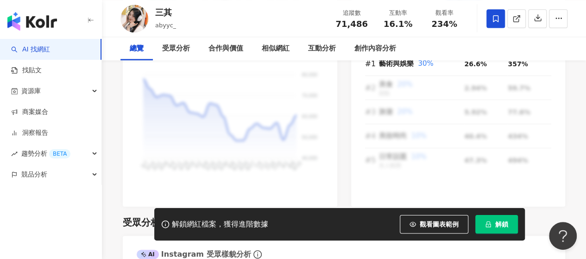
scroll to position [0, 0]
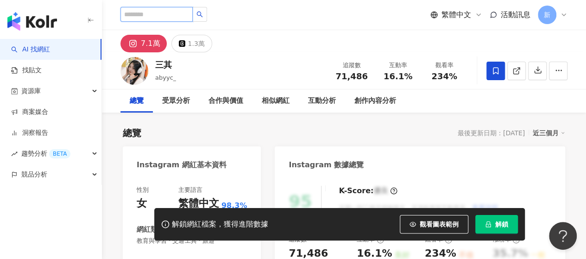
click at [193, 13] on input "search" at bounding box center [156, 14] width 72 height 15
click at [145, 13] on input "search" at bounding box center [156, 14] width 72 height 15
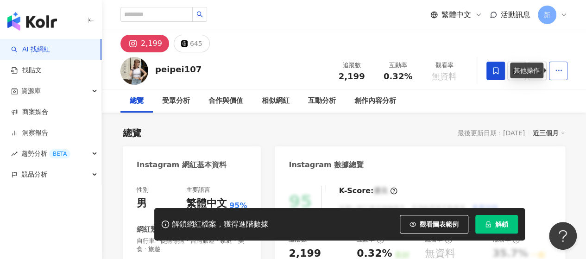
click at [562, 74] on button "button" at bounding box center [558, 71] width 19 height 19
click at [185, 41] on button "645" at bounding box center [192, 44] width 36 height 18
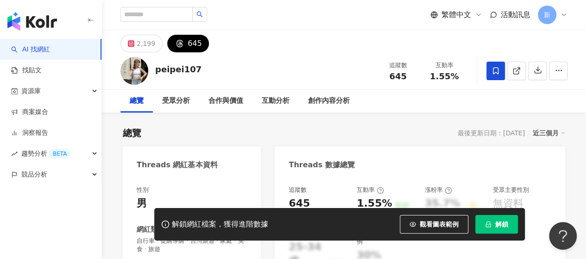
click at [174, 42] on icon at bounding box center [179, 43] width 11 height 11
click at [560, 71] on icon "button" at bounding box center [559, 70] width 8 height 8
click at [161, 100] on div "受眾分析" at bounding box center [176, 100] width 46 height 23
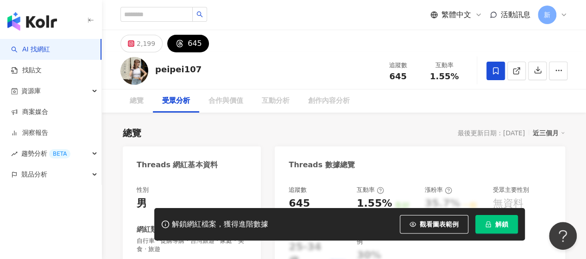
scroll to position [706, 0]
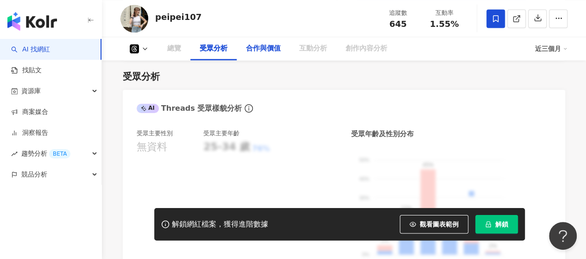
click at [267, 51] on div "合作與價值" at bounding box center [263, 48] width 35 height 11
click at [264, 52] on div "合作與價值" at bounding box center [263, 48] width 35 height 11
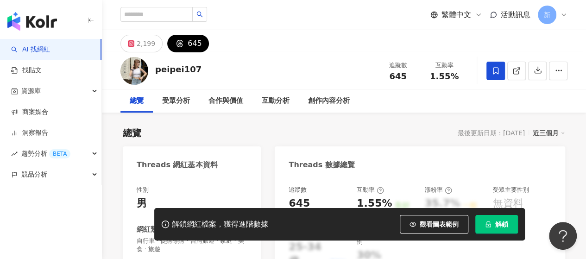
click at [138, 97] on div "總覽" at bounding box center [137, 100] width 14 height 11
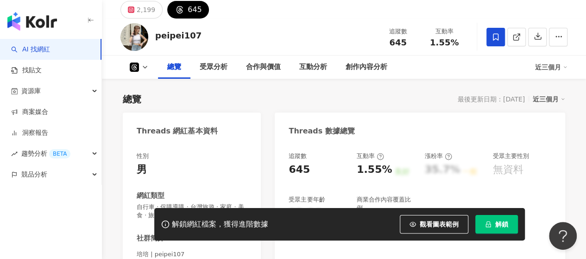
scroll to position [93, 0]
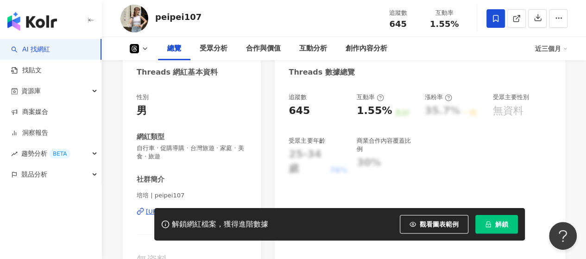
click at [138, 110] on div "男" at bounding box center [142, 111] width 10 height 14
drag, startPoint x: 143, startPoint y: 110, endPoint x: 148, endPoint y: 111, distance: 5.6
click at [148, 111] on div "男" at bounding box center [143, 111] width 12 height 14
click at [150, 113] on div "性別 男" at bounding box center [192, 105] width 110 height 25
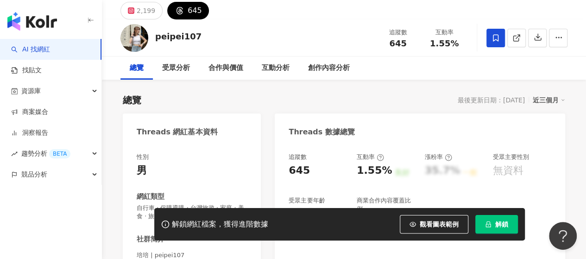
scroll to position [0, 0]
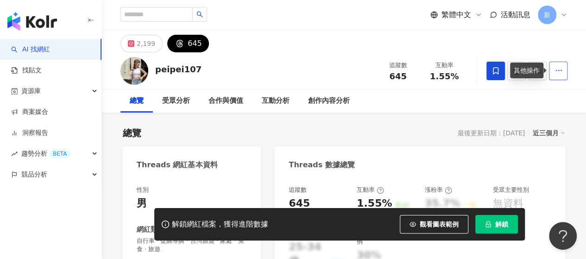
click at [560, 71] on icon "button" at bounding box center [559, 70] width 8 height 8
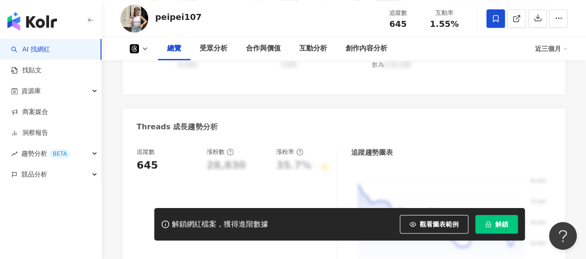
scroll to position [458, 0]
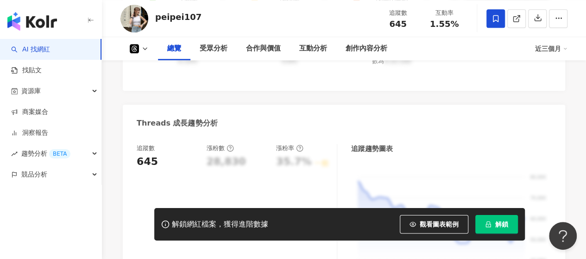
click at [564, 239] on div "解鎖網紅檔案，獲得進階數據 觀看圖表範例 解鎖" at bounding box center [293, 224] width 586 height 32
click at [566, 239] on button "Open Beacon popover" at bounding box center [561, 234] width 28 height 28
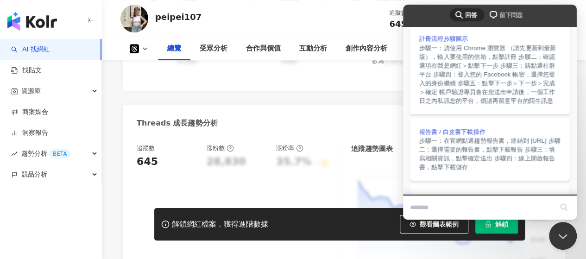
scroll to position [0, 0]
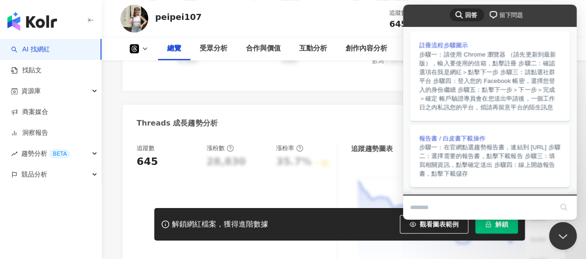
click at [504, 200] on input "Search Doc articles" at bounding box center [481, 207] width 143 height 19
type input "*"
click at [492, 214] on input "**********" at bounding box center [481, 207] width 143 height 19
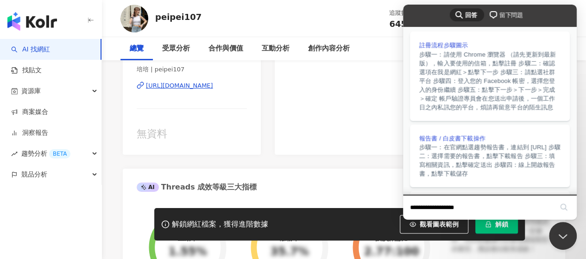
scroll to position [5, 0]
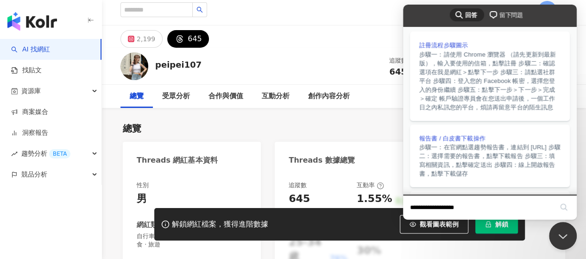
type input "**********"
click at [171, 126] on div "總覽 最後更新日期：2025/8/3 近三個月" at bounding box center [344, 128] width 442 height 13
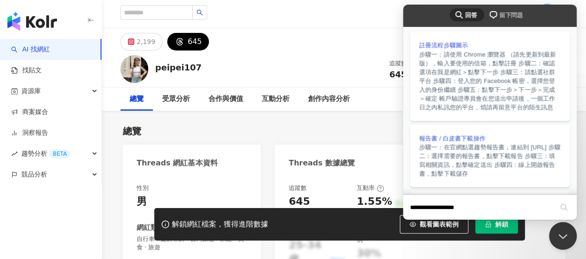
scroll to position [0, 0]
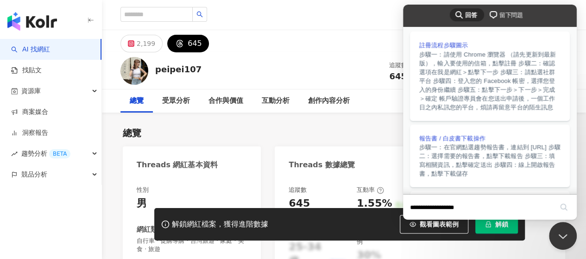
click at [542, 11] on div "search-medium 回答 chat-square 留下問題" at bounding box center [490, 16] width 174 height 22
click at [434, 11] on div "search-medium 回答 chat-square 留下問題" at bounding box center [490, 16] width 174 height 22
click at [255, 54] on div "peipei107 追蹤數 645 互動率 1.55%" at bounding box center [344, 70] width 484 height 37
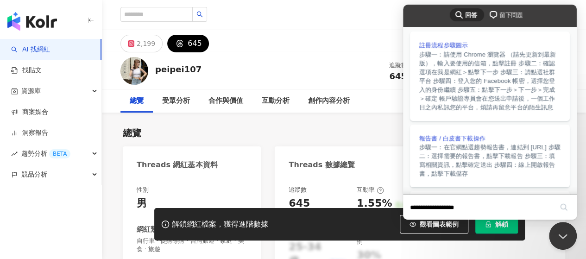
click at [255, 54] on div "peipei107 追蹤數 645 互動率 1.55%" at bounding box center [344, 70] width 484 height 37
click at [271, 41] on div "2,199 645" at bounding box center [344, 41] width 484 height 22
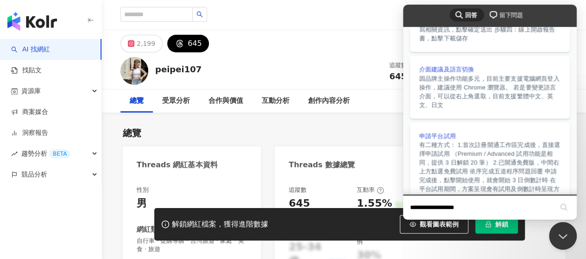
scroll to position [298, 0]
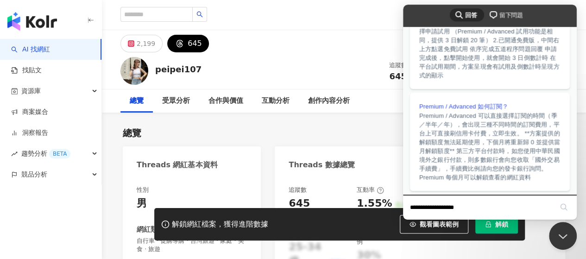
drag, startPoint x: 528, startPoint y: 207, endPoint x: 790, endPoint y: 217, distance: 262.8
click at [403, 214] on html "**********" at bounding box center [490, 112] width 174 height 215
click at [249, 133] on div "總覽 最後更新日期：2025/8/3 近三個月" at bounding box center [344, 132] width 442 height 13
click at [233, 127] on div "總覽 最後更新日期：2025/8/3 近三個月" at bounding box center [344, 132] width 442 height 13
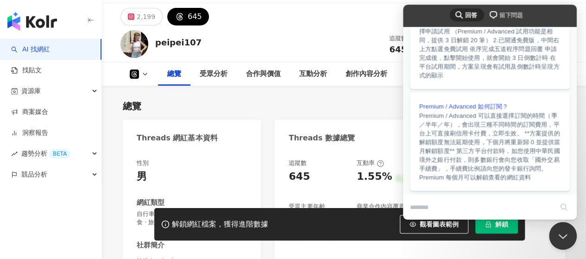
scroll to position [139, 0]
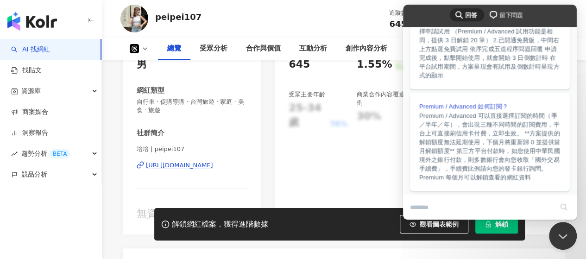
click at [544, 14] on div "search-medium 回答 chat-square 留下問題" at bounding box center [490, 16] width 174 height 22
click at [258, 120] on div "性別 男 網紅類型 自行車 · 促購導購 · 台灣旅遊 · 家庭 · 美食 · 旅遊 社群簡介 培培 | peipei107 https://www.thre…" at bounding box center [192, 136] width 138 height 197
click at [424, 13] on div "search-medium 回答 chat-square 留下問題" at bounding box center [490, 16] width 174 height 22
click at [252, 45] on div "合作與價值" at bounding box center [263, 48] width 35 height 11
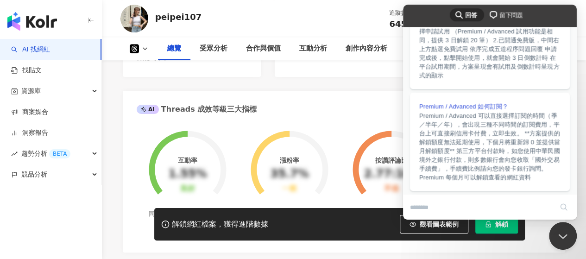
scroll to position [195, 0]
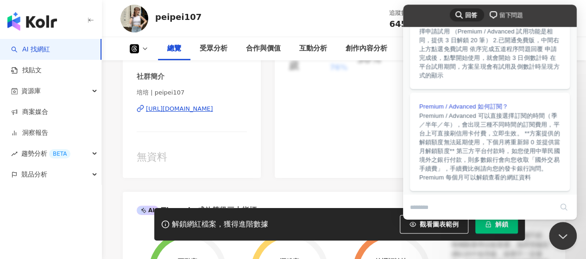
click at [142, 44] on button at bounding box center [139, 48] width 38 height 9
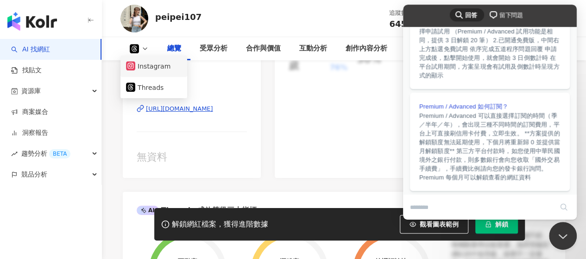
click at [144, 64] on button "Instagram" at bounding box center [154, 66] width 56 height 13
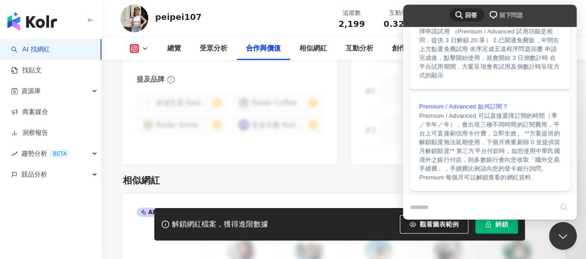
scroll to position [1400, 0]
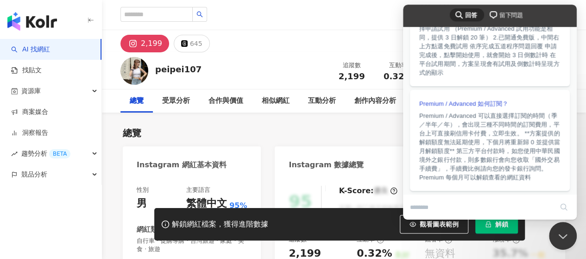
click at [538, 14] on div "search-medium 回答 chat-square 留下問題" at bounding box center [490, 16] width 174 height 22
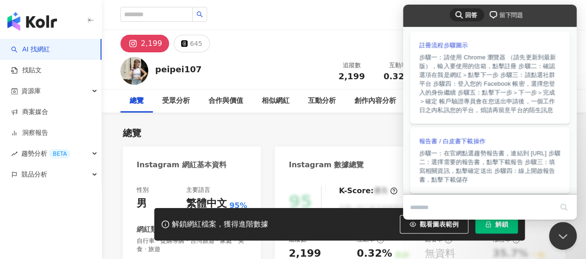
click at [513, 17] on span "留下問題" at bounding box center [511, 15] width 24 height 9
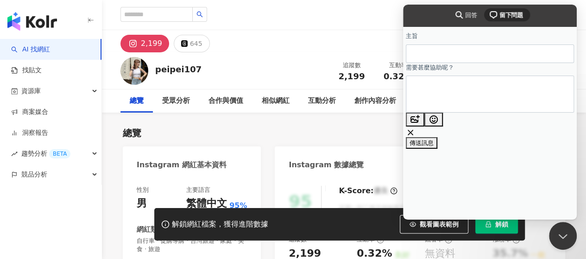
click at [540, 18] on div "search-medium 回答 chat-square 留下問題" at bounding box center [490, 16] width 174 height 22
click at [303, 139] on div "總覽 最後更新日期：[DATE] 近三個月" at bounding box center [344, 132] width 442 height 13
click at [306, 137] on div "總覽 最後更新日期：[DATE] 近三個月" at bounding box center [344, 132] width 442 height 13
click at [304, 32] on div "2,199 645" at bounding box center [344, 41] width 484 height 22
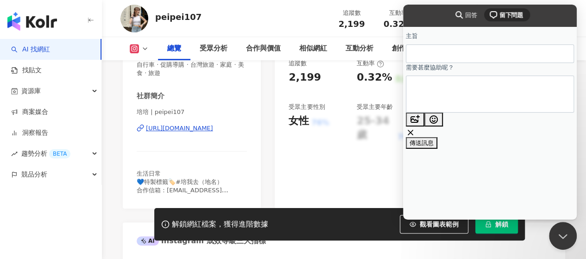
scroll to position [93, 0]
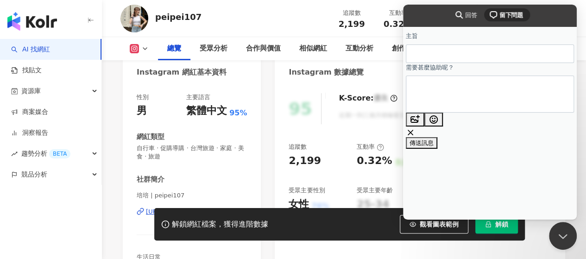
click at [450, 99] on textarea "需要甚麼協助呢？" at bounding box center [448, 94] width 70 height 36
paste textarea "**********"
click at [450, 93] on textarea "**********" at bounding box center [448, 94] width 70 height 36
click at [450, 93] on textarea "**********" at bounding box center [442, 99] width 58 height 36
click at [472, 89] on textarea "**********" at bounding box center [442, 99] width 58 height 36
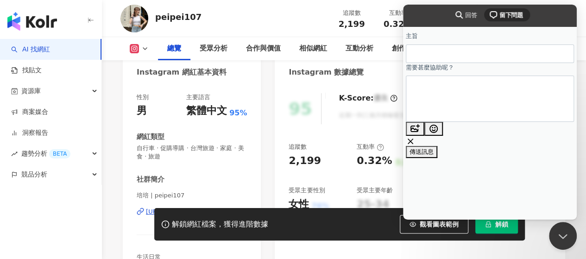
drag, startPoint x: 540, startPoint y: 92, endPoint x: 505, endPoint y: 95, distance: 34.4
click at [472, 95] on textarea "**********" at bounding box center [442, 99] width 58 height 36
click at [451, 92] on textarea "**********" at bounding box center [447, 103] width 69 height 36
click at [447, 93] on textarea "**********" at bounding box center [447, 103] width 69 height 36
click at [449, 102] on textarea "**********" at bounding box center [448, 99] width 70 height 36
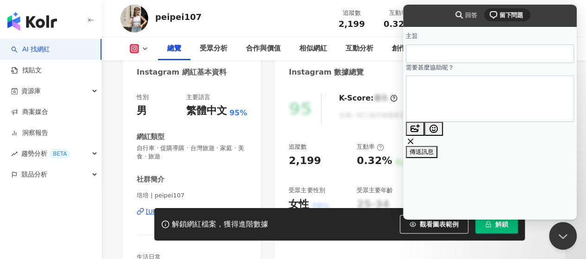
paste textarea "*********"
click at [429, 101] on textarea "**********" at bounding box center [448, 99] width 70 height 36
click at [466, 104] on textarea "**********" at bounding box center [448, 99] width 70 height 36
click at [149, 19] on div "peipei107 追蹤數 2,199 互動率 0.32% 觀看率 無資料" at bounding box center [344, 18] width 484 height 37
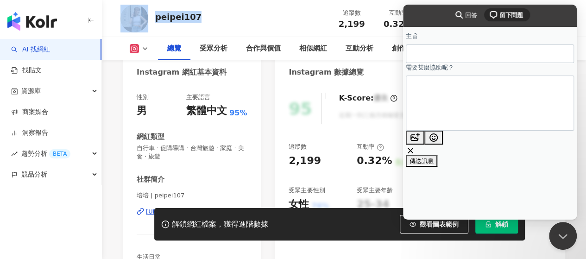
copy div "peipei107"
click at [438, 112] on textarea "**********" at bounding box center [448, 103] width 70 height 37
paste textarea "* *********"
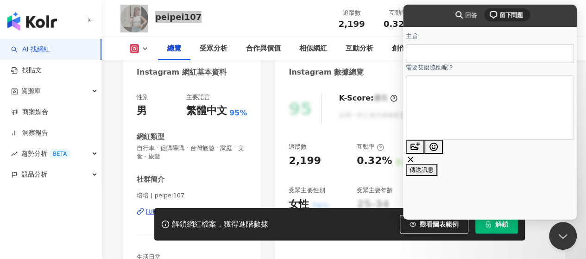
click at [423, 122] on textarea "**********" at bounding box center [448, 107] width 70 height 45
click at [460, 110] on textarea "**********" at bounding box center [448, 103] width 70 height 37
type textarea "**********"
click at [447, 50] on input "主旨" at bounding box center [489, 53] width 153 height 17
type input "*"
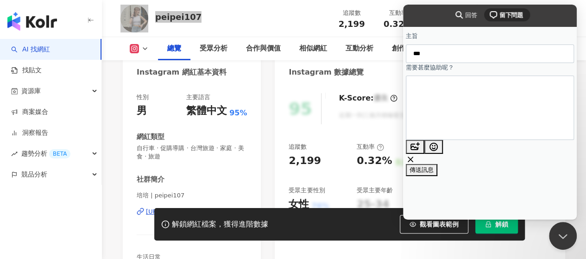
type input "*"
type input "*********"
click at [449, 123] on textarea "**********" at bounding box center [448, 107] width 70 height 45
paste textarea "*********"
click at [449, 129] on textarea "**********" at bounding box center [448, 112] width 70 height 53
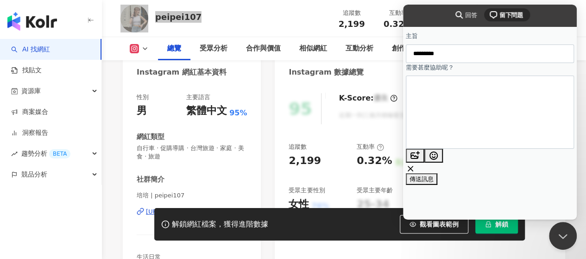
click at [507, 55] on input "*********" at bounding box center [489, 53] width 153 height 17
click at [486, 58] on input "*********" at bounding box center [489, 53] width 153 height 17
click at [465, 125] on textarea "**********" at bounding box center [448, 112] width 70 height 53
paste textarea "*********"
type textarea "**********"
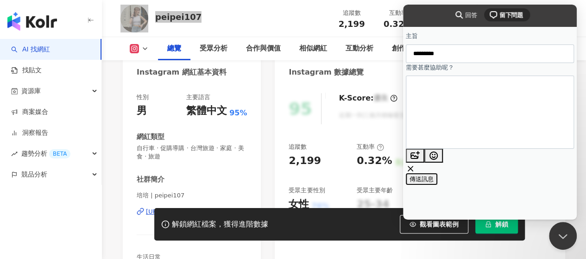
click at [434, 176] on span "傳送訊息" at bounding box center [422, 179] width 24 height 7
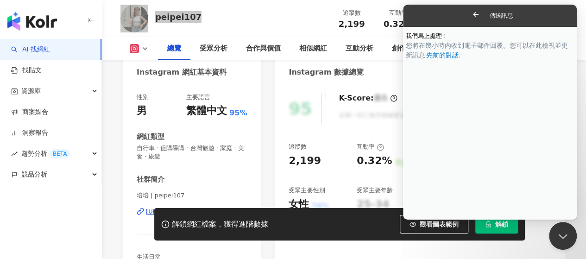
click at [470, 14] on span "Go back" at bounding box center [475, 14] width 11 height 11
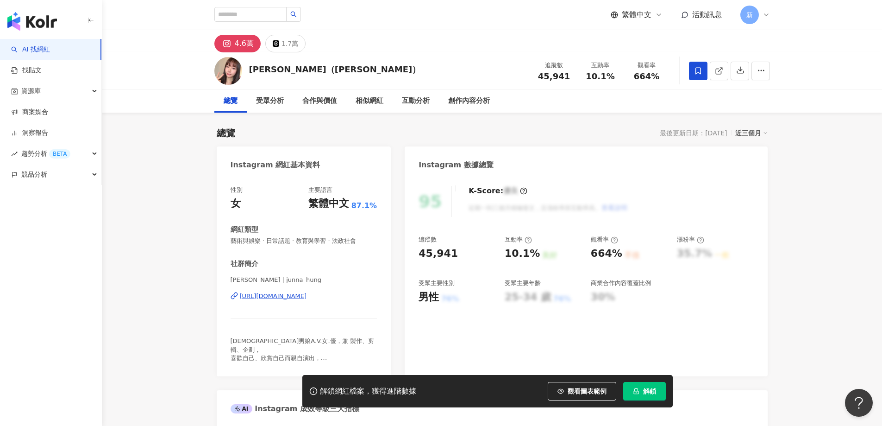
click at [307, 296] on div "[URL][DOMAIN_NAME]" at bounding box center [273, 296] width 67 height 8
click at [228, 45] on icon at bounding box center [227, 44] width 6 height 6
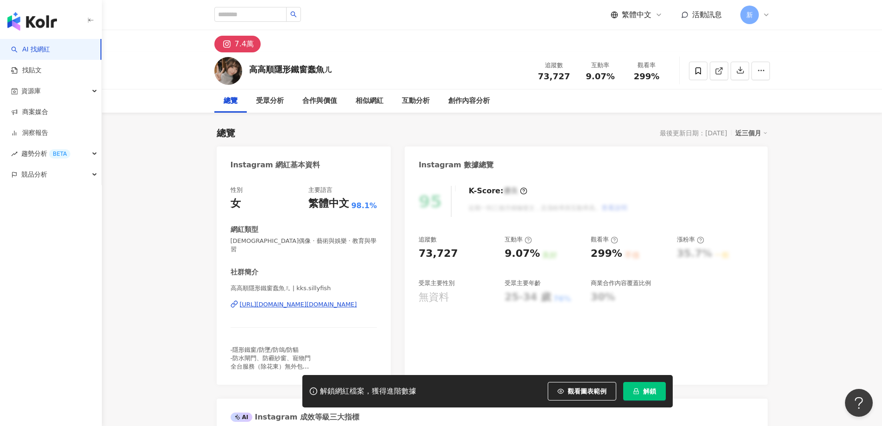
click at [293, 300] on div "[URL][DOMAIN_NAME][DOMAIN_NAME]" at bounding box center [298, 304] width 117 height 8
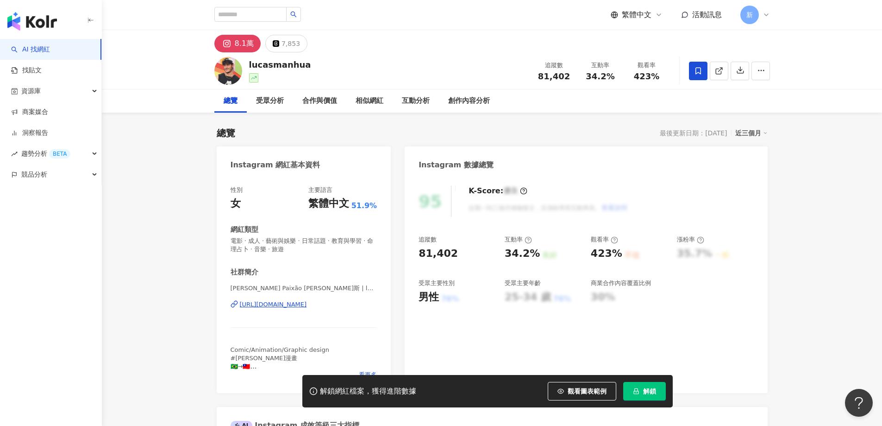
click at [307, 300] on div "https://www.instagram.com/lucasmanhua/" at bounding box center [273, 304] width 67 height 8
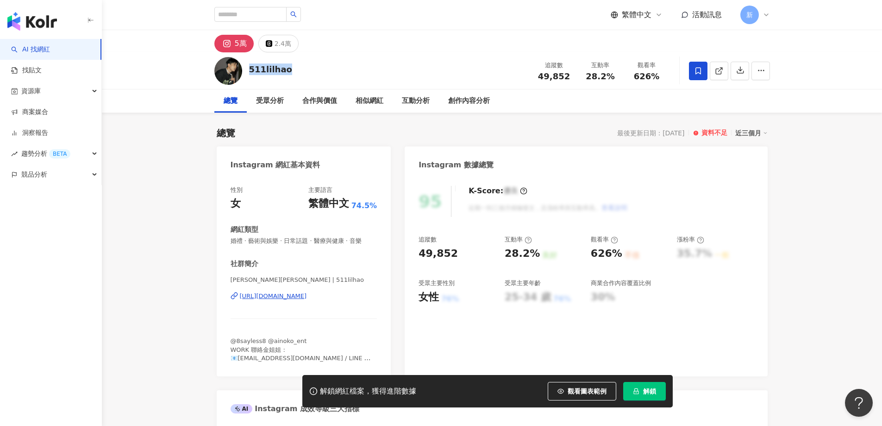
drag, startPoint x: 251, startPoint y: 67, endPoint x: 333, endPoint y: 406, distance: 348.5
click at [247, 67] on div "511lilhao 追蹤數 49,852 互動率 28.2% 觀看率 626%" at bounding box center [492, 70] width 593 height 37
click at [292, 293] on div "[URL][DOMAIN_NAME]" at bounding box center [273, 296] width 67 height 8
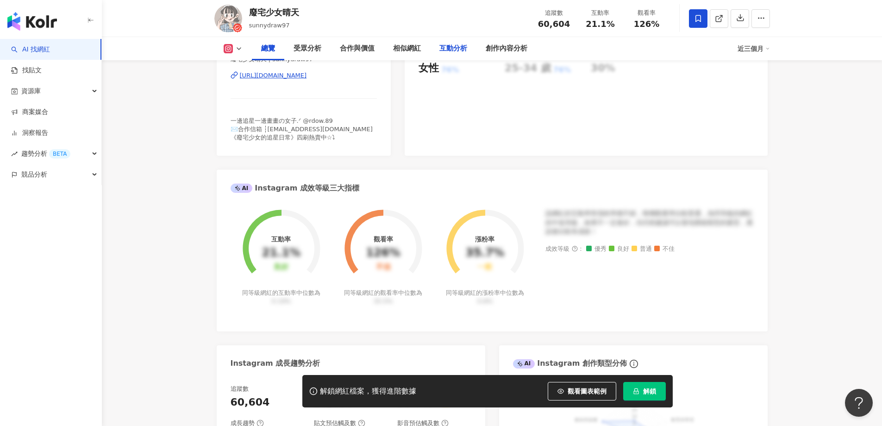
scroll to position [232, 0]
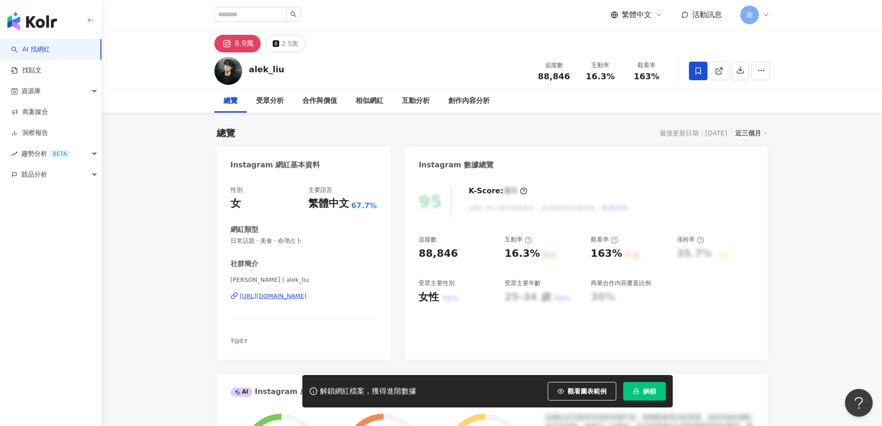
click at [286, 298] on div "https://www.instagram.com/alek_liu/" at bounding box center [273, 296] width 67 height 8
drag, startPoint x: 289, startPoint y: 72, endPoint x: 248, endPoint y: 69, distance: 40.4
click at [248, 69] on div "alek_liu 追蹤數 88,846 互動率 16.3% 觀看率 163%" at bounding box center [492, 70] width 593 height 37
copy div "alek_liu"
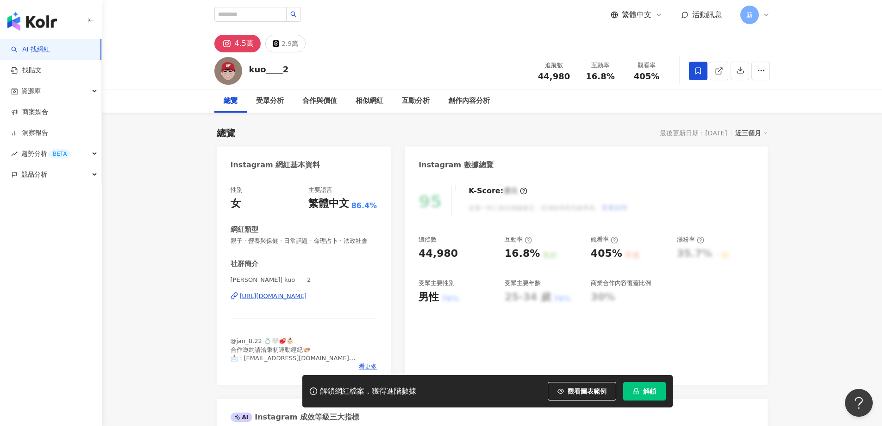
click at [307, 300] on div "[URL][DOMAIN_NAME]" at bounding box center [273, 296] width 67 height 8
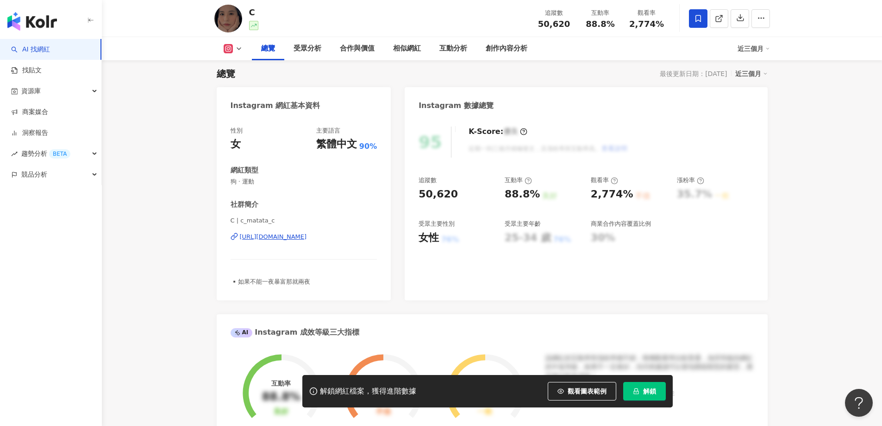
scroll to position [93, 0]
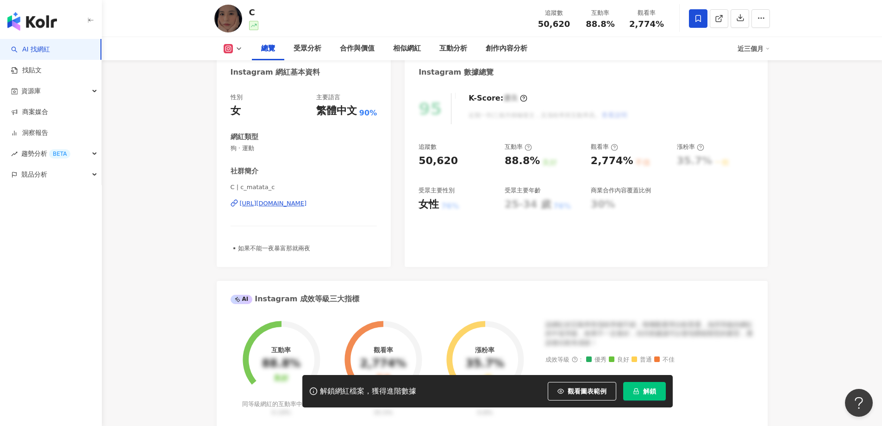
click at [280, 203] on div "https://www.instagram.com/c_matata_c/" at bounding box center [273, 203] width 67 height 8
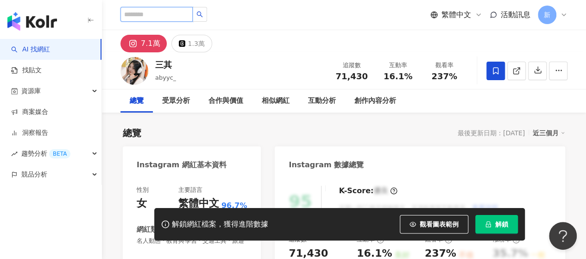
click at [136, 14] on input "search" at bounding box center [156, 14] width 72 height 15
paste input "*********"
type input "*********"
click at [204, 16] on icon "loading" at bounding box center [199, 14] width 9 height 9
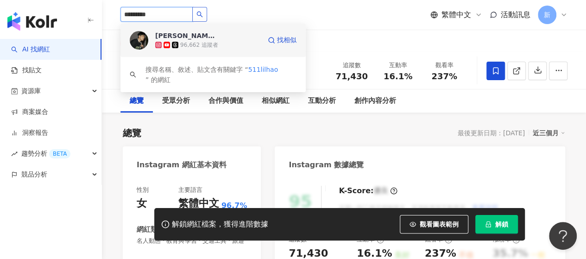
click at [233, 40] on div "96,662 追蹤者" at bounding box center [208, 44] width 106 height 9
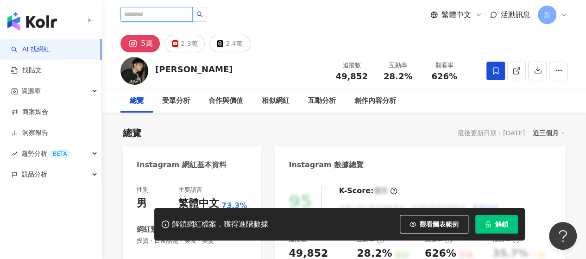
click at [170, 11] on input "search" at bounding box center [156, 14] width 72 height 15
type input "*"
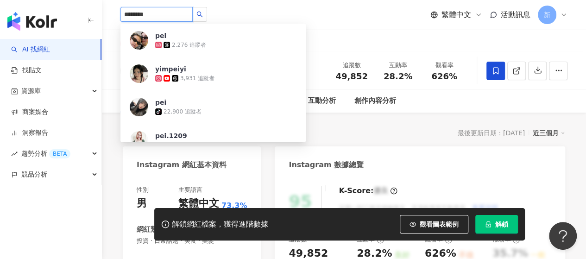
type input "*********"
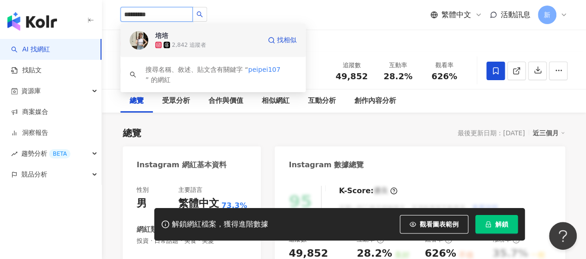
click at [201, 37] on span "培培" at bounding box center [185, 35] width 60 height 9
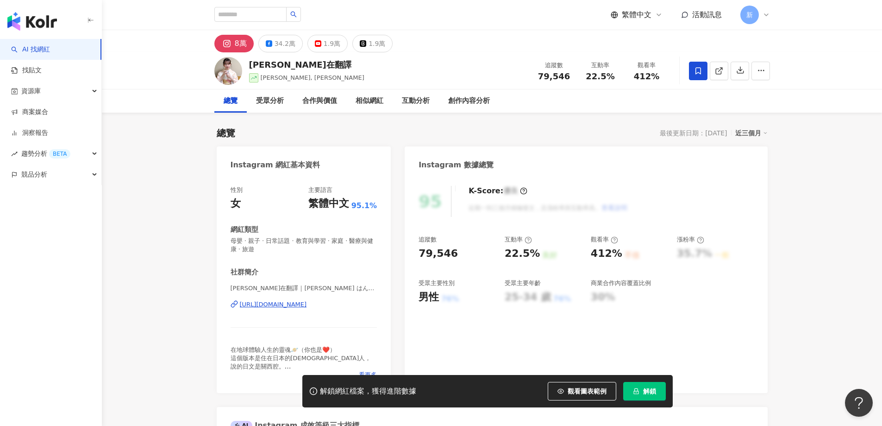
click at [307, 304] on div "[URL][DOMAIN_NAME]" at bounding box center [273, 304] width 67 height 8
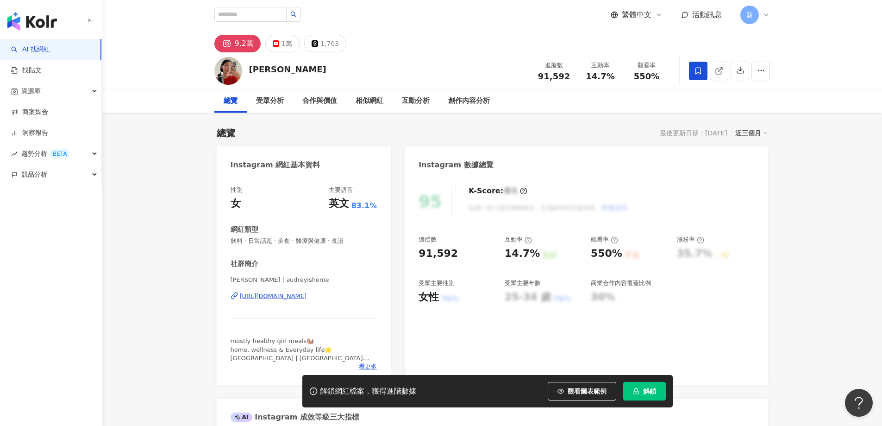
click at [307, 299] on div "https://www.instagram.com/audreyishome/" at bounding box center [273, 296] width 67 height 8
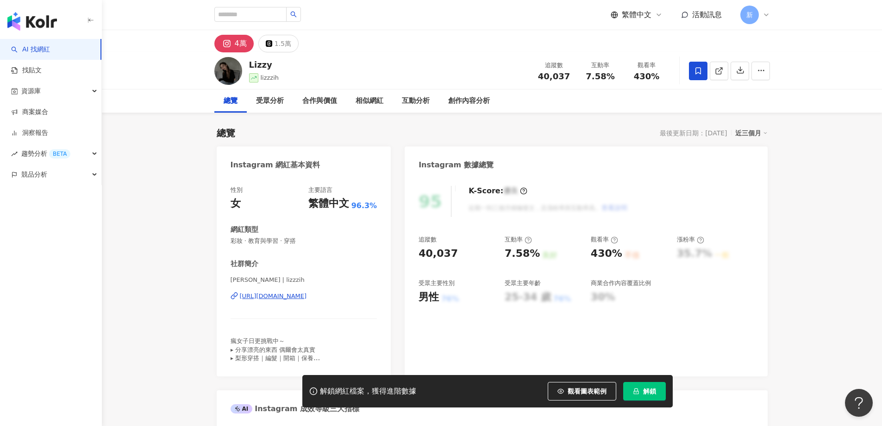
click at [307, 297] on div "[URL][DOMAIN_NAME]" at bounding box center [273, 296] width 67 height 8
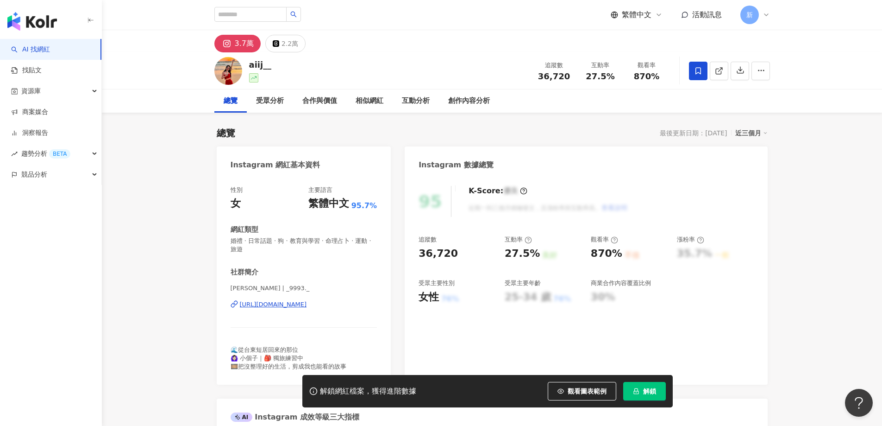
click at [283, 305] on div "[URL][DOMAIN_NAME]" at bounding box center [273, 304] width 67 height 8
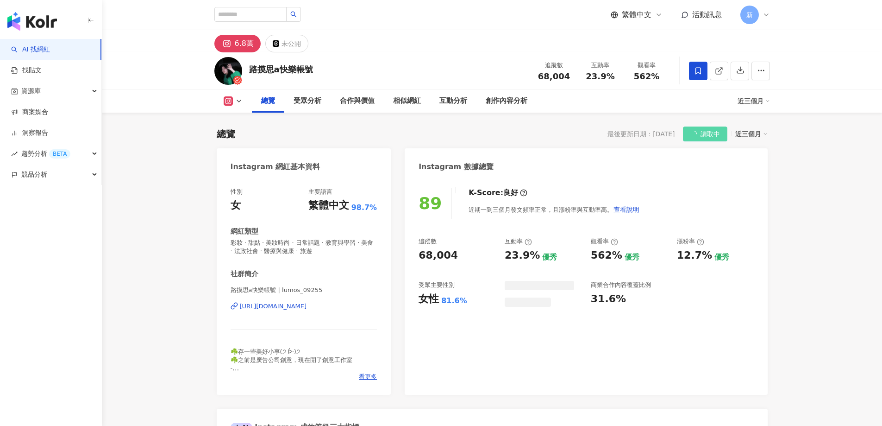
click at [307, 309] on div "https://www.instagram.com/lumos_09255/" at bounding box center [273, 306] width 67 height 8
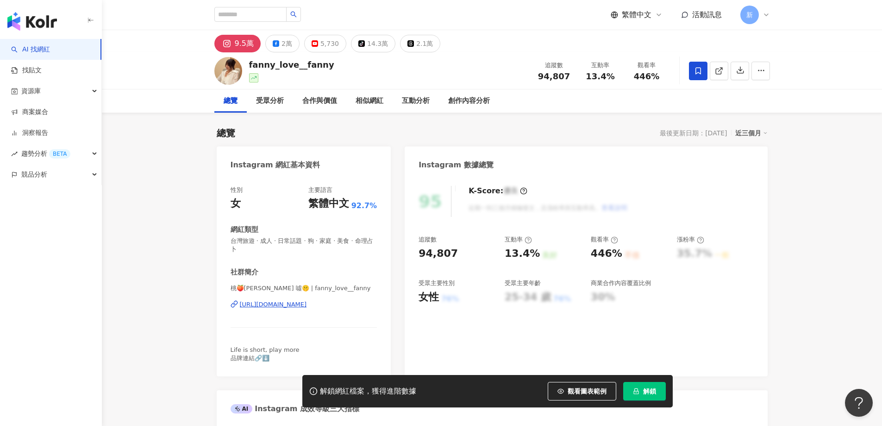
click at [52, 26] on img "button" at bounding box center [32, 21] width 50 height 19
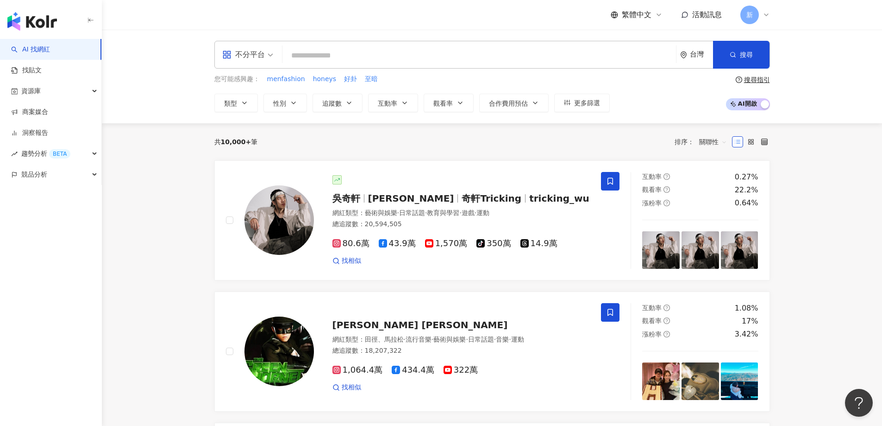
drag, startPoint x: 326, startPoint y: 103, endPoint x: 340, endPoint y: 116, distance: 19.7
click at [326, 103] on span "追蹤數" at bounding box center [331, 103] width 19 height 7
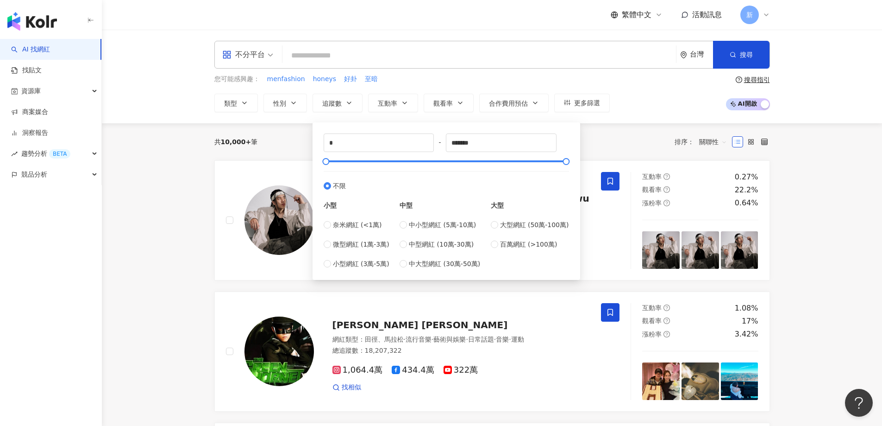
click at [431, 230] on div "中小型網紅 (5萬-10萬) 中型網紅 (10萬-30萬) 中大型網紅 (30萬-50萬)" at bounding box center [440, 244] width 81 height 49
click at [354, 265] on span "小型網紅 (3萬-5萬)" at bounding box center [361, 263] width 57 height 10
type input "*****"
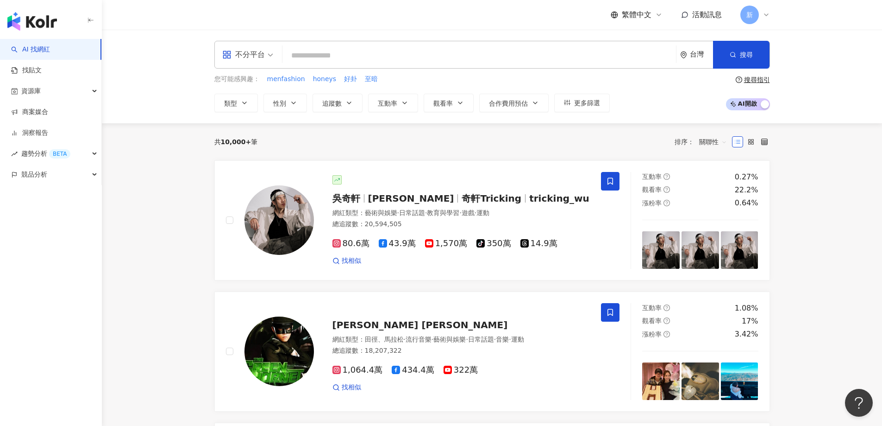
click at [625, 138] on div "共 10,000+ 筆 排序： 關聯性" at bounding box center [492, 141] width 556 height 15
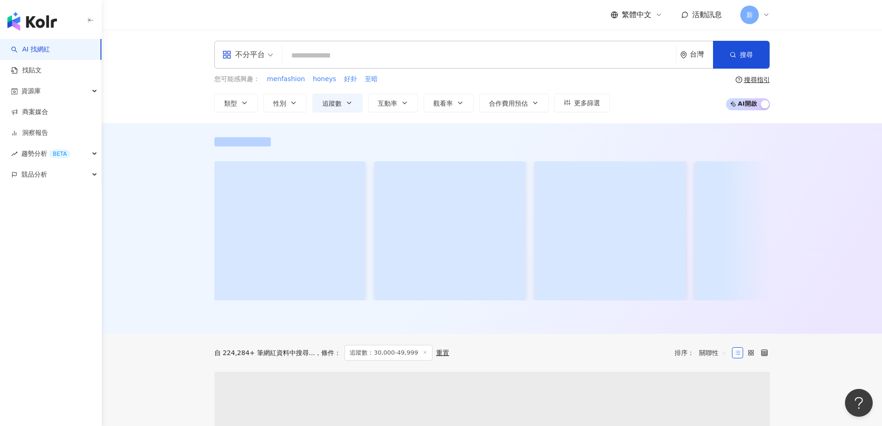
click at [450, 50] on input "search" at bounding box center [479, 56] width 386 height 18
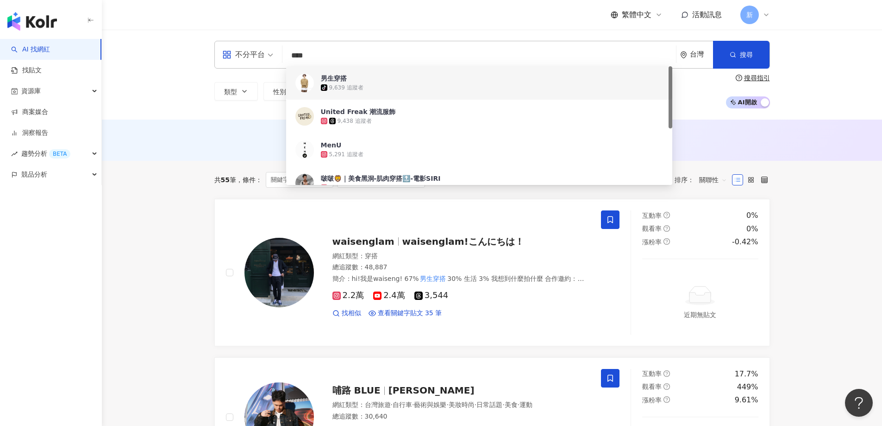
type input "****"
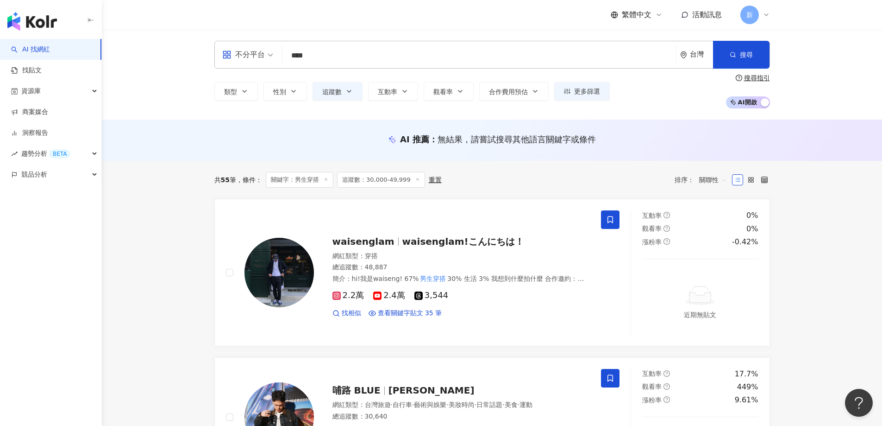
click at [240, 150] on div "AI 推薦 ： 無結果，請嘗試搜尋其他語言關鍵字或條件" at bounding box center [492, 141] width 593 height 17
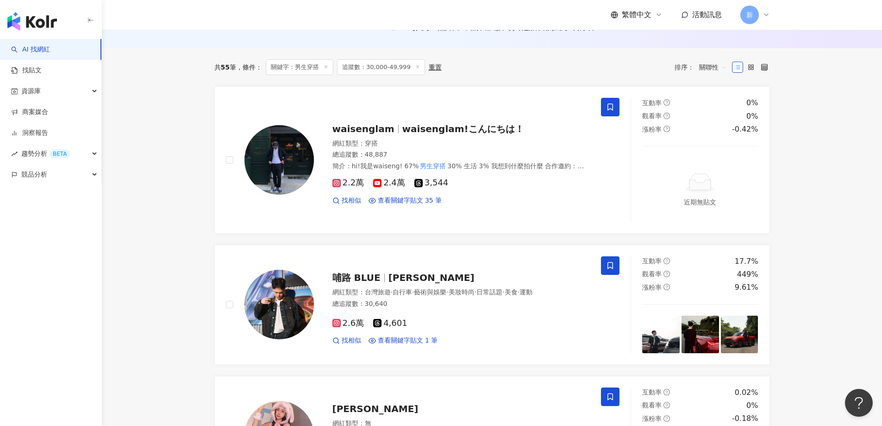
scroll to position [139, 0]
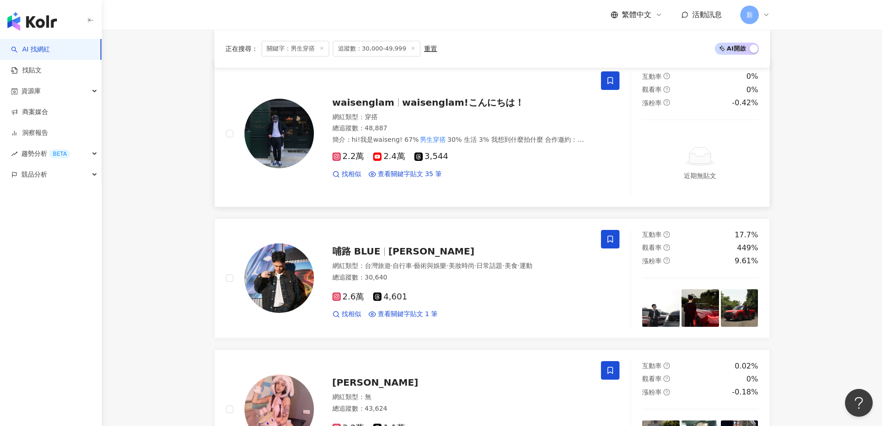
click at [469, 119] on div "網紅類型 ： 穿搭" at bounding box center [462, 117] width 258 height 9
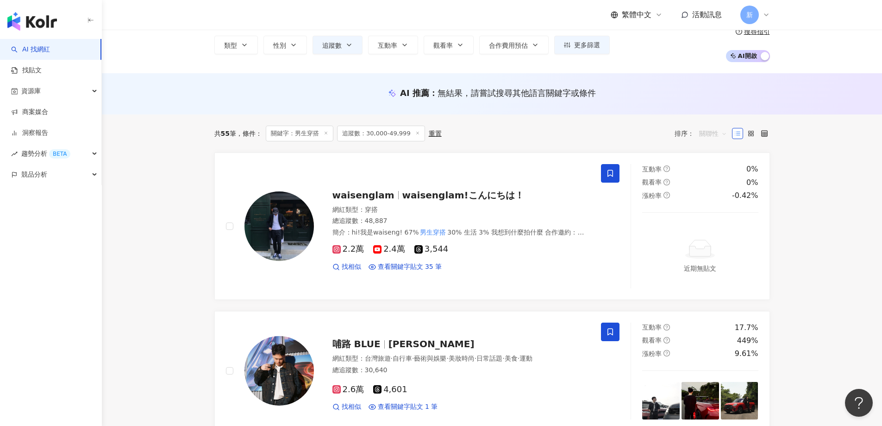
click at [702, 137] on span "關聯性" at bounding box center [714, 133] width 28 height 15
click at [717, 200] on div "互動率" at bounding box center [713, 200] width 23 height 10
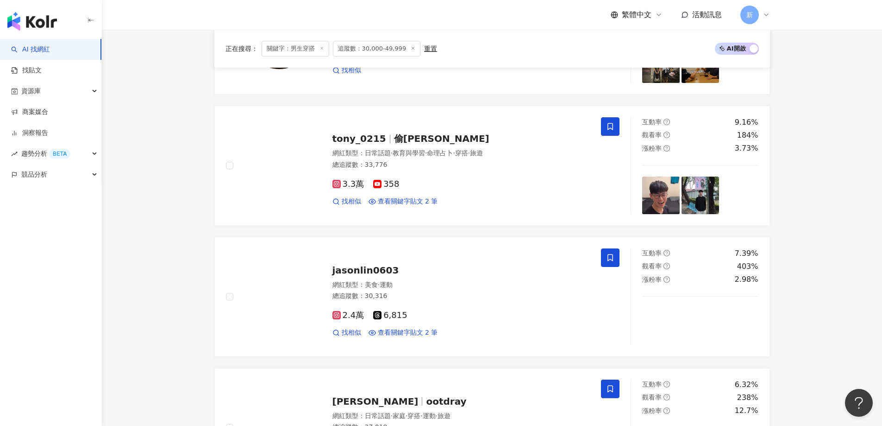
scroll to position [1621, 0]
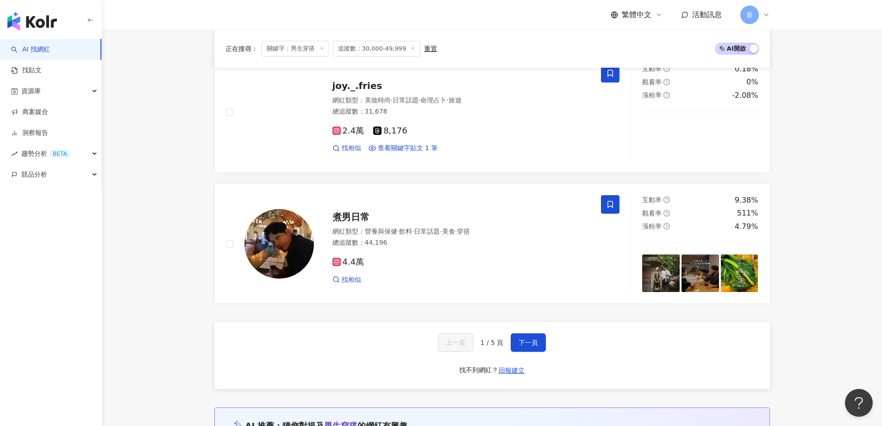
scroll to position [1529, 0]
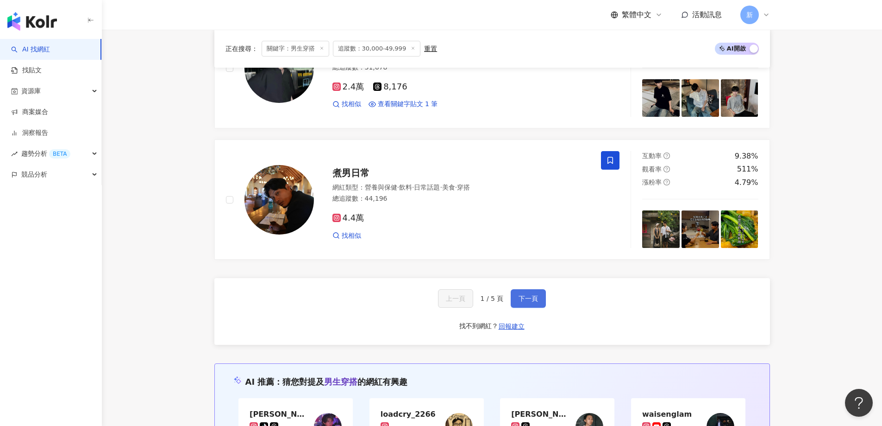
click at [527, 298] on span "下一頁" at bounding box center [528, 298] width 19 height 7
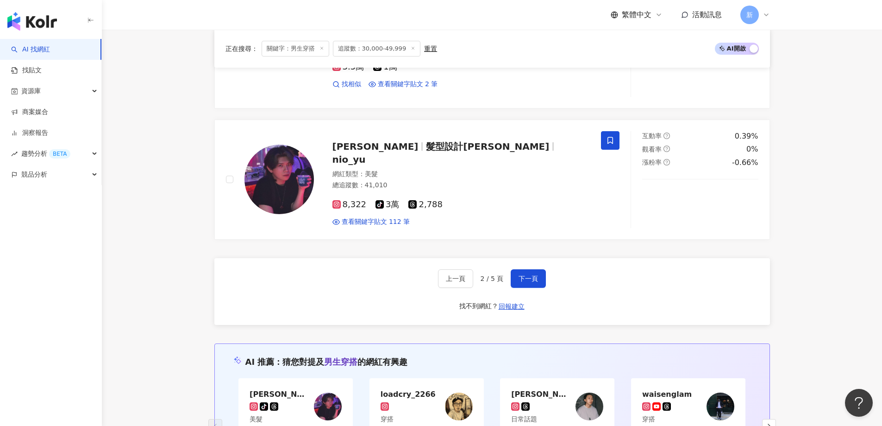
scroll to position [1595, 0]
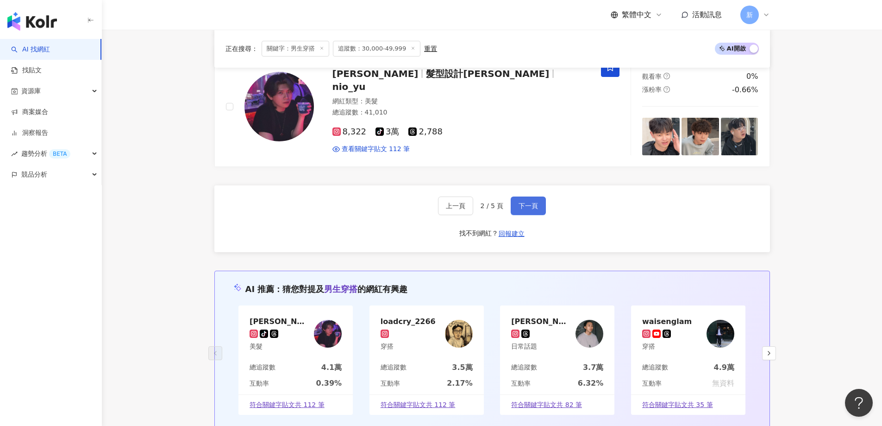
click at [532, 207] on span "下一頁" at bounding box center [528, 205] width 19 height 7
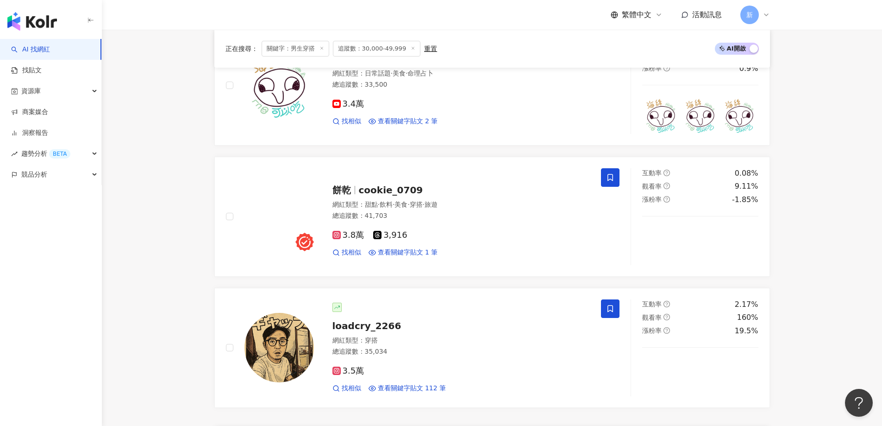
scroll to position [1502, 0]
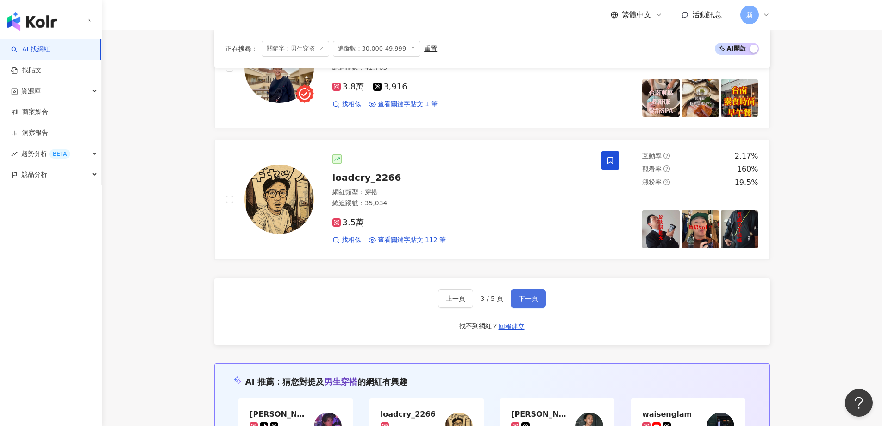
click at [517, 302] on button "下一頁" at bounding box center [528, 298] width 35 height 19
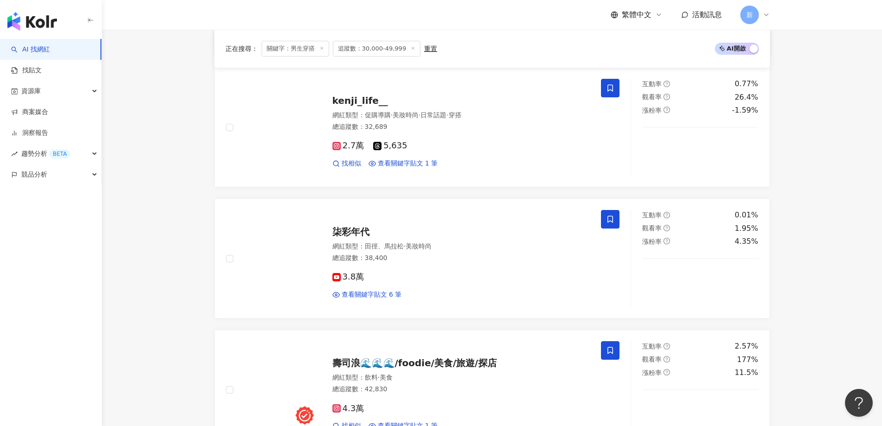
scroll to position [251, 0]
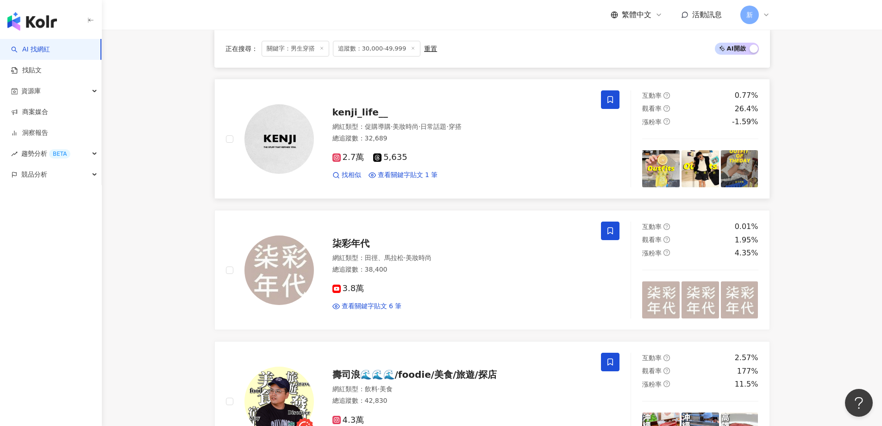
click at [476, 164] on div "2.7萬 5,635 找相似 查看關鍵字貼文 1 筆" at bounding box center [462, 162] width 258 height 34
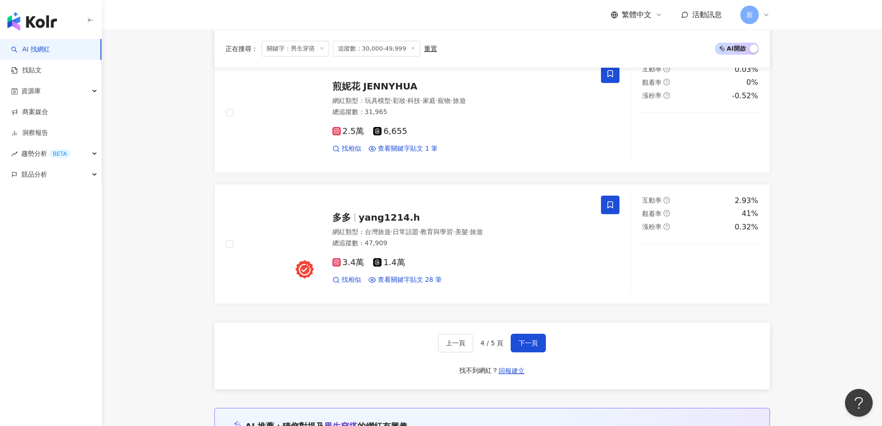
scroll to position [1575, 0]
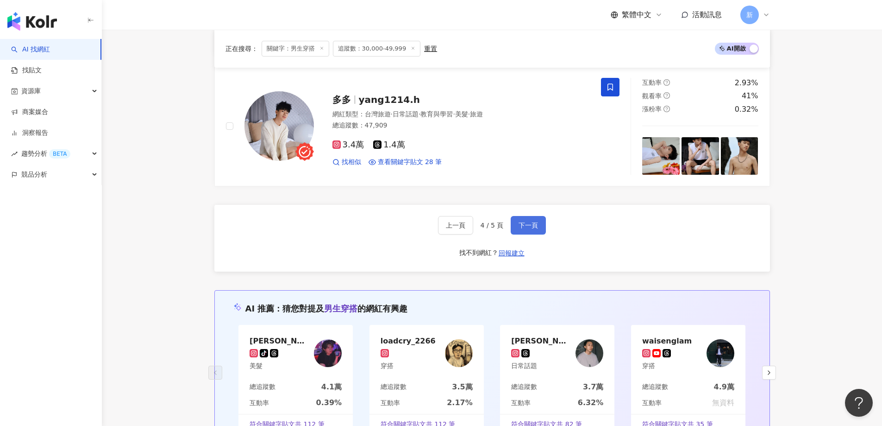
click at [534, 226] on span "下一頁" at bounding box center [528, 224] width 19 height 7
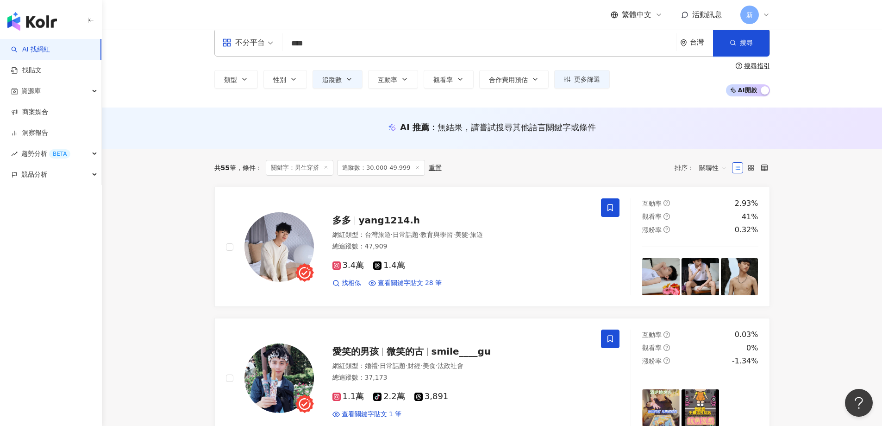
scroll to position [0, 0]
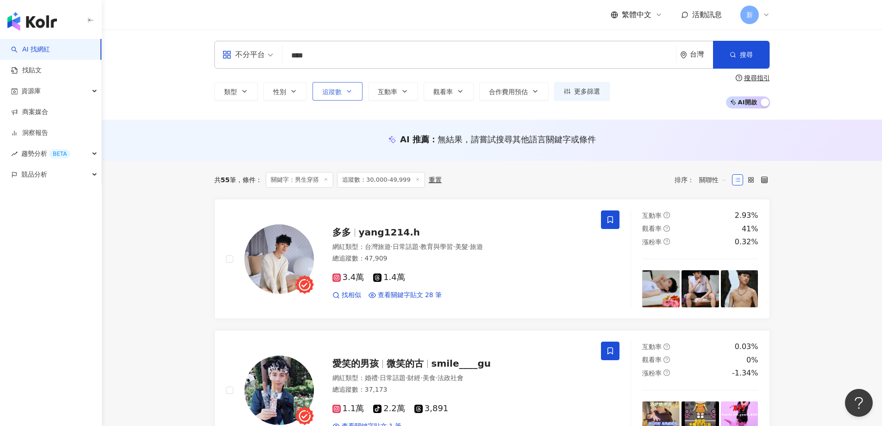
click at [346, 97] on button "追蹤數" at bounding box center [338, 91] width 50 height 19
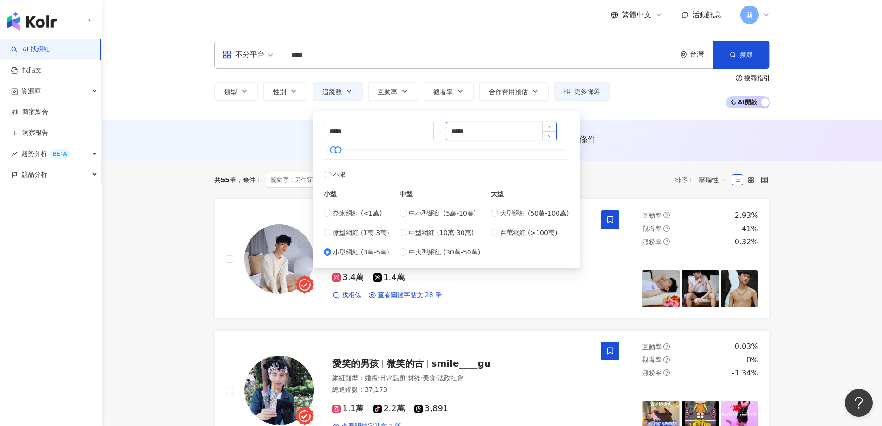
drag, startPoint x: 454, startPoint y: 130, endPoint x: 491, endPoint y: 130, distance: 36.6
click at [491, 130] on input "*****" at bounding box center [502, 131] width 110 height 18
type input "*"
type input "*****"
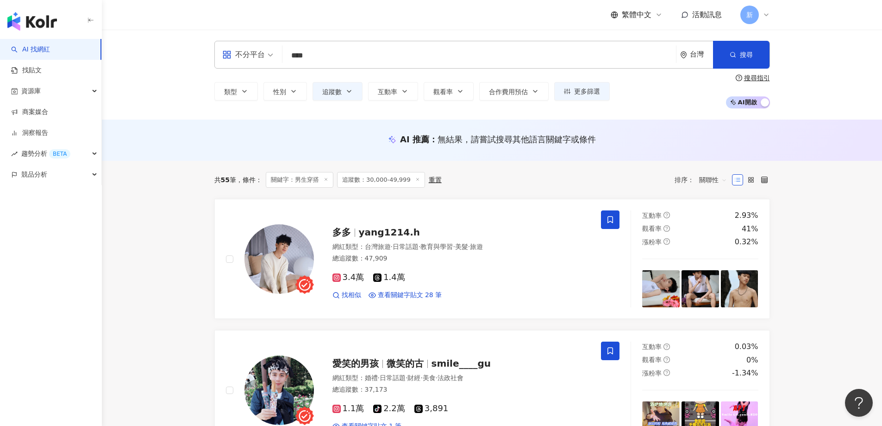
click at [621, 138] on div "AI 推薦 ： 無結果，請嘗試搜尋其他語言關鍵字或條件" at bounding box center [492, 139] width 556 height 12
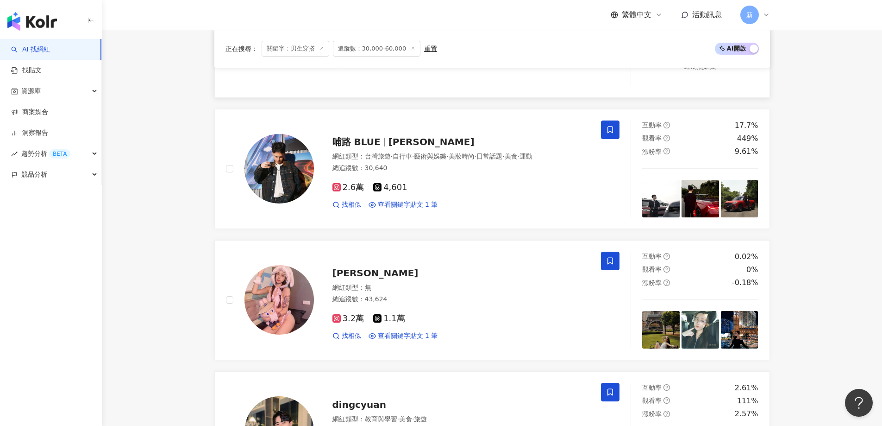
scroll to position [93, 0]
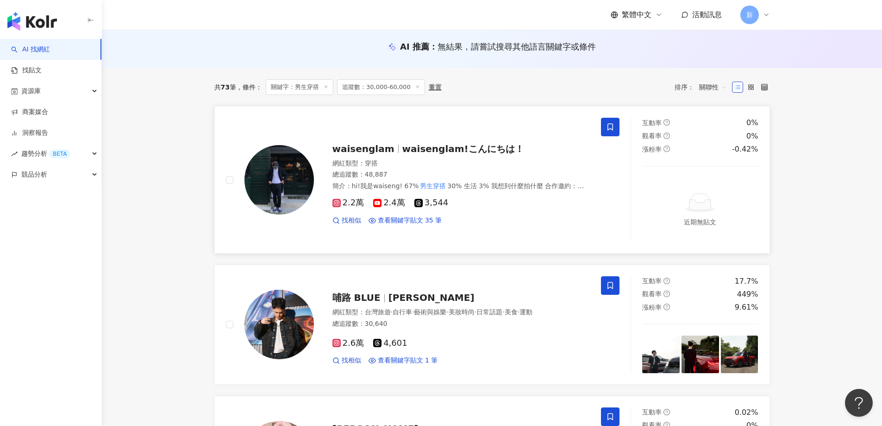
click at [524, 159] on div "網紅類型 ： 穿搭" at bounding box center [462, 163] width 258 height 9
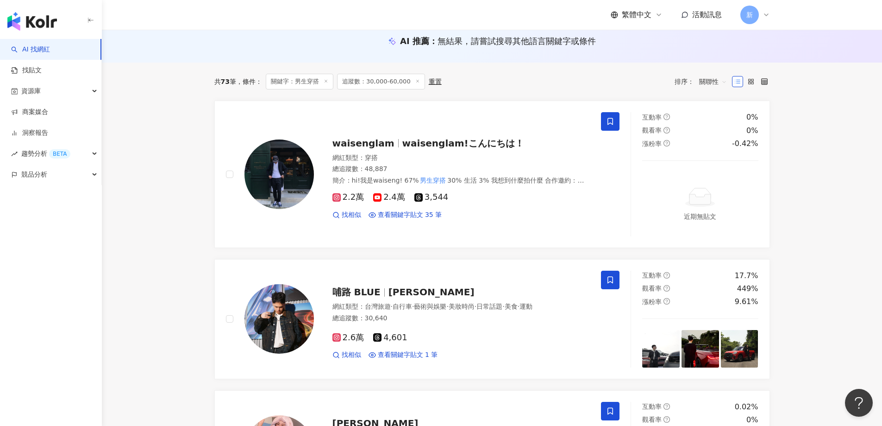
scroll to position [0, 0]
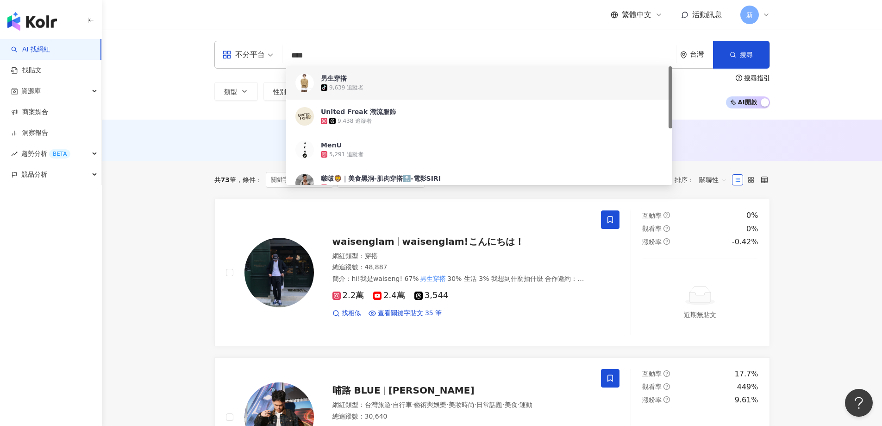
click at [308, 59] on input "****" at bounding box center [479, 56] width 386 height 18
click at [298, 59] on input "****" at bounding box center [479, 56] width 386 height 18
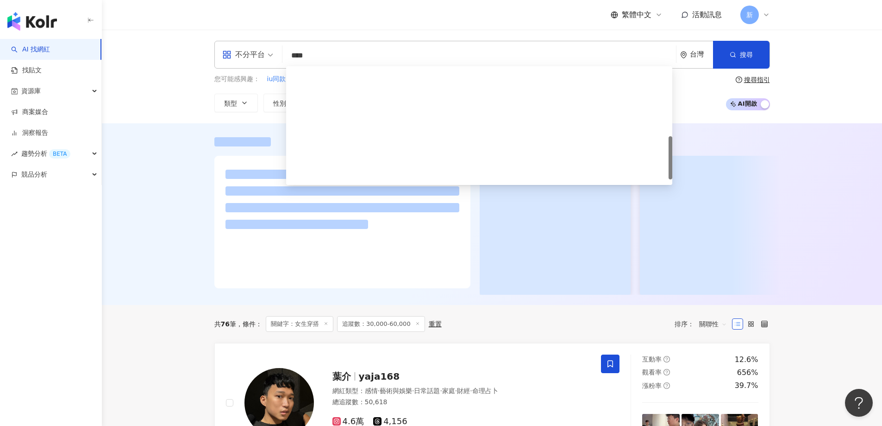
scroll to position [192, 0]
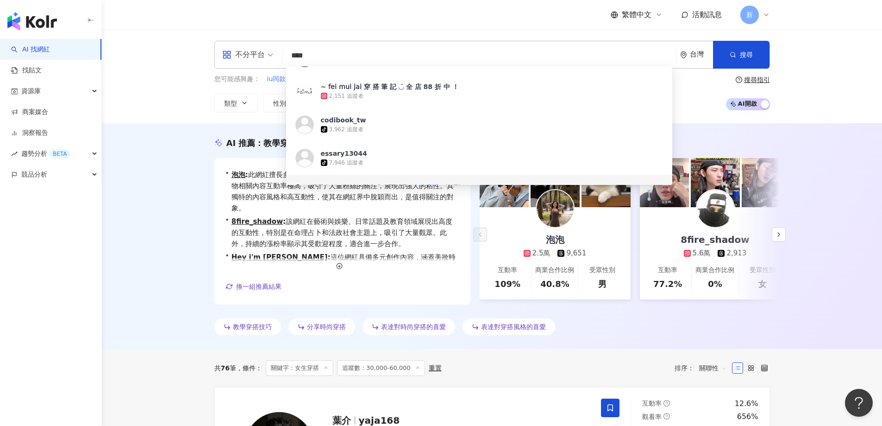
type input "****"
click at [664, 333] on div "教學穿搭技巧 分享時尚穿搭 表達對時尚穿搭的喜愛 表達對穿搭風格的喜愛" at bounding box center [492, 328] width 556 height 20
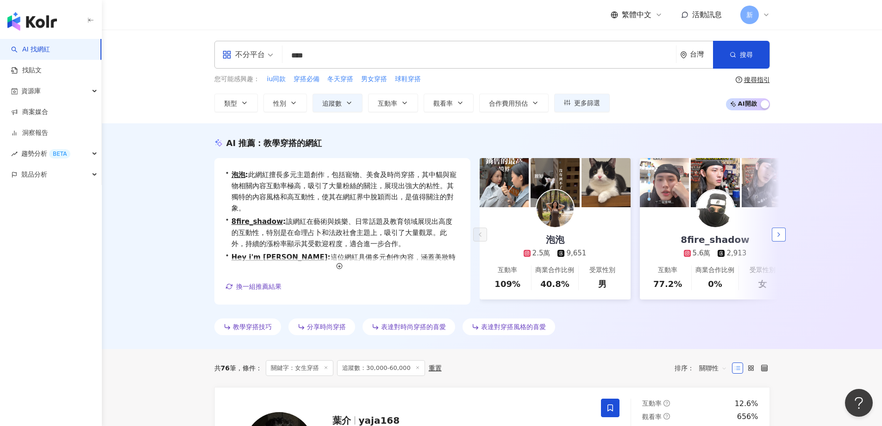
click at [781, 237] on icon "button" at bounding box center [778, 234] width 7 height 7
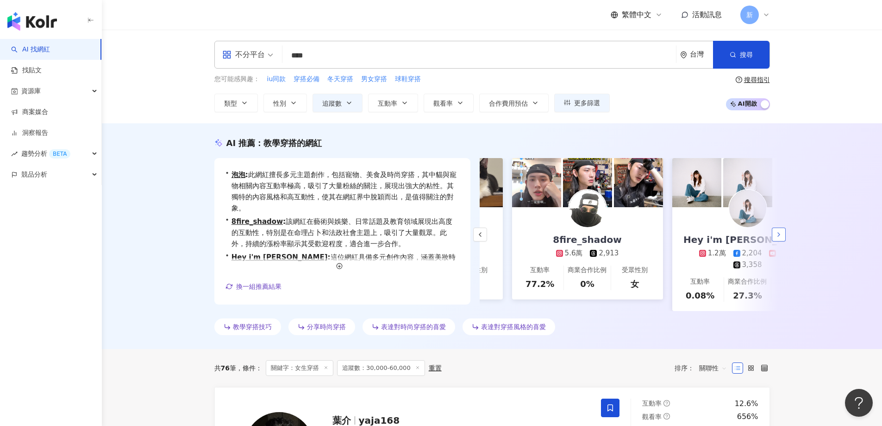
scroll to position [0, 160]
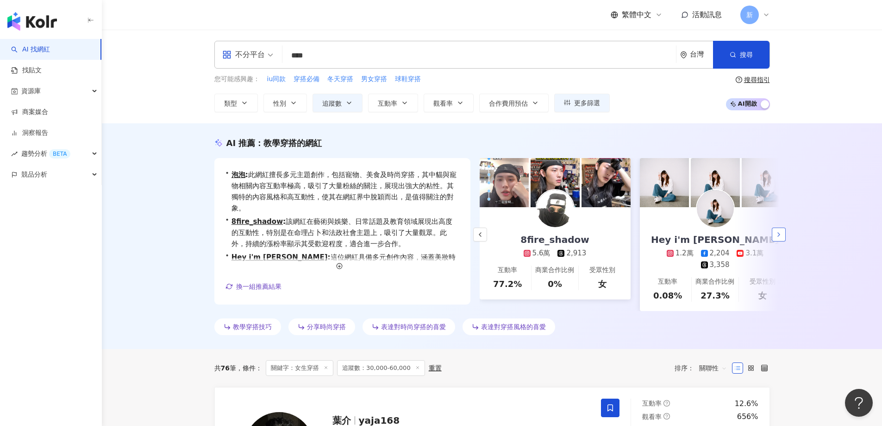
click at [781, 237] on icon "button" at bounding box center [778, 234] width 7 height 7
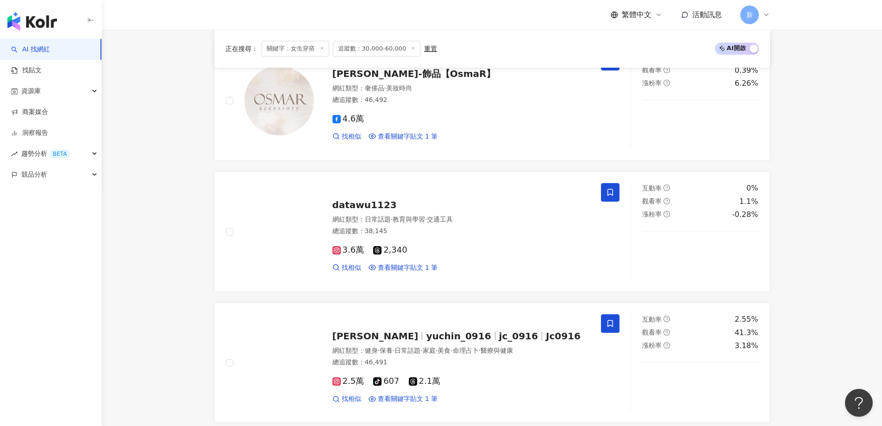
scroll to position [1575, 0]
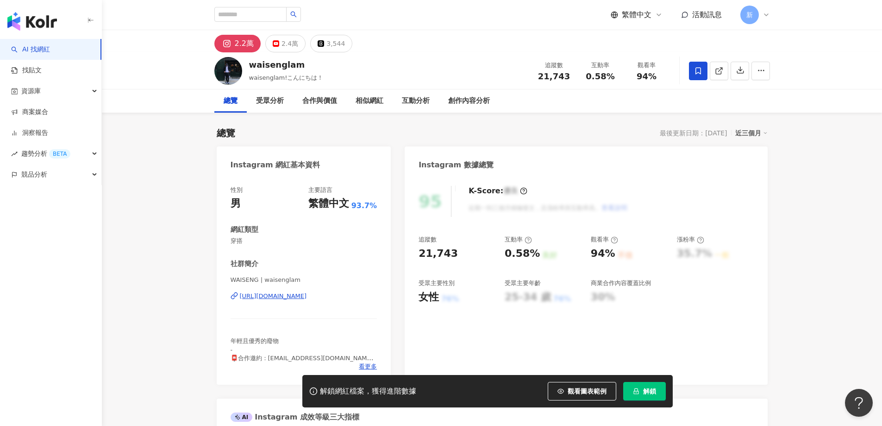
click at [307, 296] on div "[URL][DOMAIN_NAME]" at bounding box center [273, 296] width 67 height 8
click at [656, 390] on span "解鎖" at bounding box center [649, 390] width 13 height 7
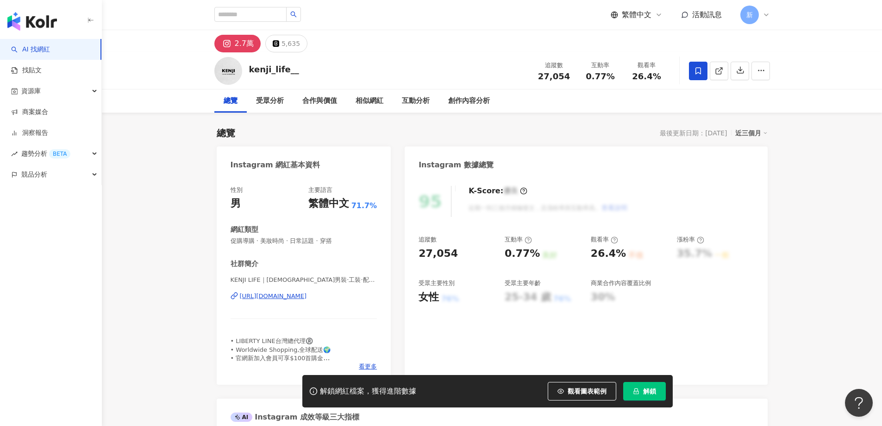
click at [291, 296] on div "https://www.instagram.com/kenji_life__/" at bounding box center [273, 296] width 67 height 8
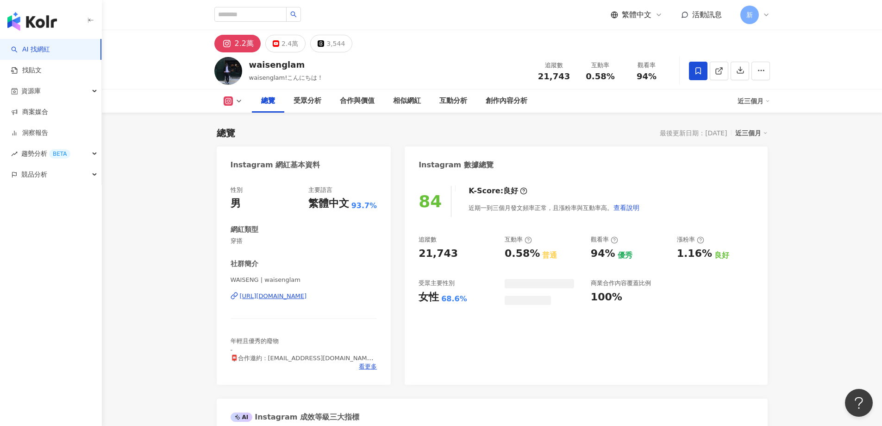
click at [303, 296] on div "[URL][DOMAIN_NAME]" at bounding box center [273, 296] width 67 height 8
